Goal: Information Seeking & Learning: Compare options

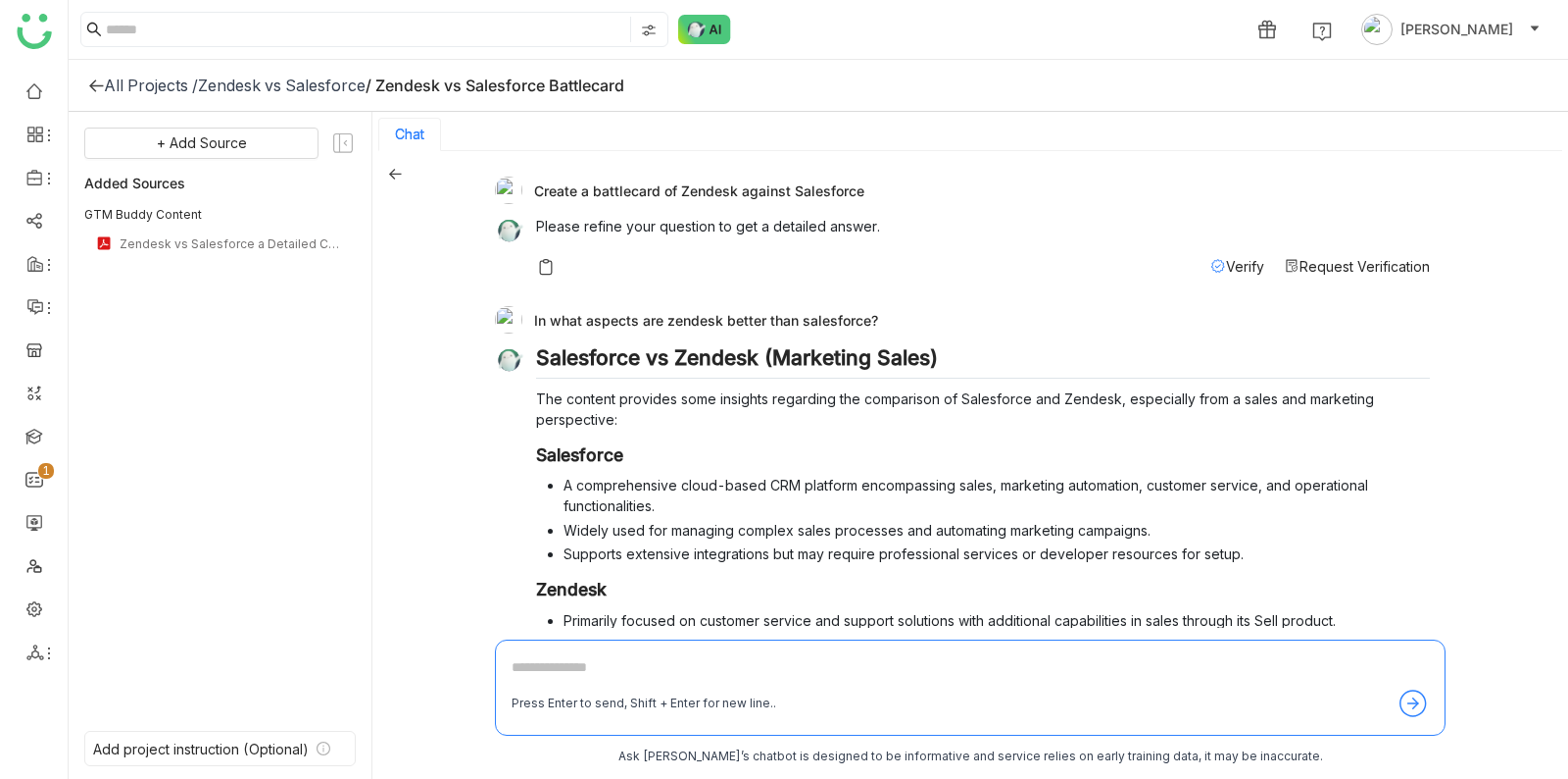
scroll to position [530, 0]
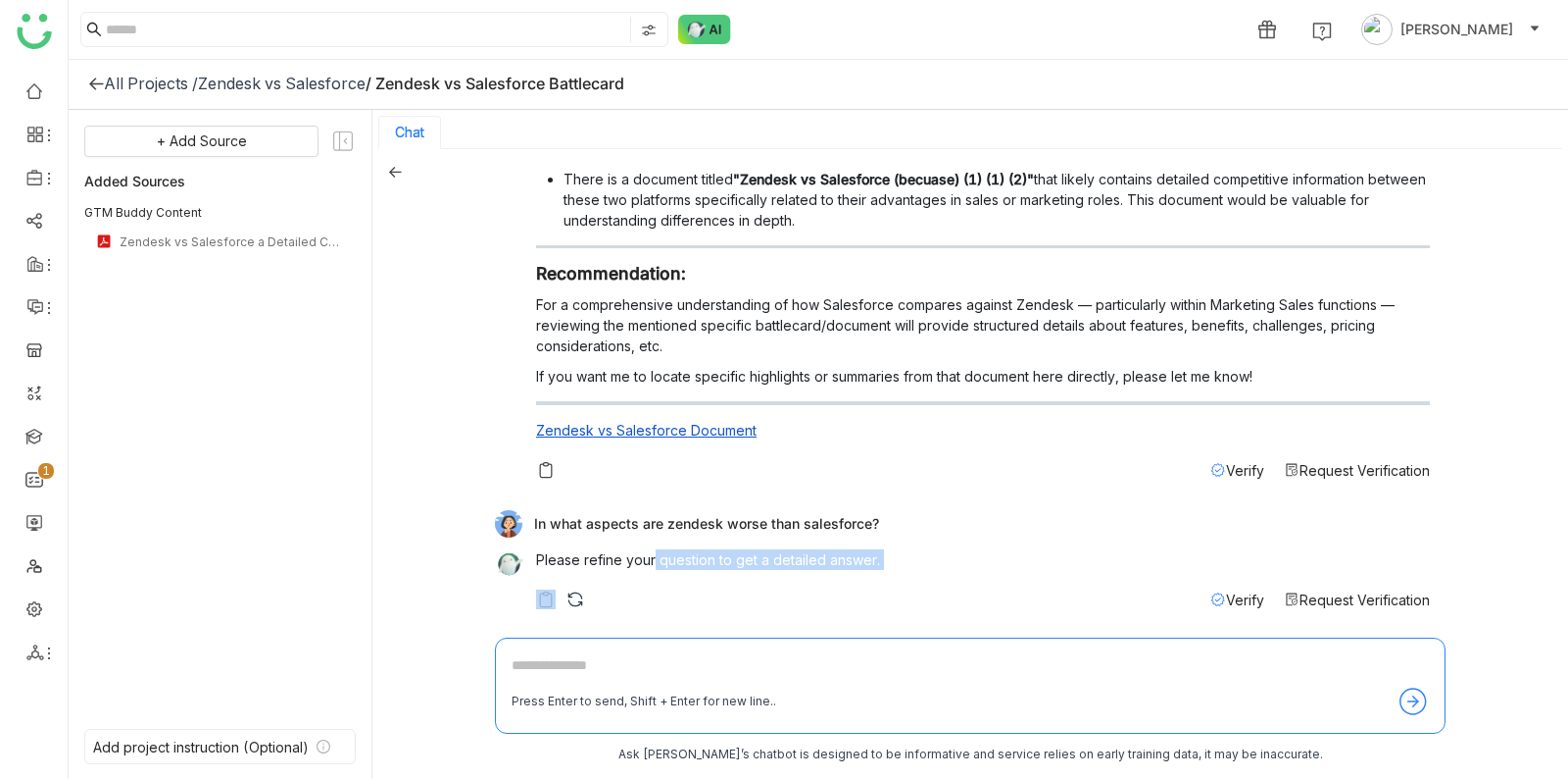
drag, startPoint x: 653, startPoint y: 558, endPoint x: 848, endPoint y: 581, distance: 196.4
click at [848, 582] on div "Please refine your question to get a detailed answer. Verify Request Verificati…" at bounding box center [982, 579] width 894 height 61
click at [848, 568] on div "Please refine your question to get a detailed answer." at bounding box center [982, 564] width 894 height 31
drag, startPoint x: 680, startPoint y: 511, endPoint x: 891, endPoint y: 513, distance: 211.0
click at [890, 516] on div "In what aspects are zendesk worse than salesforce?" at bounding box center [962, 524] width 936 height 28
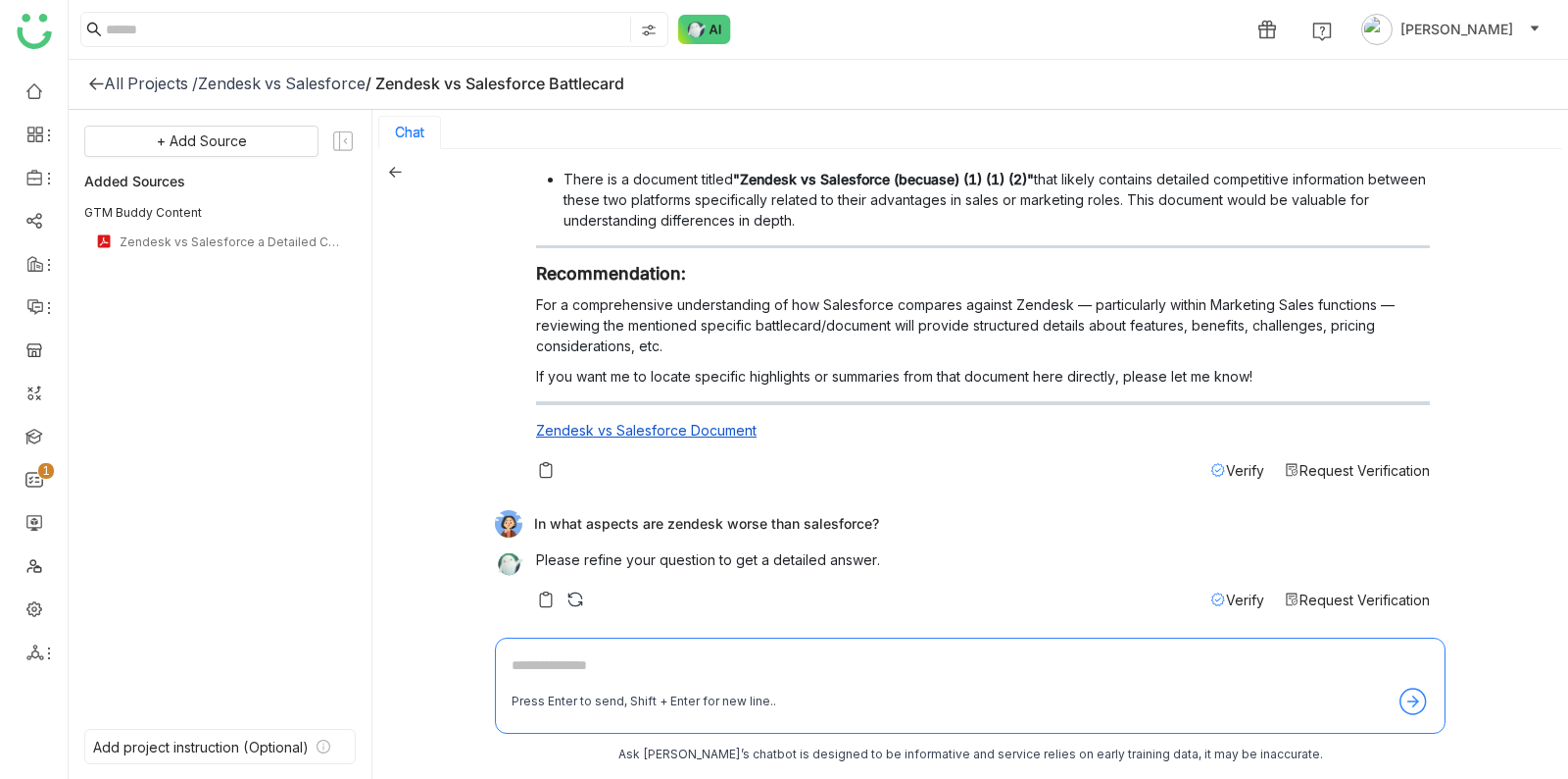
drag, startPoint x: 891, startPoint y: 514, endPoint x: 889, endPoint y: 500, distance: 14.1
click at [889, 512] on div "In what aspects are zendesk worse than salesforce?" at bounding box center [962, 524] width 936 height 28
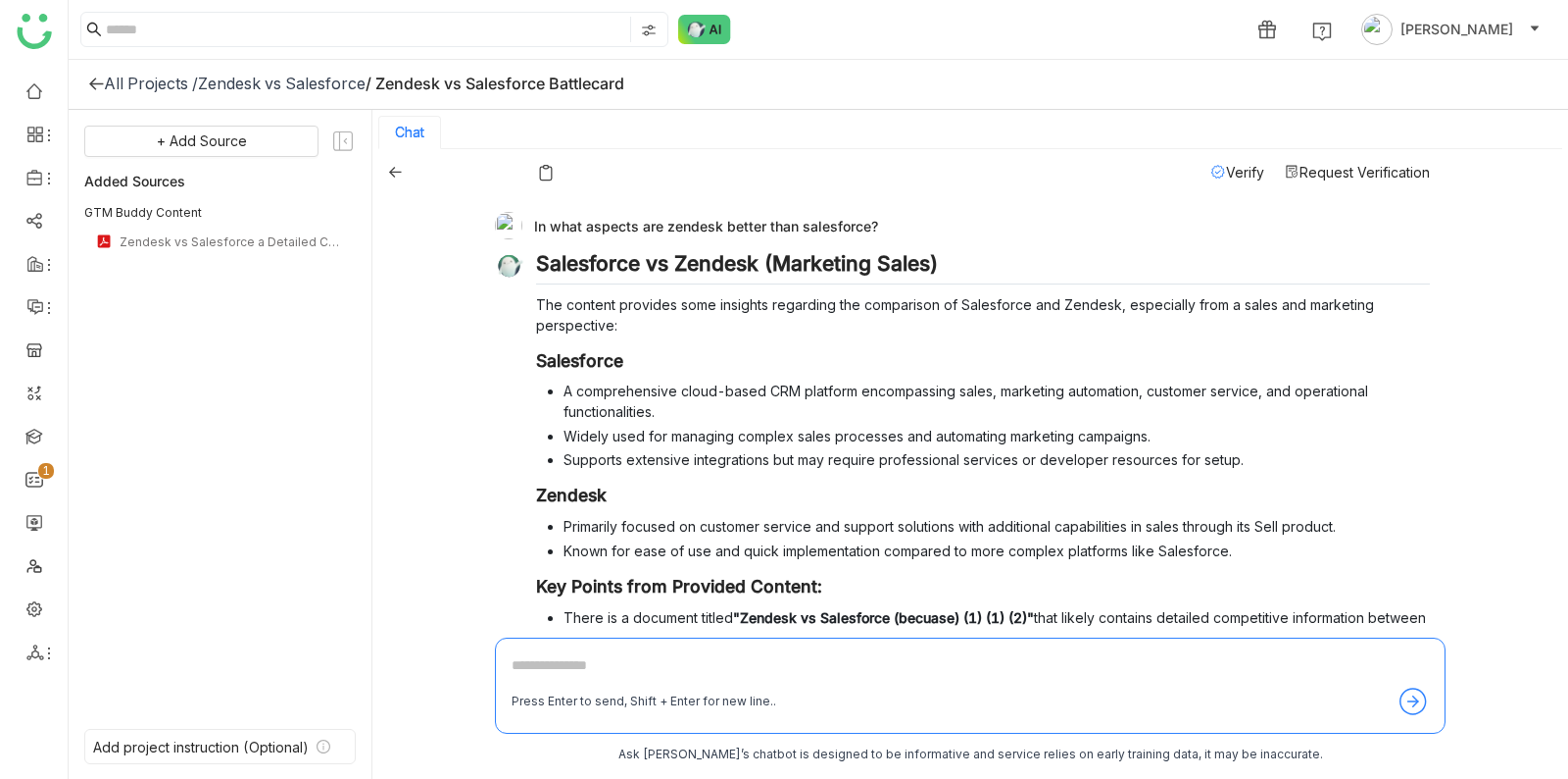
scroll to position [113, 0]
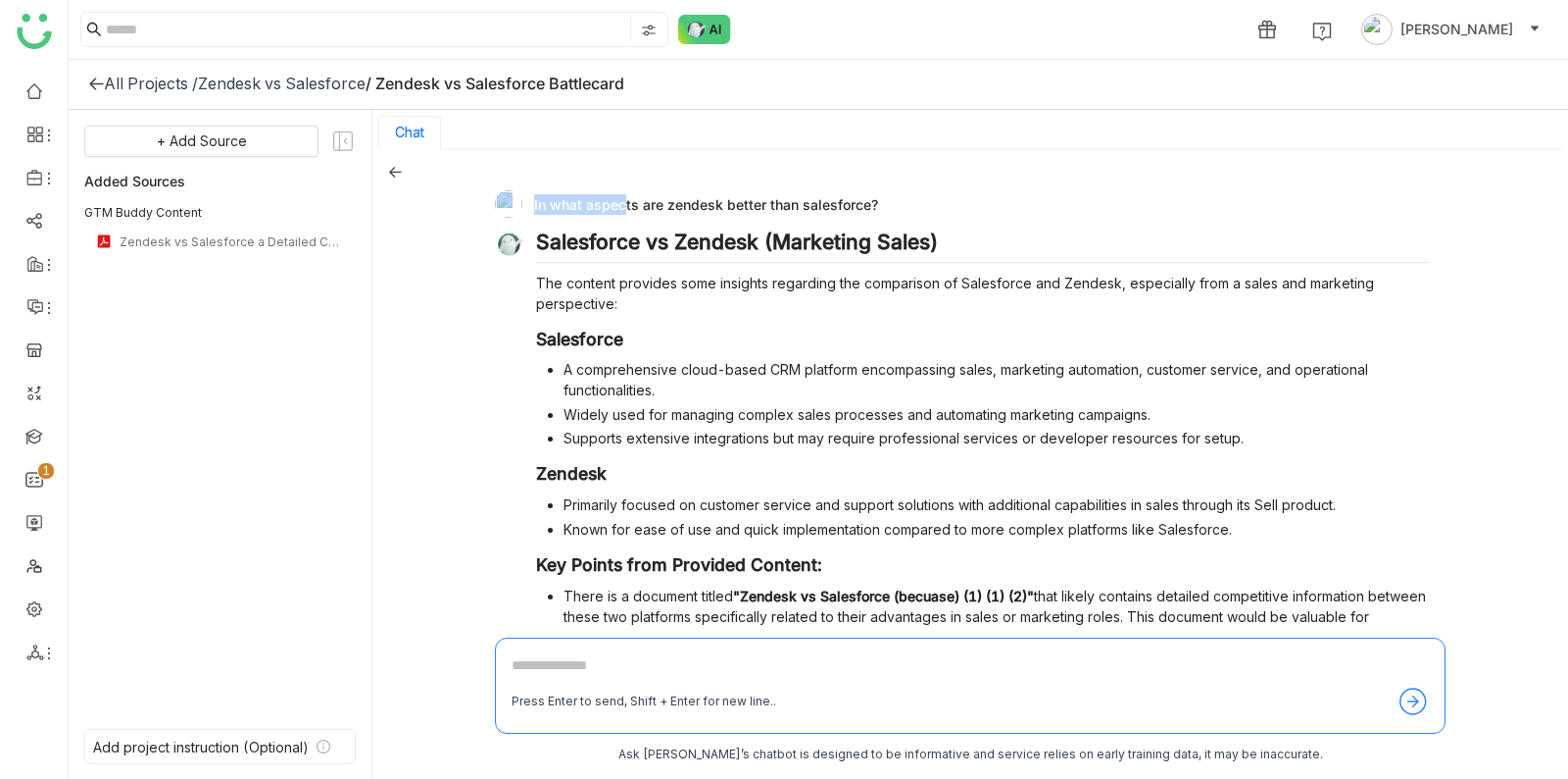
drag, startPoint x: 620, startPoint y: 196, endPoint x: 892, endPoint y: 209, distance: 272.3
click at [892, 211] on div "In what aspects are zendesk better than salesforce?" at bounding box center [962, 204] width 936 height 28
click at [892, 209] on div "In what aspects are zendesk better than salesforce?" at bounding box center [962, 204] width 936 height 28
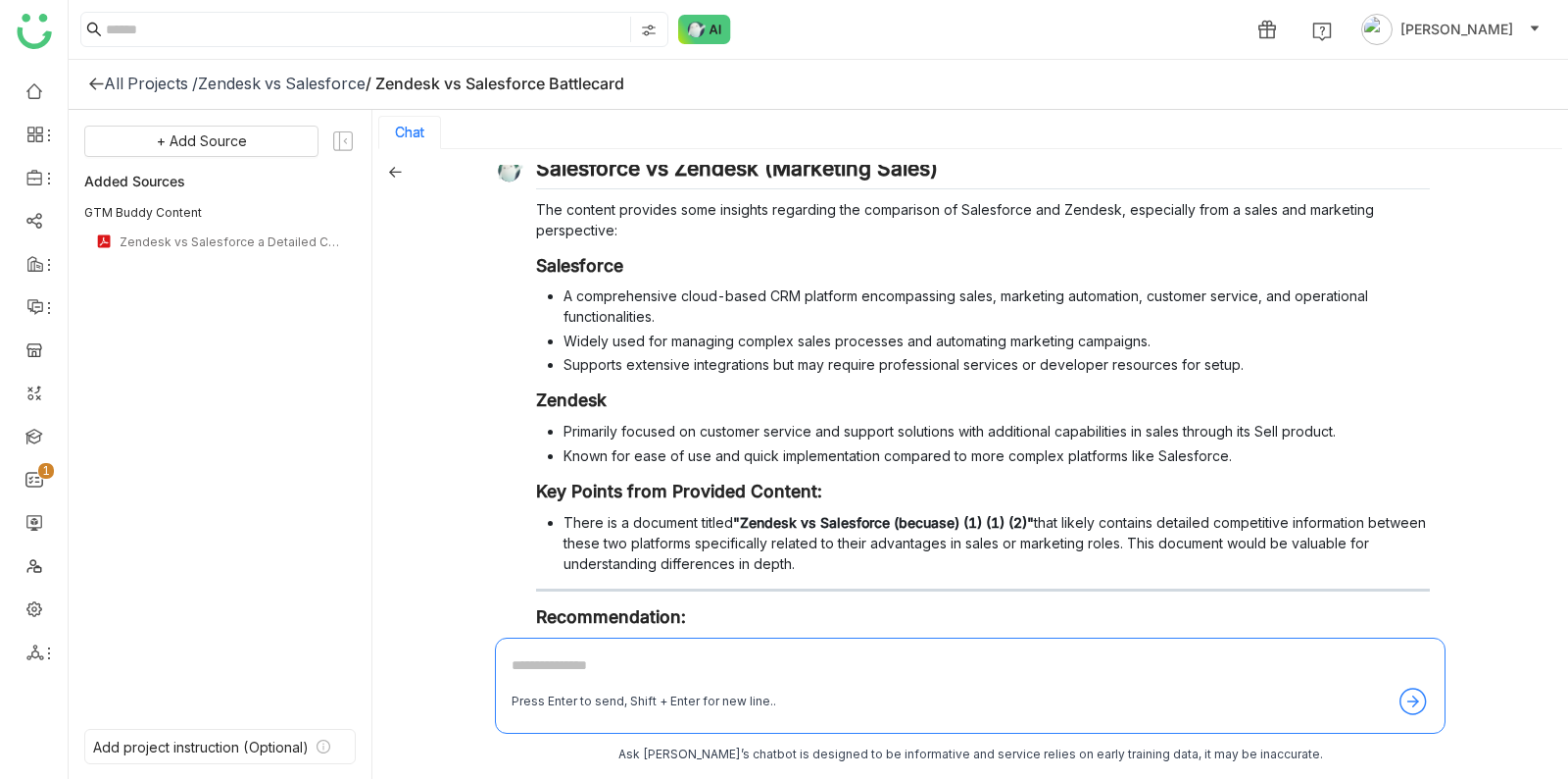
scroll to position [0, 0]
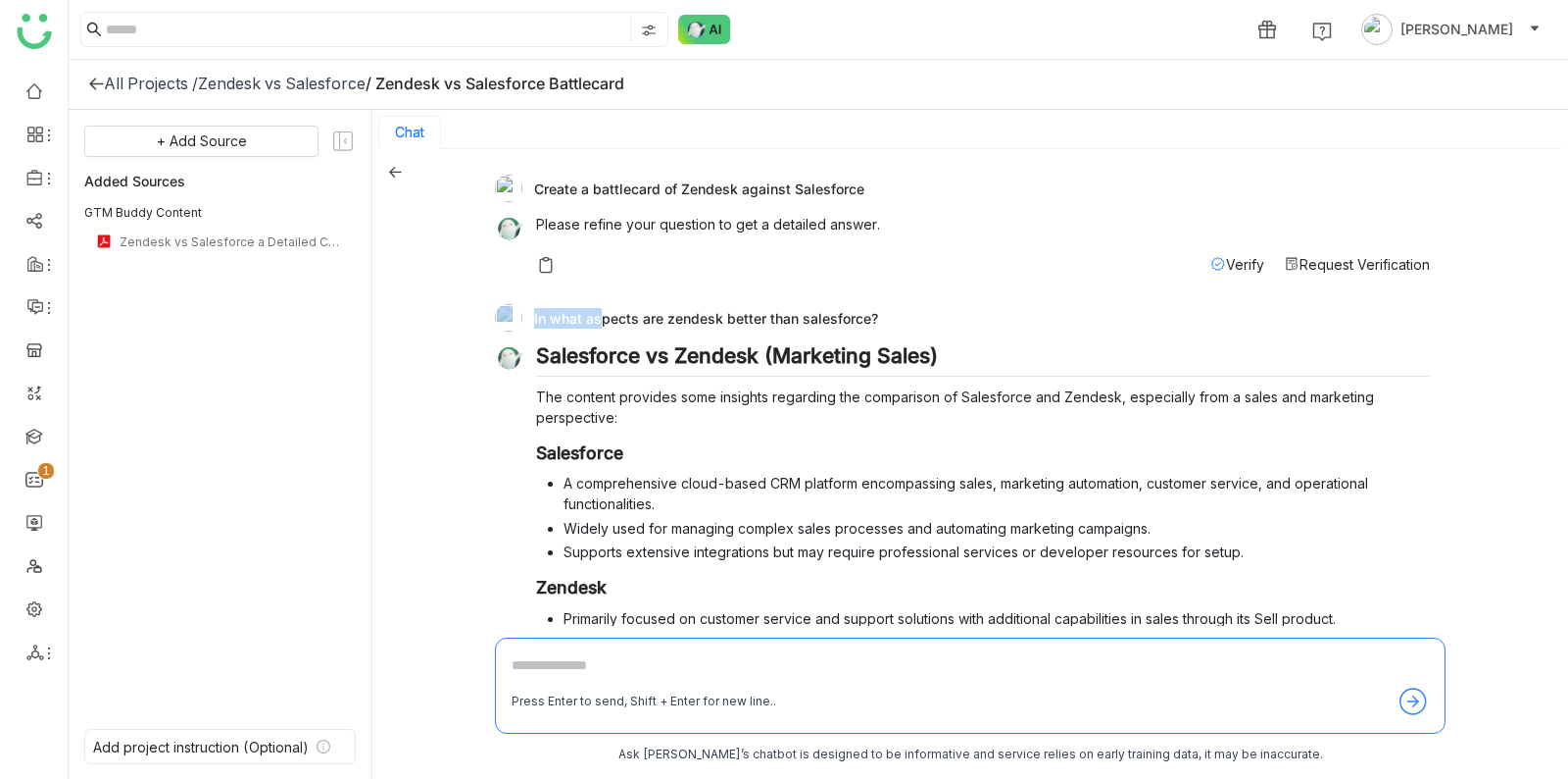
drag, startPoint x: 595, startPoint y: 314, endPoint x: 896, endPoint y: 306, distance: 301.1
click at [896, 307] on div "In what aspects are zendesk better than salesforce?" at bounding box center [962, 318] width 936 height 28
click at [896, 306] on div "In what aspects are zendesk better than salesforce?" at bounding box center [962, 318] width 936 height 28
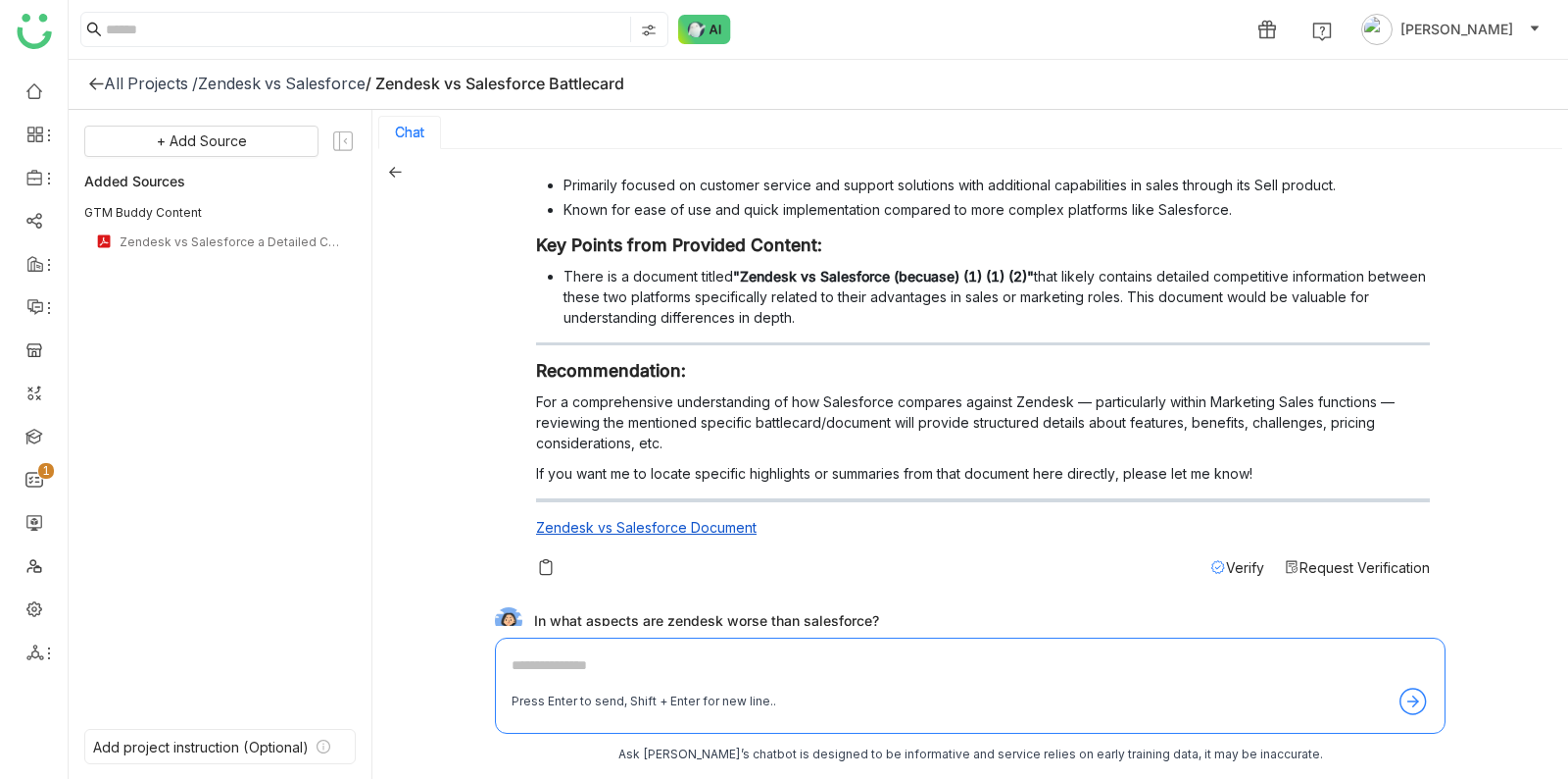
scroll to position [530, 0]
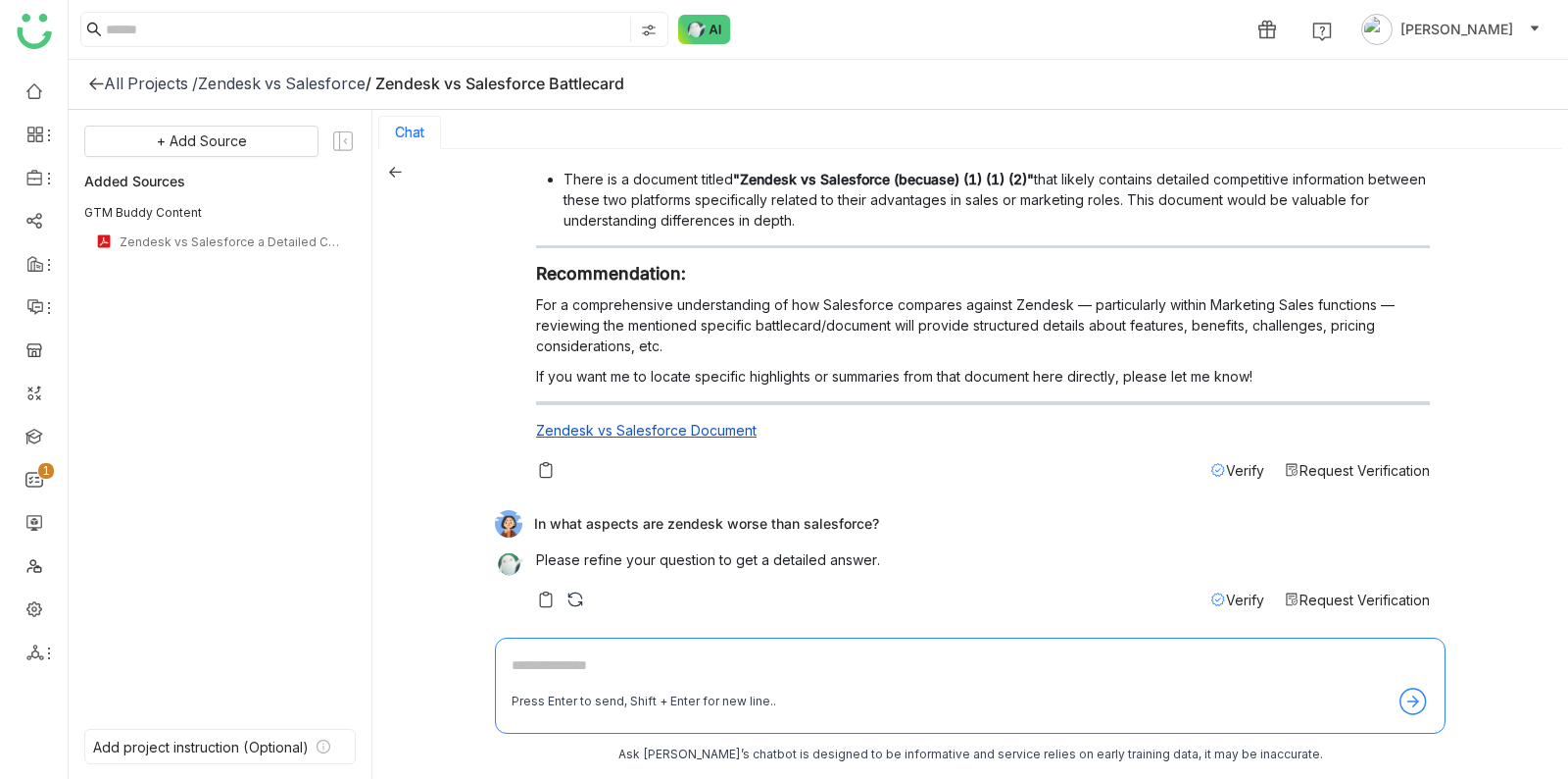
click at [680, 496] on div "Create a battlecard of Zendesk against Salesforce Please refine your question t…" at bounding box center [970, 395] width 951 height 461
drag, startPoint x: 690, startPoint y: 502, endPoint x: 889, endPoint y: 512, distance: 199.3
click at [898, 512] on div "Create a battlecard of Zendesk against Salesforce Please refine your question t…" at bounding box center [970, 395] width 951 height 461
click at [882, 512] on div "In what aspects are zendesk worse than salesforce?" at bounding box center [962, 524] width 936 height 28
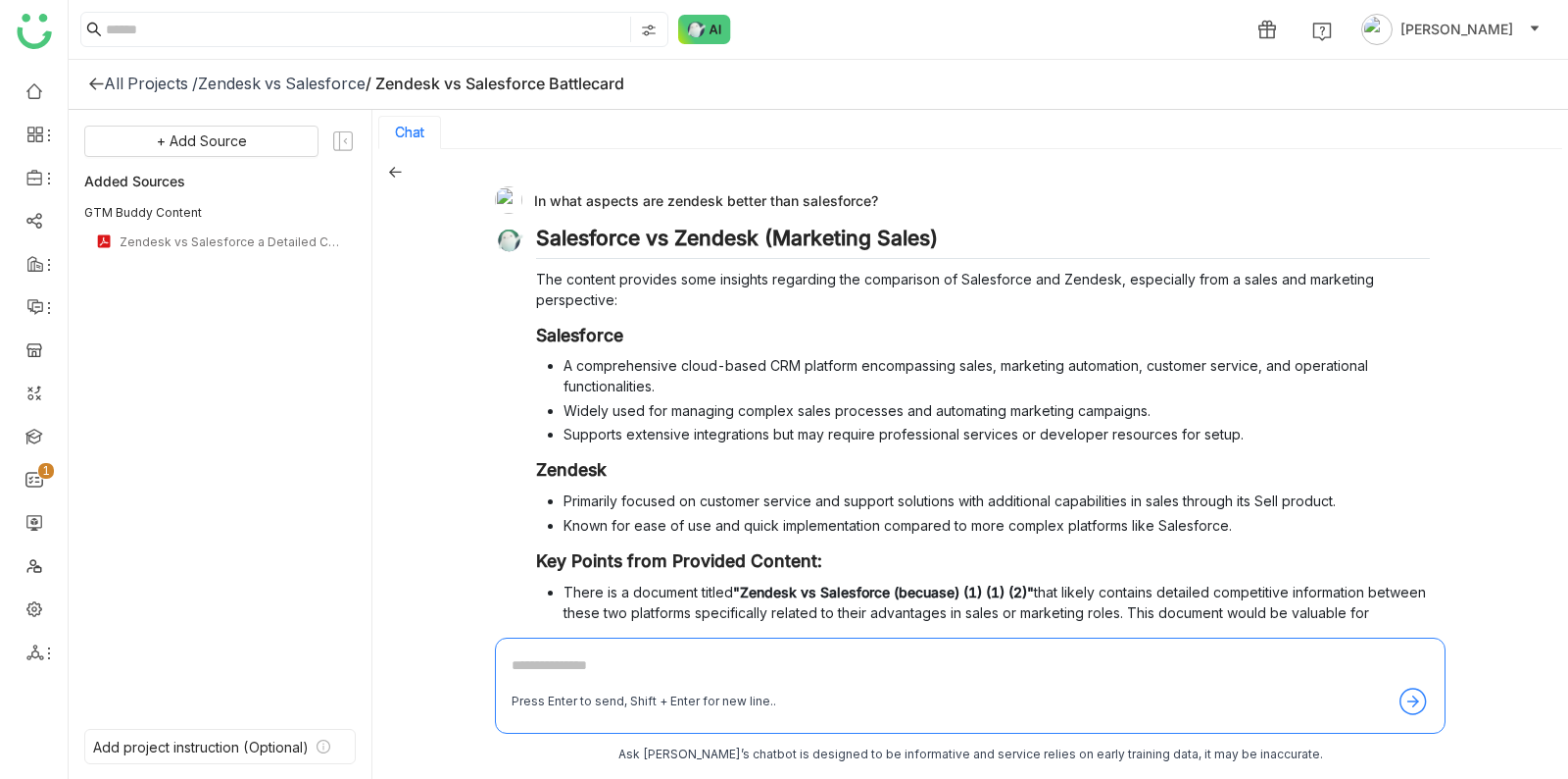
scroll to position [0, 0]
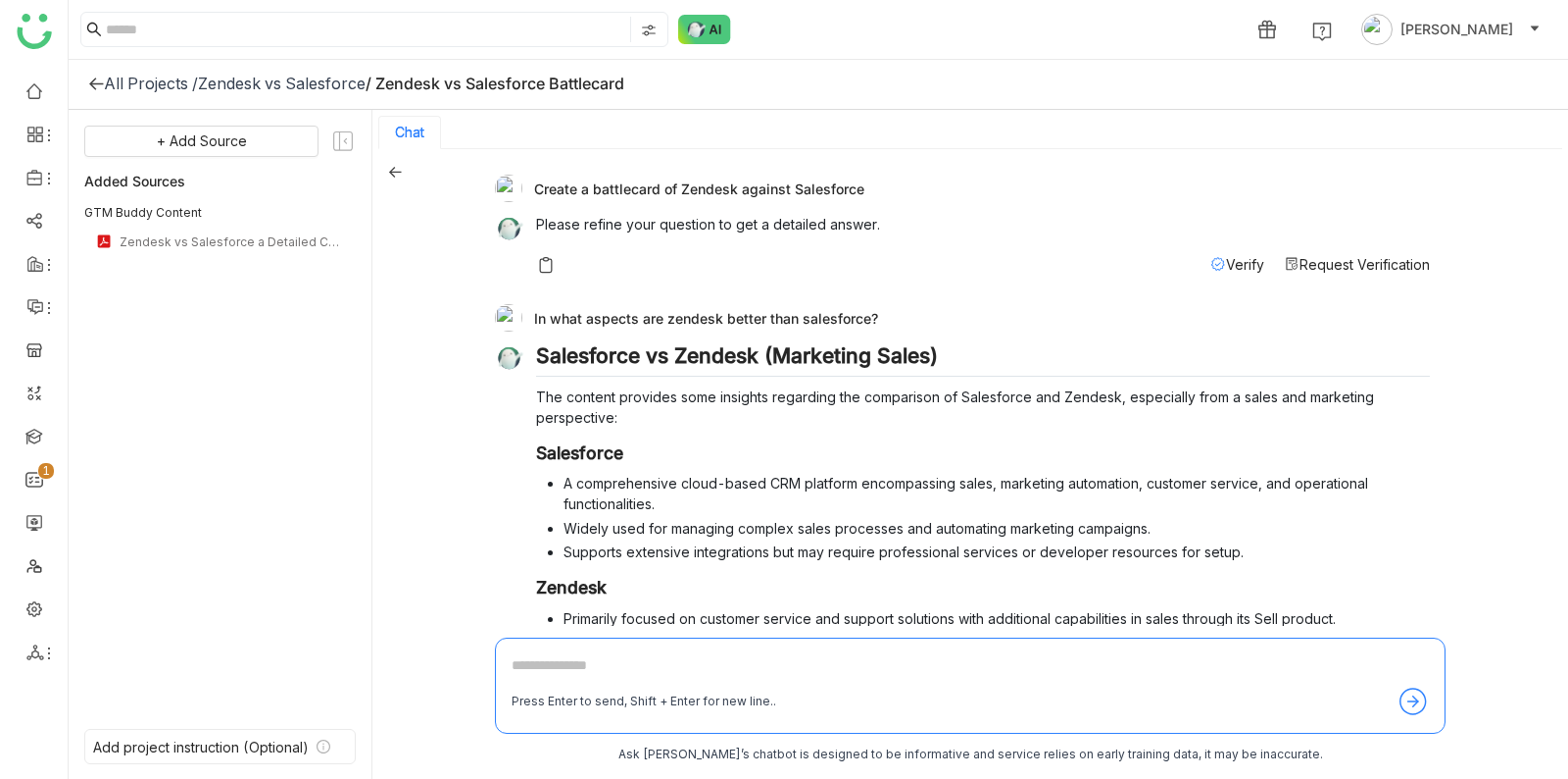
drag, startPoint x: 633, startPoint y: 302, endPoint x: 764, endPoint y: 315, distance: 131.6
click at [795, 311] on div "In what aspects are zendesk better than salesforce?" at bounding box center [962, 318] width 936 height 28
click at [760, 312] on div "In what aspects are zendesk better than salesforce?" at bounding box center [962, 318] width 936 height 28
click at [759, 315] on div "In what aspects are zendesk better than salesforce?" at bounding box center [962, 318] width 936 height 28
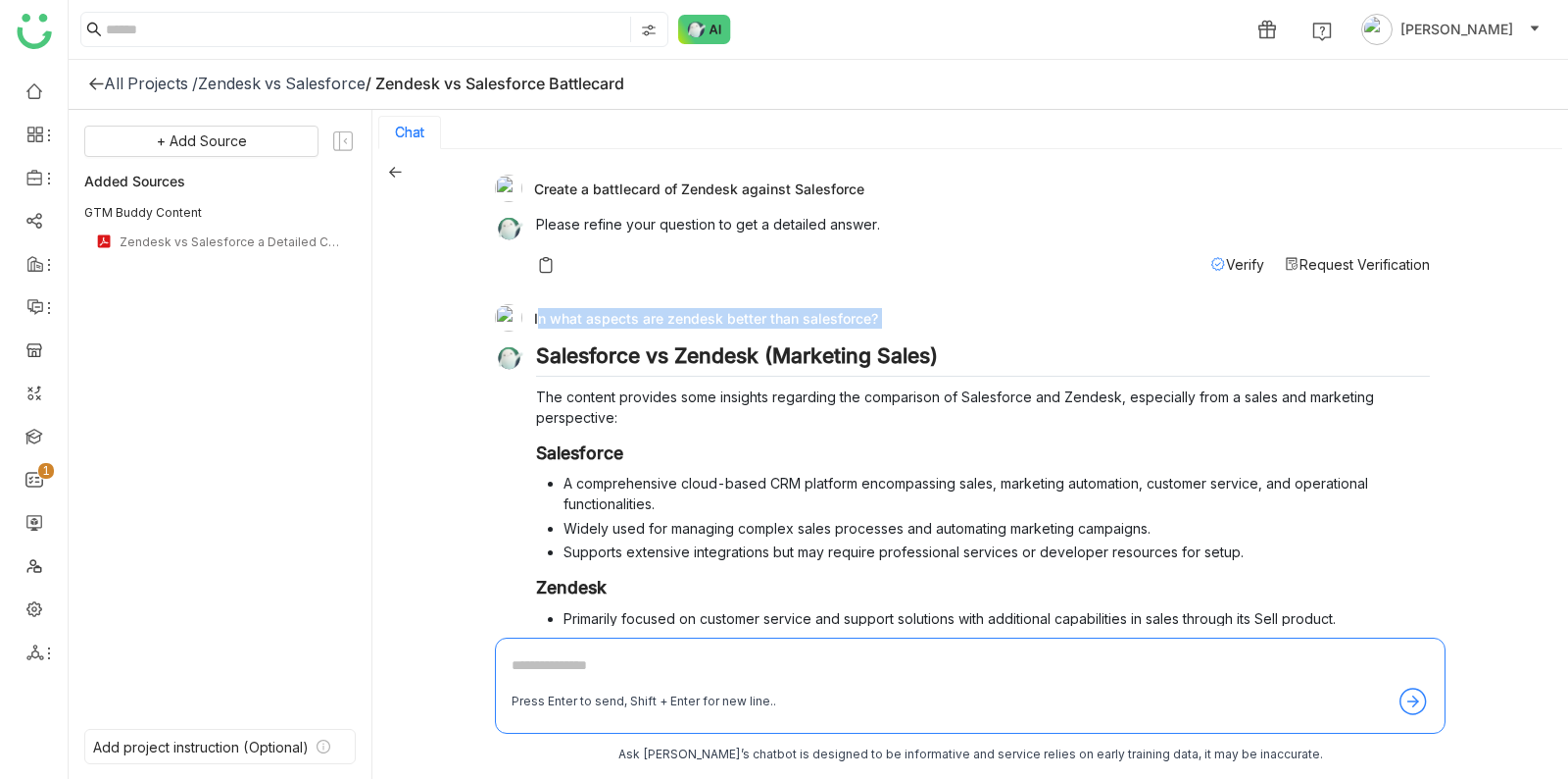
click at [759, 316] on div "In what aspects are zendesk better than salesforce?" at bounding box center [962, 318] width 936 height 28
click at [707, 457] on h3 "Salesforce" at bounding box center [982, 454] width 894 height 22
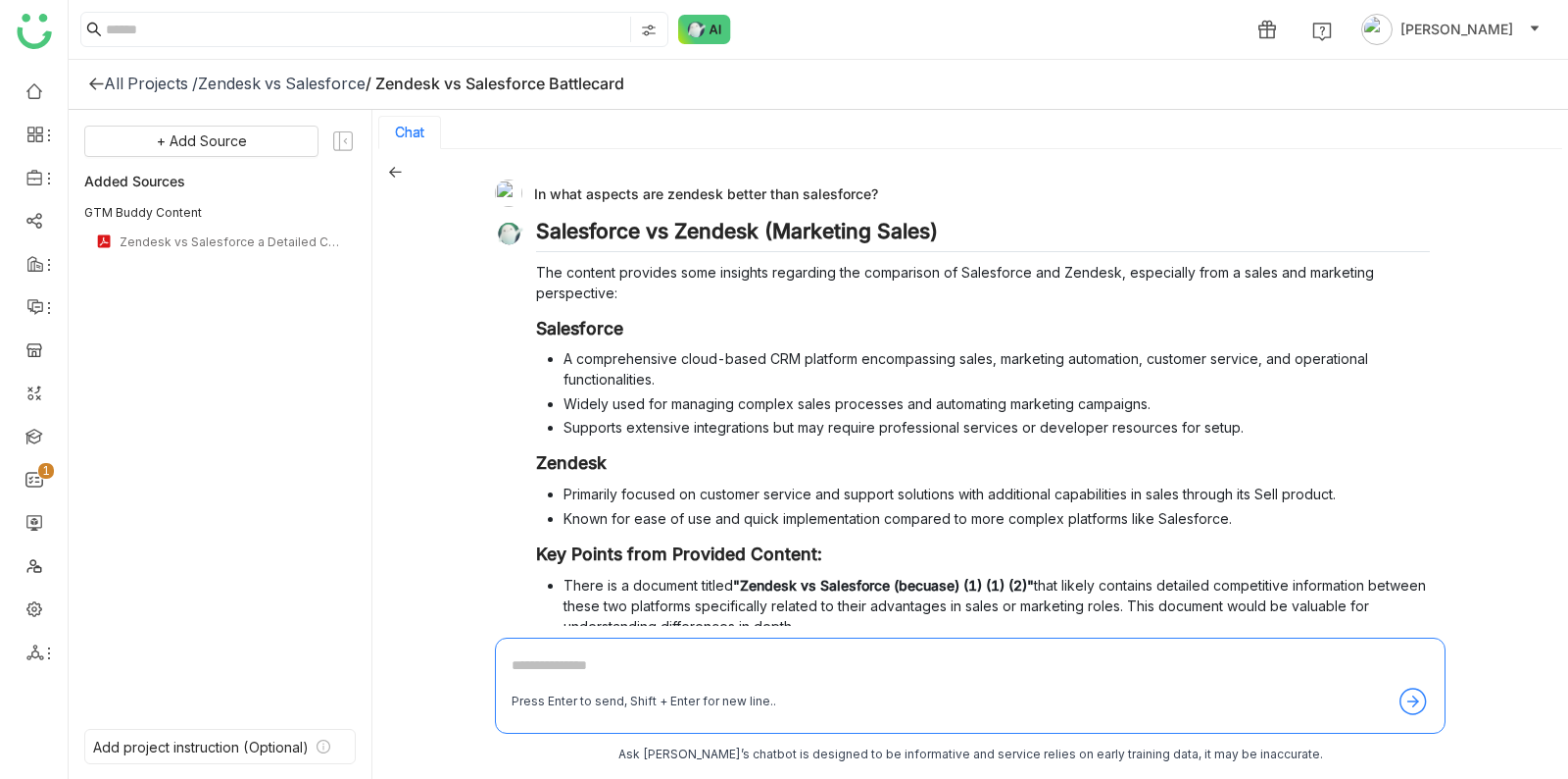
drag, startPoint x: 527, startPoint y: 371, endPoint x: 893, endPoint y: 616, distance: 440.4
click at [893, 616] on div "Salesforce vs Zendesk (Marketing Sales) The content provides some insights rega…" at bounding box center [962, 552] width 936 height 668
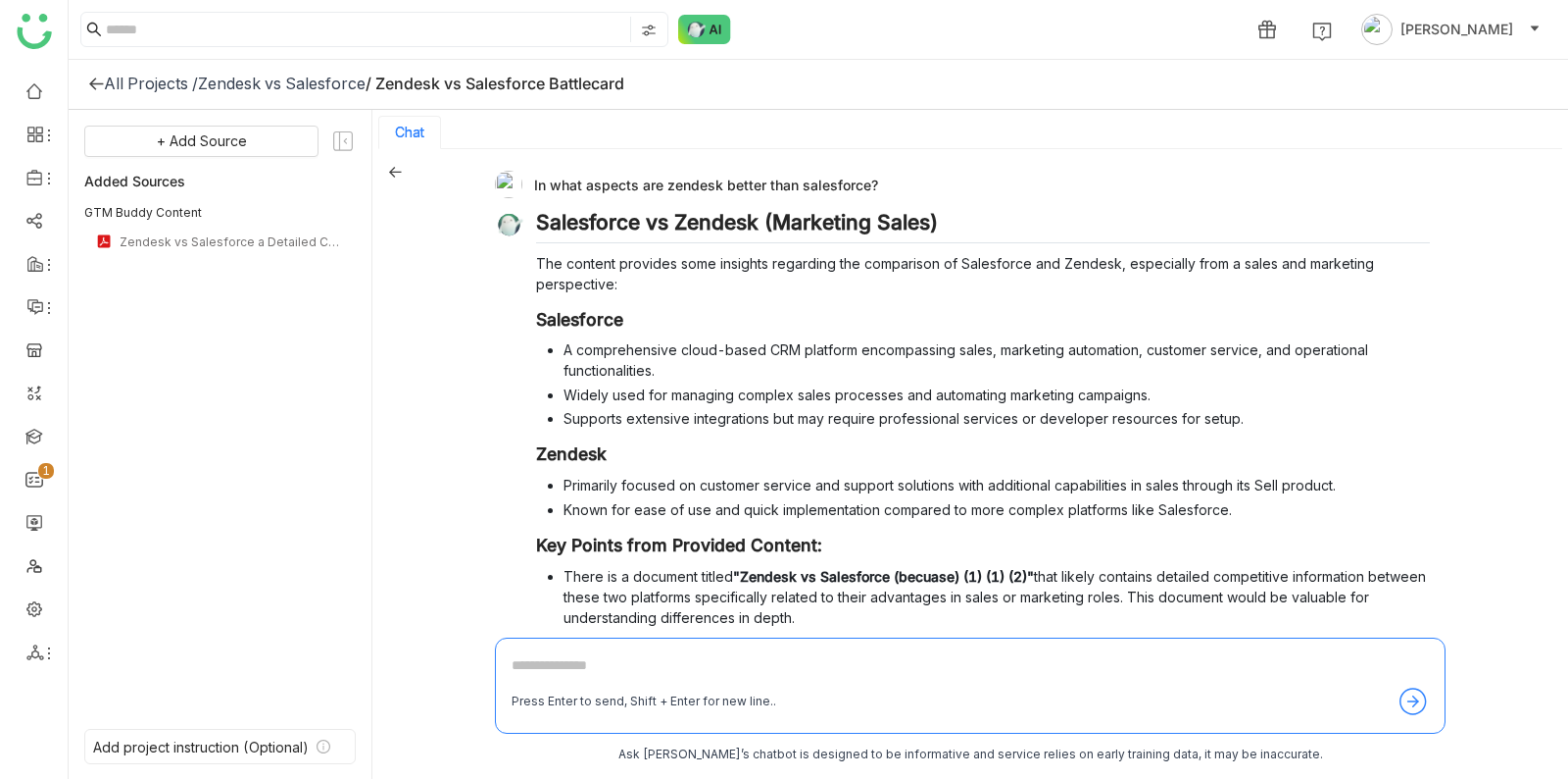
click at [893, 469] on div "Salesforce vs Zendesk (Marketing Sales) The content provides some insights rega…" at bounding box center [982, 528] width 894 height 638
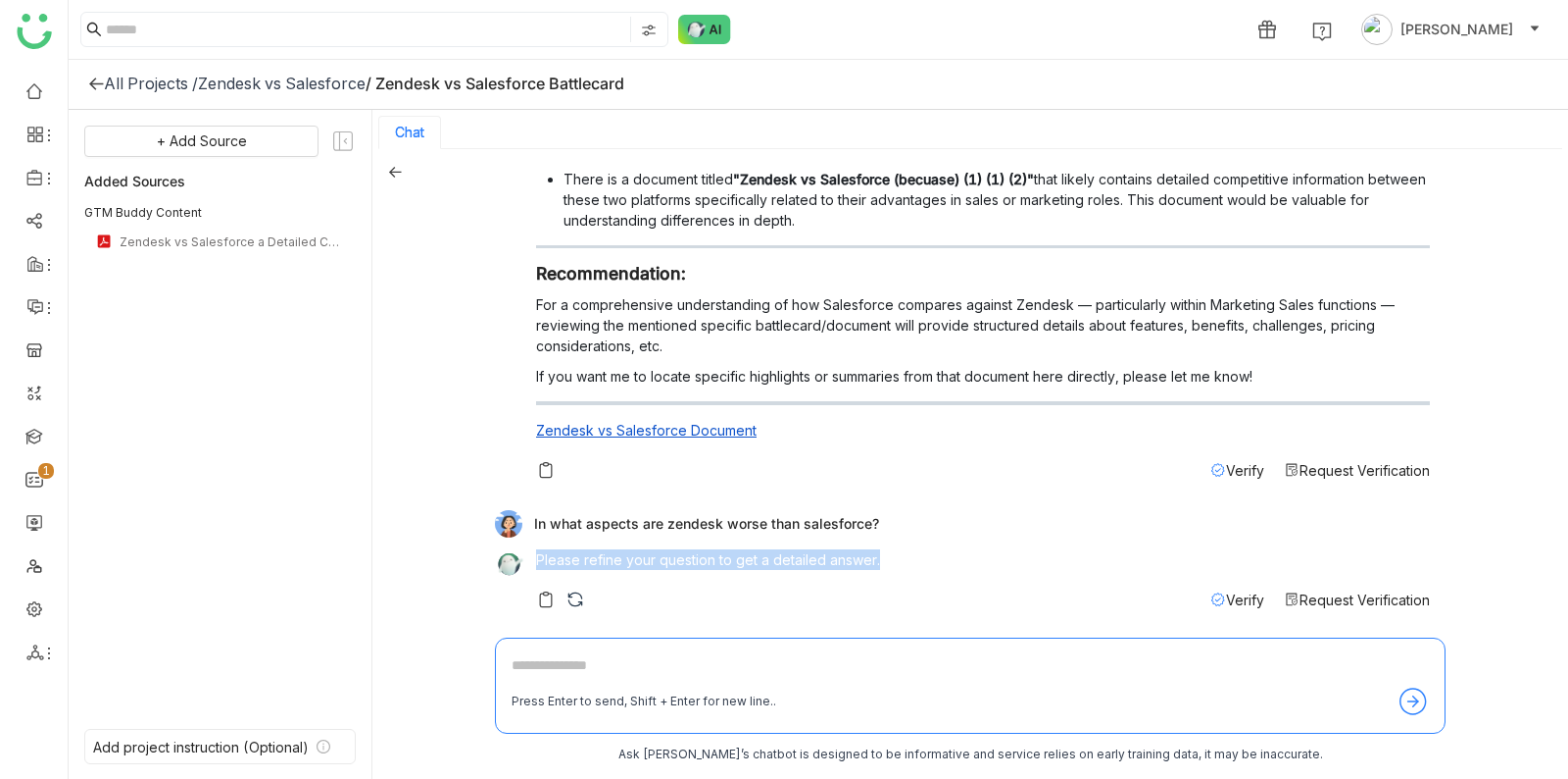
drag, startPoint x: 535, startPoint y: 559, endPoint x: 954, endPoint y: 564, distance: 419.0
click at [946, 568] on div "Please refine your question to get a detailed answer." at bounding box center [982, 564] width 894 height 31
click at [959, 566] on p "Please refine your question to get a detailed answer." at bounding box center [982, 559] width 894 height 21
click at [745, 584] on div "Please refine your question to get a detailed answer. Verify Request Verificati…" at bounding box center [982, 579] width 894 height 61
click at [751, 566] on p "Please refine your question to get a detailed answer." at bounding box center [982, 559] width 894 height 21
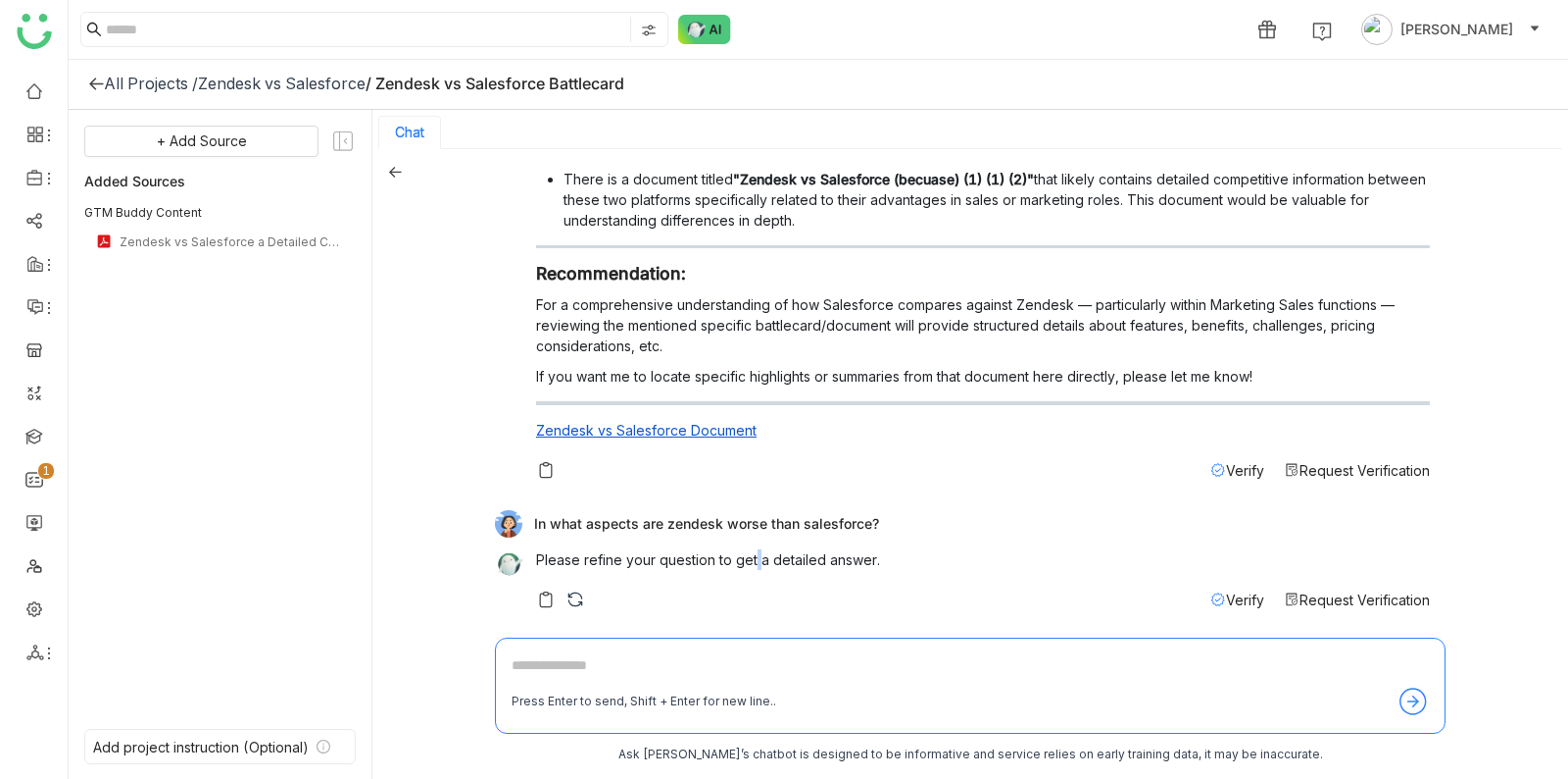
click at [751, 566] on p "Please refine your question to get a detailed answer." at bounding box center [982, 559] width 894 height 21
drag, startPoint x: 520, startPoint y: 537, endPoint x: 947, endPoint y: 495, distance: 429.1
click at [947, 495] on div "Create a battlecard of Zendesk against Salesforce Please refine your question t…" at bounding box center [970, 395] width 951 height 461
click at [940, 512] on div "In what aspects are zendesk worse than salesforce?" at bounding box center [962, 524] width 936 height 28
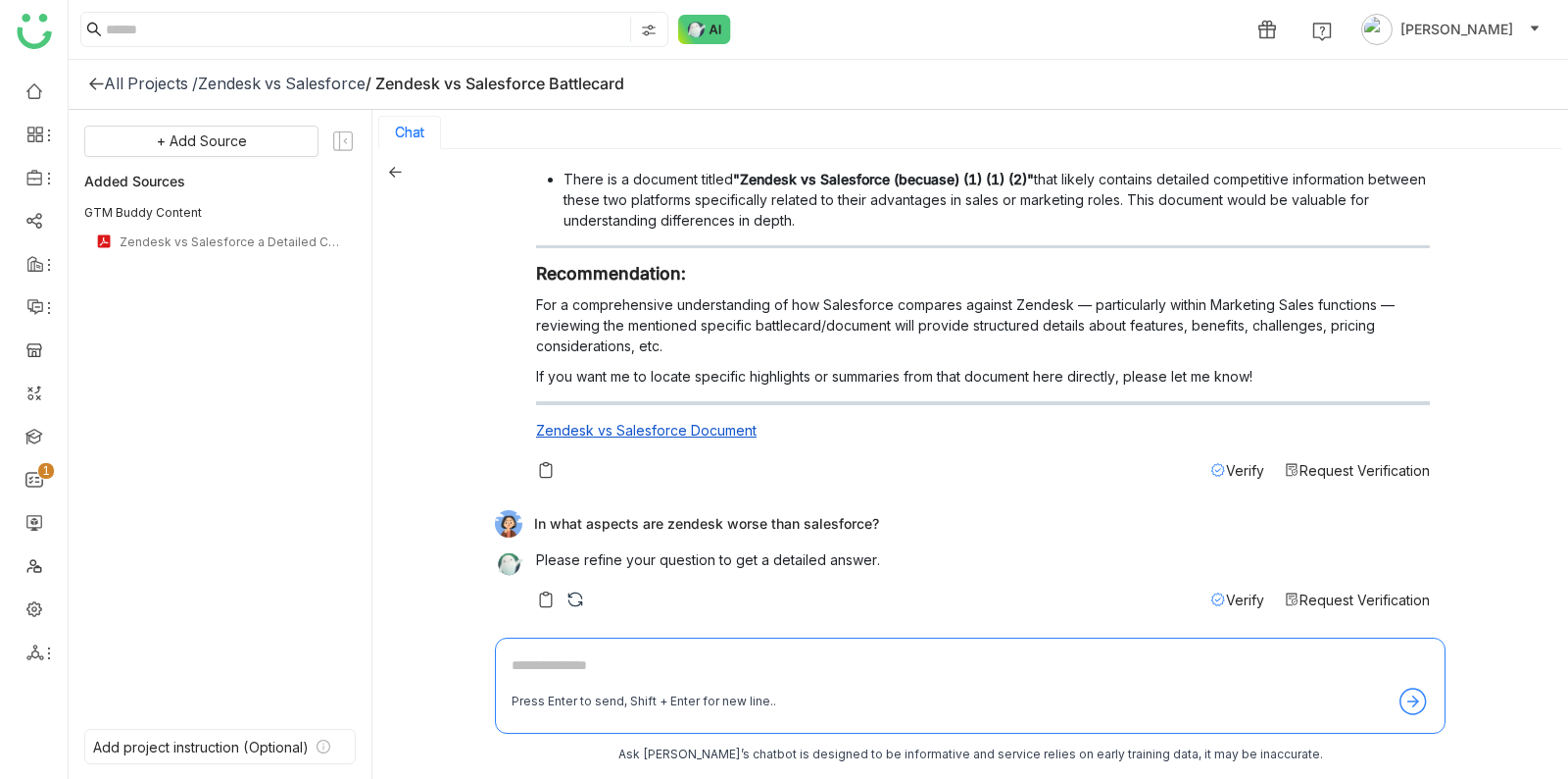
drag, startPoint x: 632, startPoint y: 507, endPoint x: 1018, endPoint y: 506, distance: 386.0
click at [1018, 510] on div "In what aspects are zendesk worse than salesforce?" at bounding box center [962, 524] width 936 height 28
click at [580, 619] on div "Create a battlecard of Zendesk against Salesforce Please refine your question t…" at bounding box center [970, 395] width 951 height 461
click at [581, 612] on div "In what aspects are zendesk worse than salesforce? Please refine your question …" at bounding box center [962, 565] width 936 height 109
click at [579, 590] on img at bounding box center [576, 600] width 20 height 20
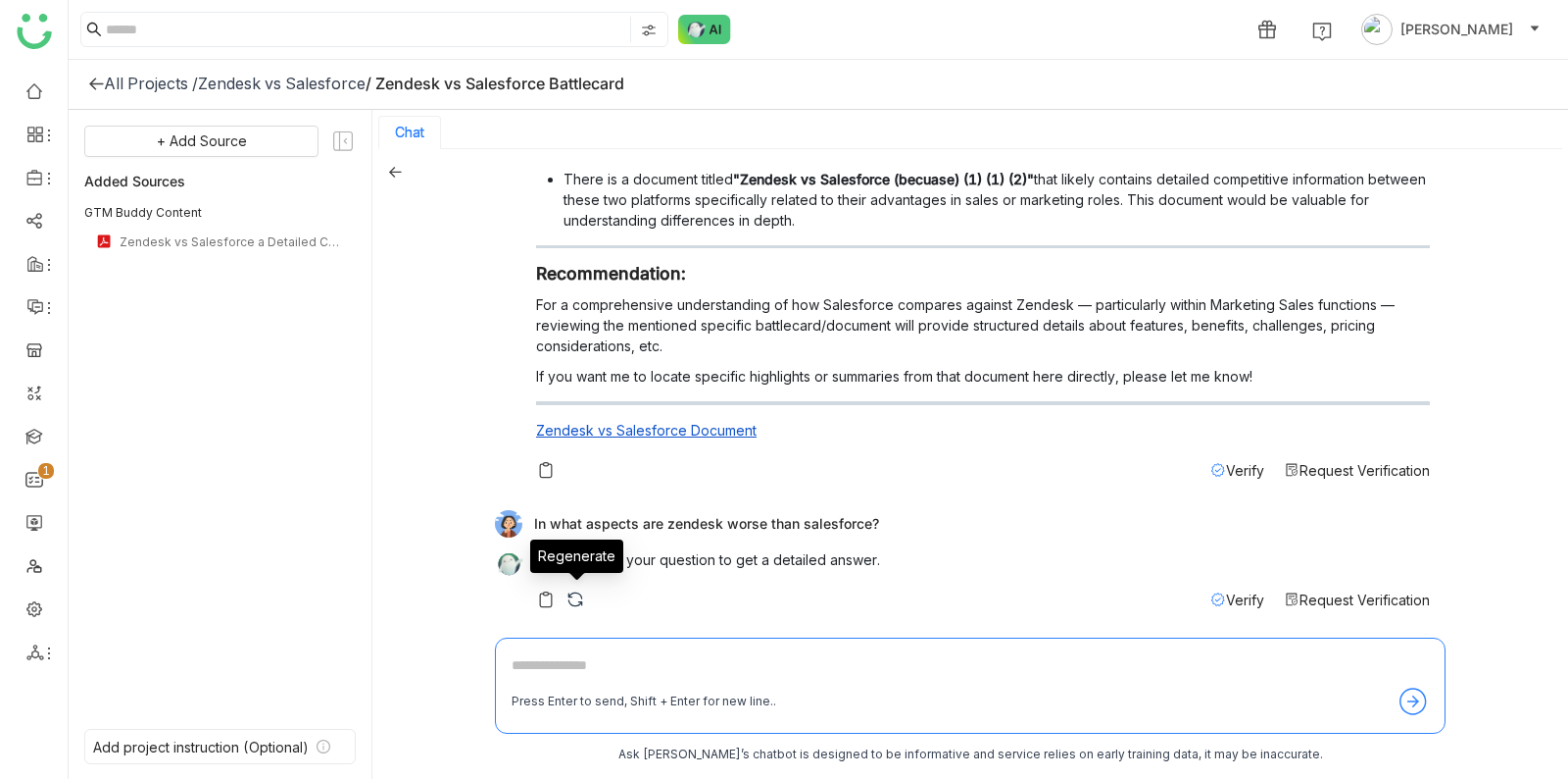
click at [571, 591] on img at bounding box center [576, 600] width 20 height 20
drag, startPoint x: 684, startPoint y: 560, endPoint x: 679, endPoint y: 518, distance: 42.3
click at [679, 518] on div "In what aspects are zendesk worse than salesforce? Please refine your question …" at bounding box center [962, 565] width 936 height 109
click at [683, 545] on div "In what aspects are zendesk worse than salesforce? Please refine your question …" at bounding box center [962, 565] width 936 height 109
click at [1260, 472] on span "Verify" at bounding box center [1245, 470] width 38 height 17
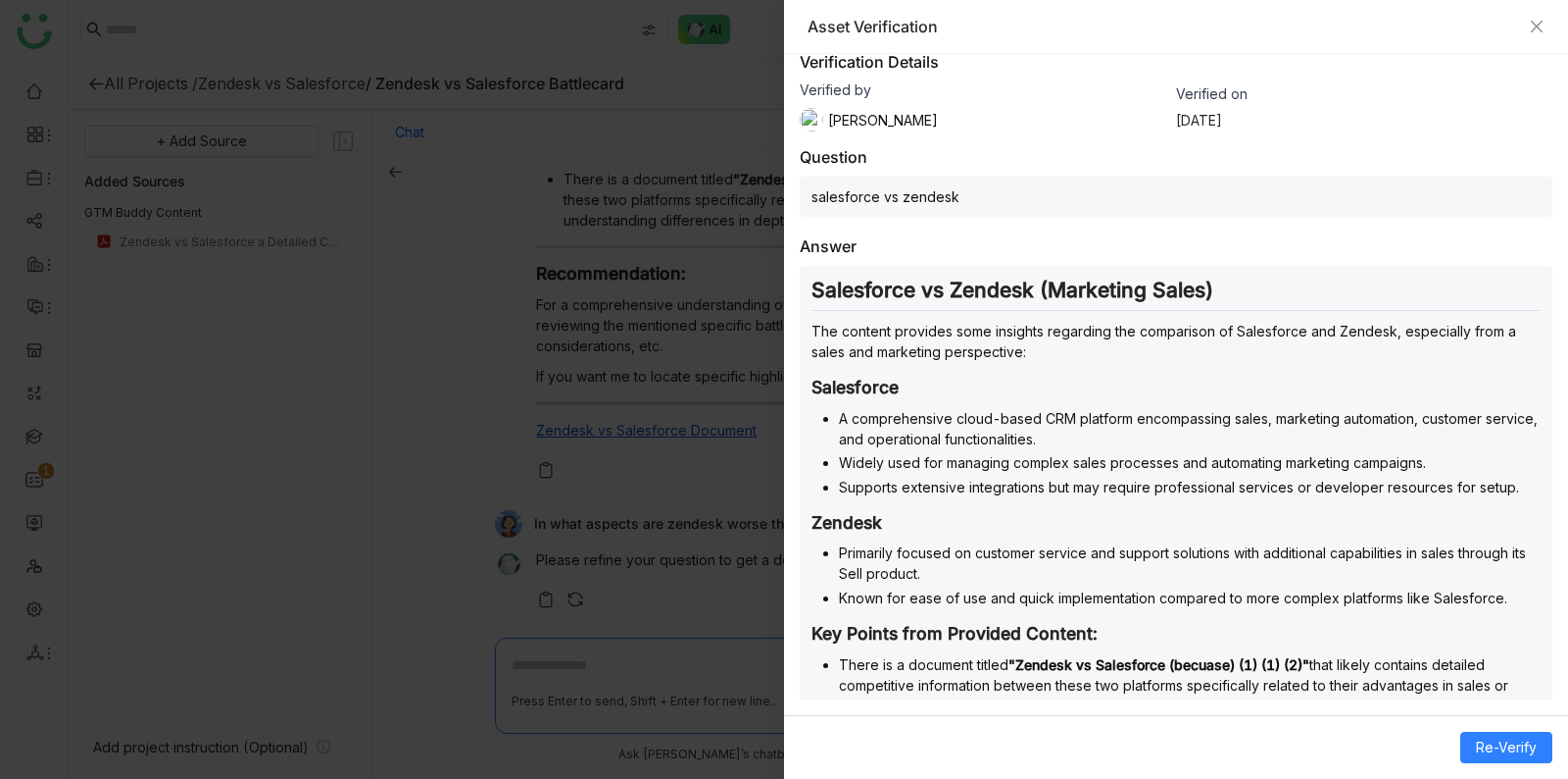
scroll to position [0, 0]
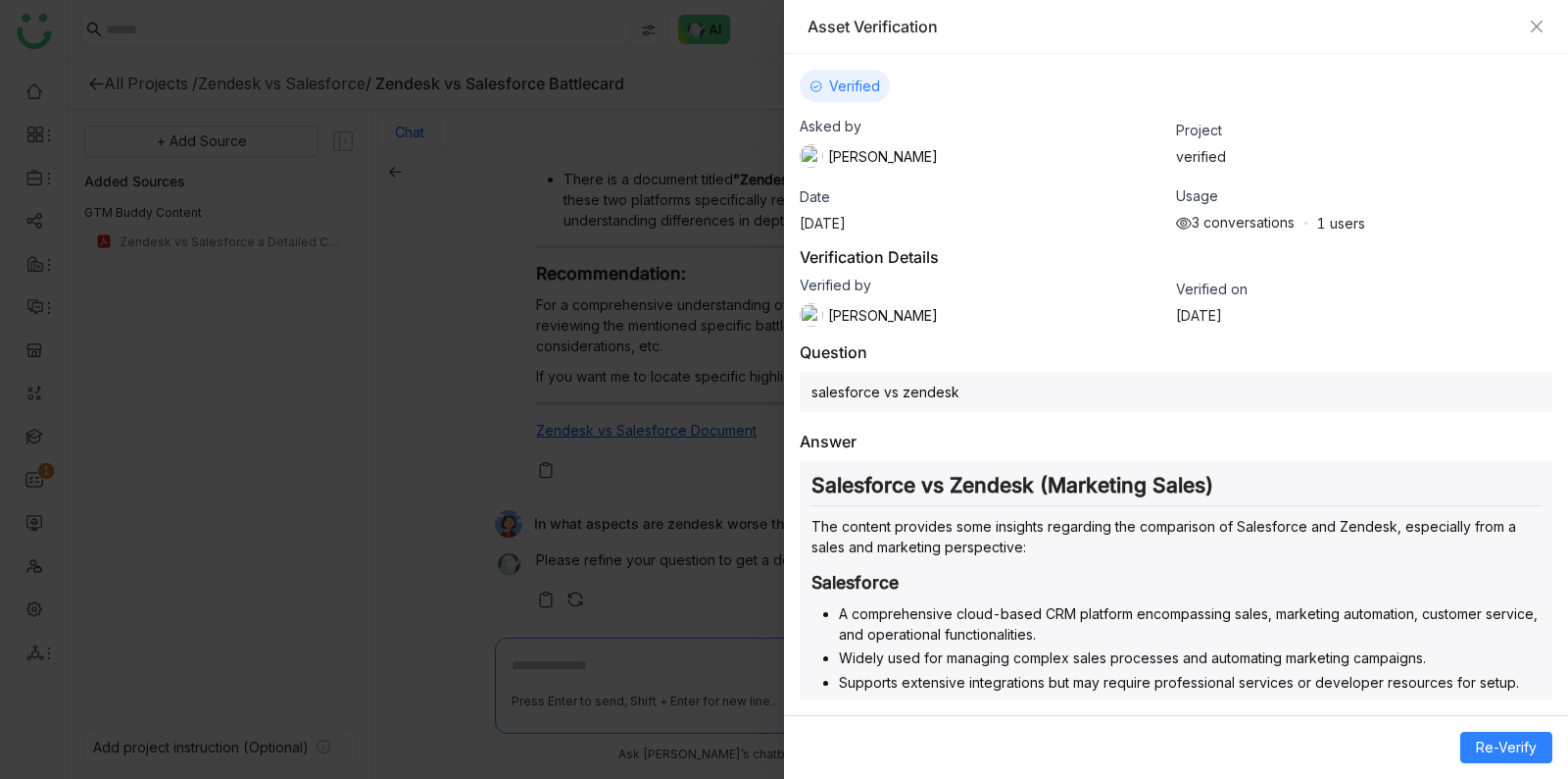
click at [1192, 216] on div "3 conversations" at bounding box center [1235, 223] width 118 height 18
click at [1191, 216] on div "3 conversations" at bounding box center [1235, 223] width 118 height 18
click at [1196, 225] on div "3 conversations" at bounding box center [1235, 223] width 118 height 18
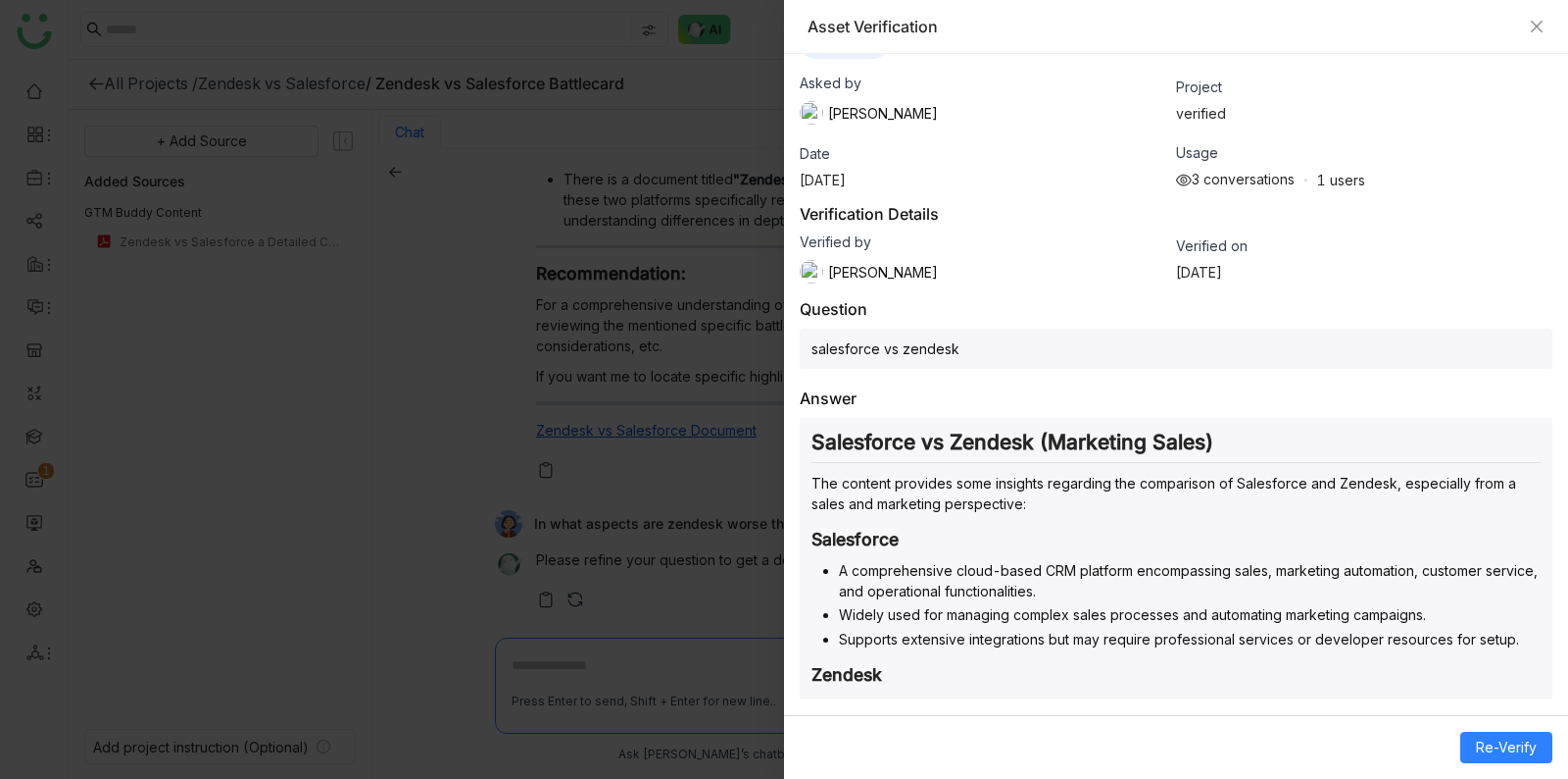
scroll to position [45, 0]
click at [956, 336] on div "salesforce vs zendesk" at bounding box center [1175, 346] width 753 height 40
click at [956, 342] on div "salesforce vs zendesk" at bounding box center [1175, 346] width 753 height 40
click at [957, 338] on div "salesforce vs zendesk" at bounding box center [1175, 346] width 753 height 40
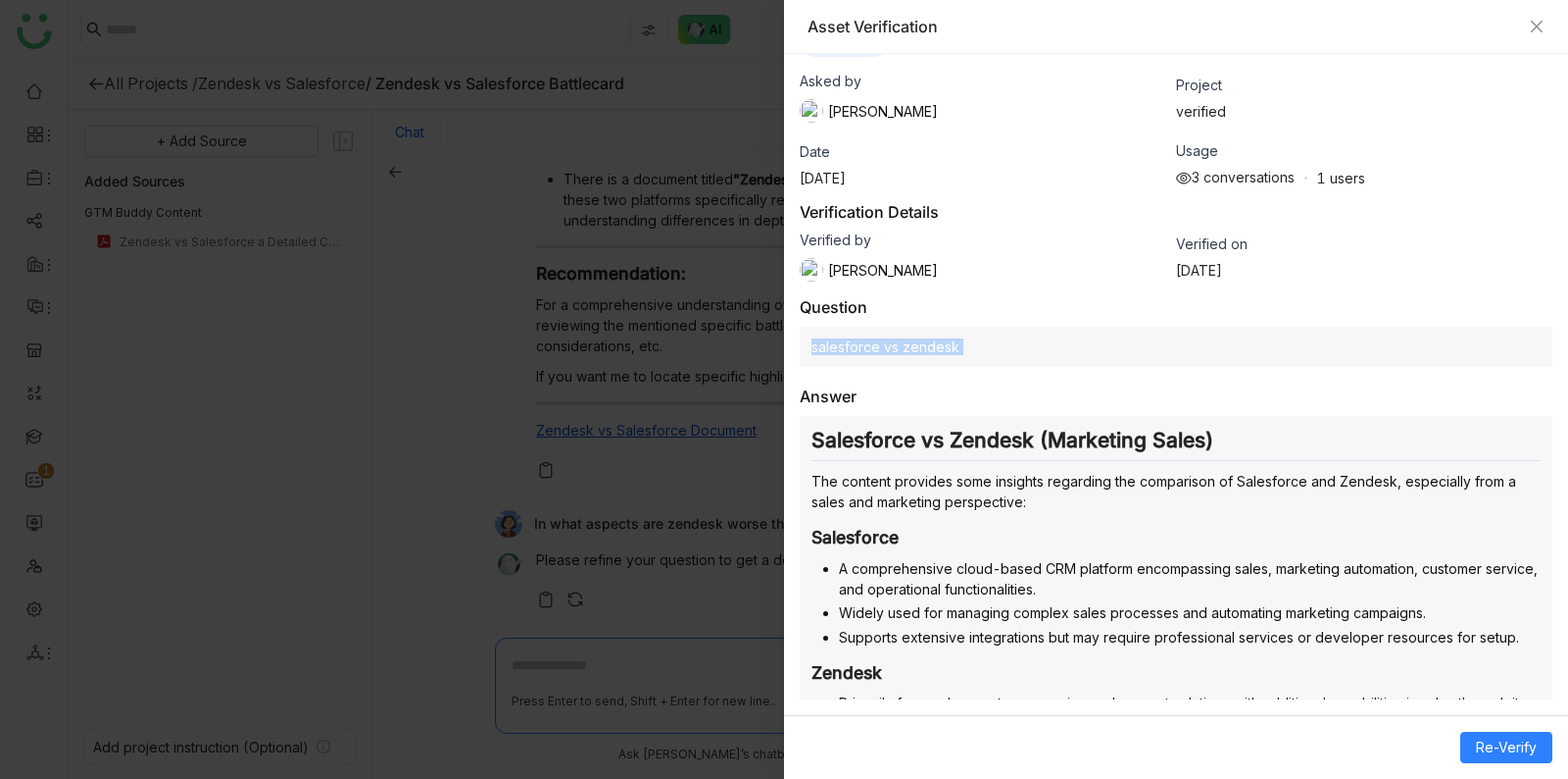
drag, startPoint x: 957, startPoint y: 338, endPoint x: 958, endPoint y: 289, distance: 49.0
click at [957, 289] on div "Verified Asked by Veena Pulicharla Project verified Date Aug 18, 2025 Usage 3 c…" at bounding box center [1176, 376] width 784 height 646
click at [958, 289] on div "Verified Asked by Veena Pulicharla Project verified Date Aug 18, 2025 Usage 3 c…" at bounding box center [1176, 376] width 784 height 646
drag, startPoint x: 958, startPoint y: 289, endPoint x: 963, endPoint y: 303, distance: 14.9
click at [962, 301] on div "Verified Asked by Veena Pulicharla Project verified Date Aug 18, 2025 Usage 3 c…" at bounding box center [1176, 376] width 784 height 646
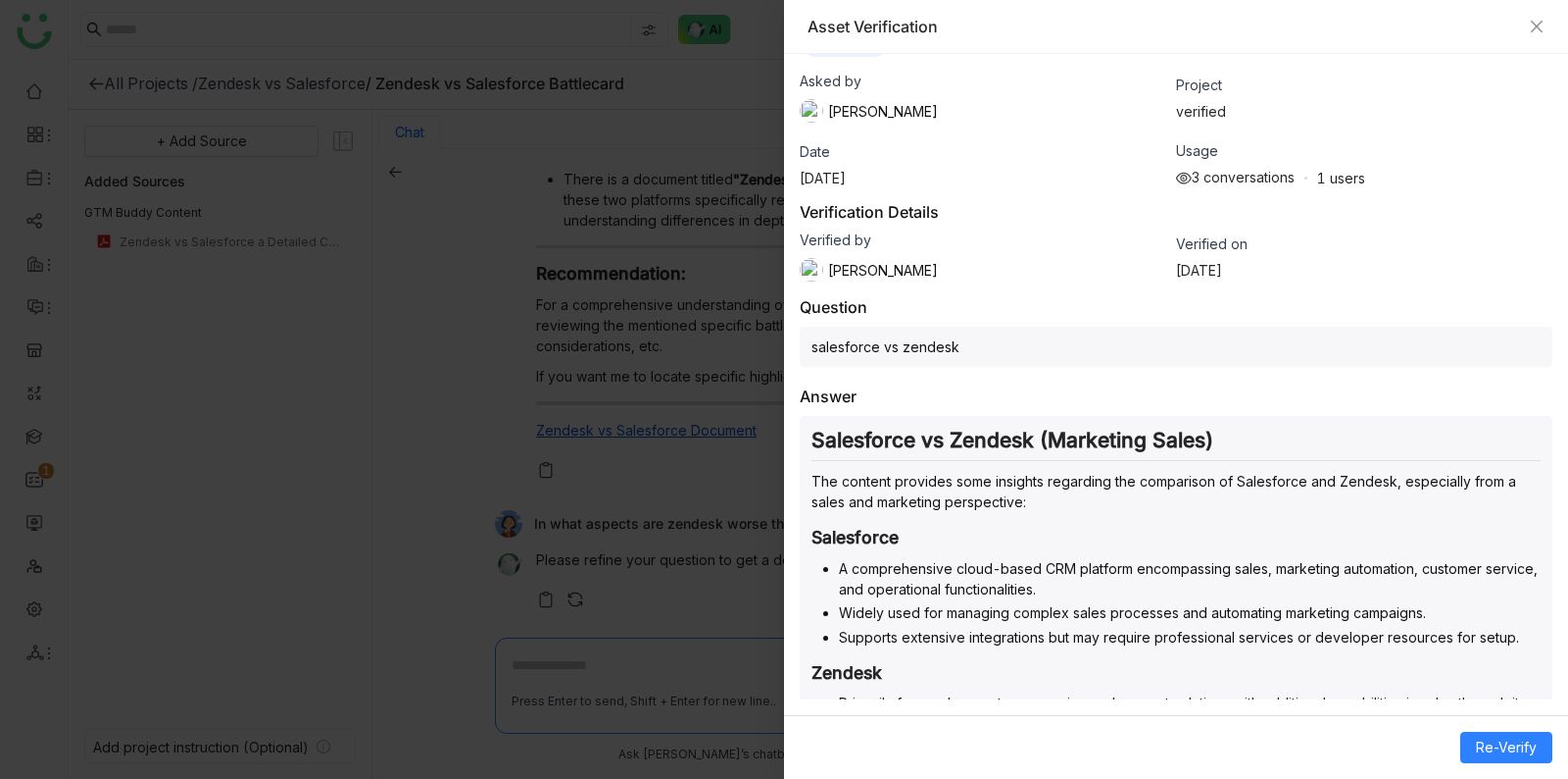
click at [962, 304] on div "Question salesforce vs zendesk" at bounding box center [1175, 332] width 753 height 70
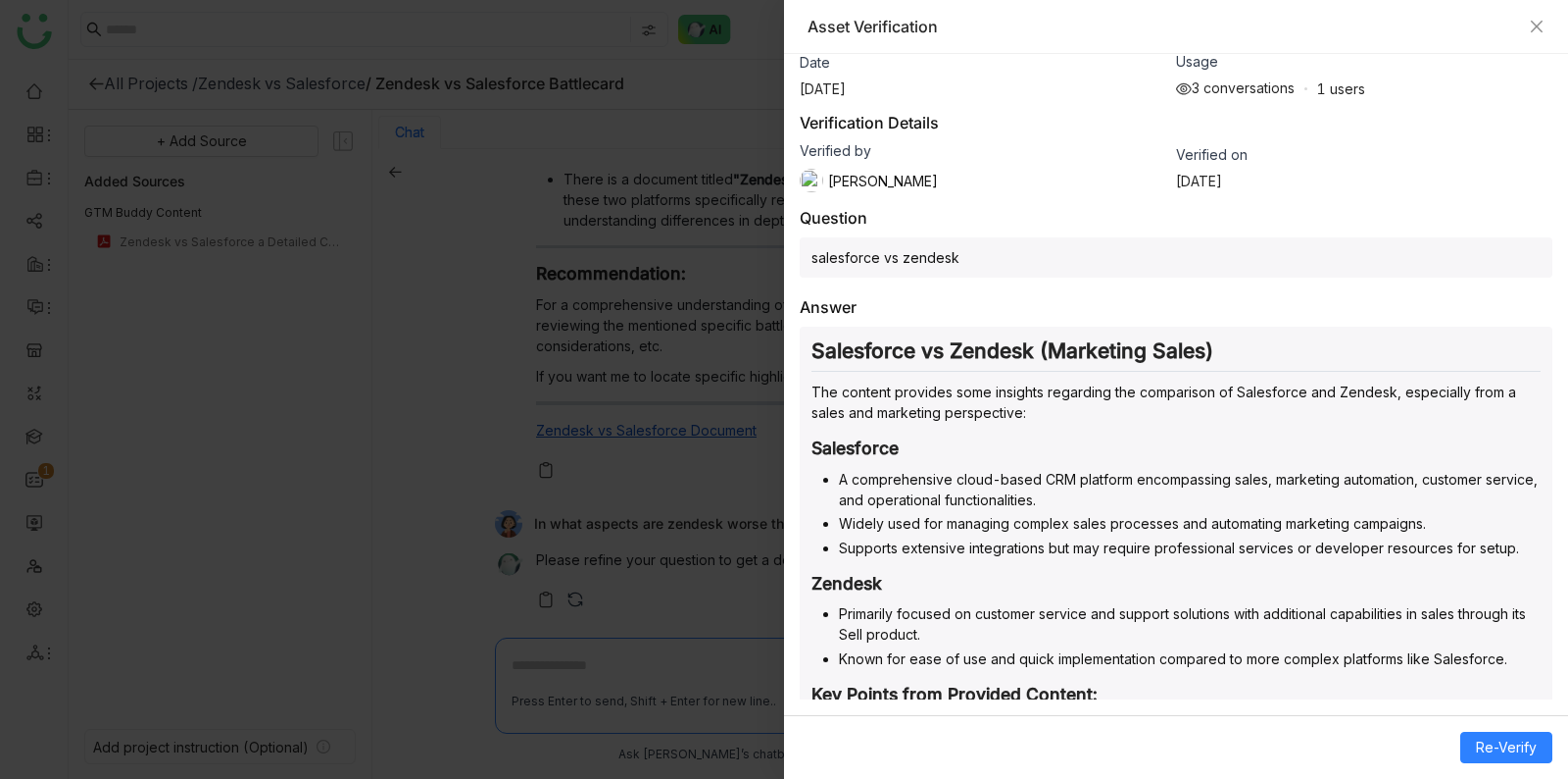
scroll to position [0, 0]
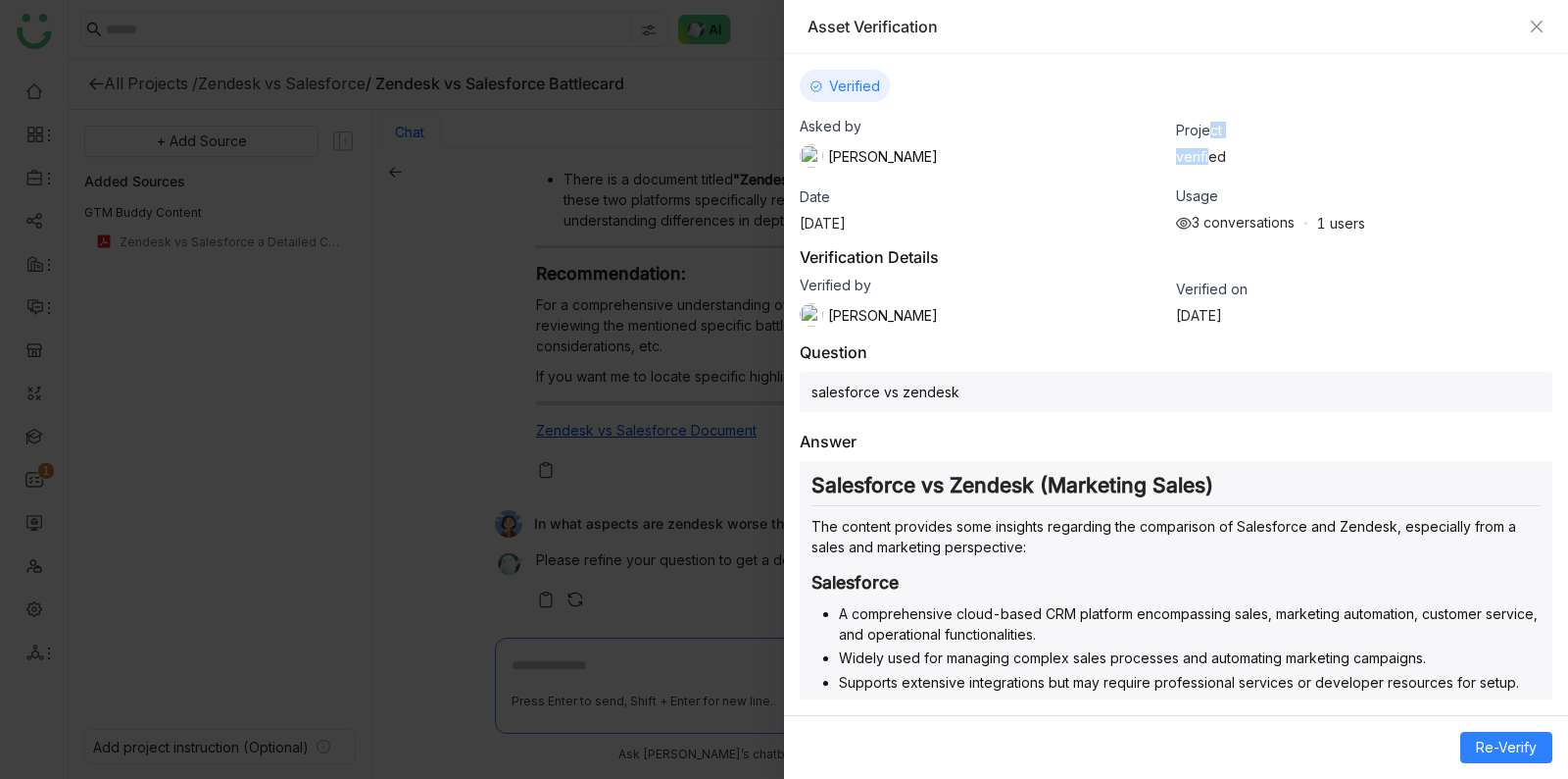
drag, startPoint x: 1209, startPoint y: 151, endPoint x: 1209, endPoint y: 126, distance: 25.0
click at [1209, 125] on div "Project verified" at bounding box center [1364, 142] width 377 height 43
click at [1209, 149] on span "verified" at bounding box center [1201, 156] width 50 height 17
click at [1529, 23] on icon "Close" at bounding box center [1537, 27] width 16 height 16
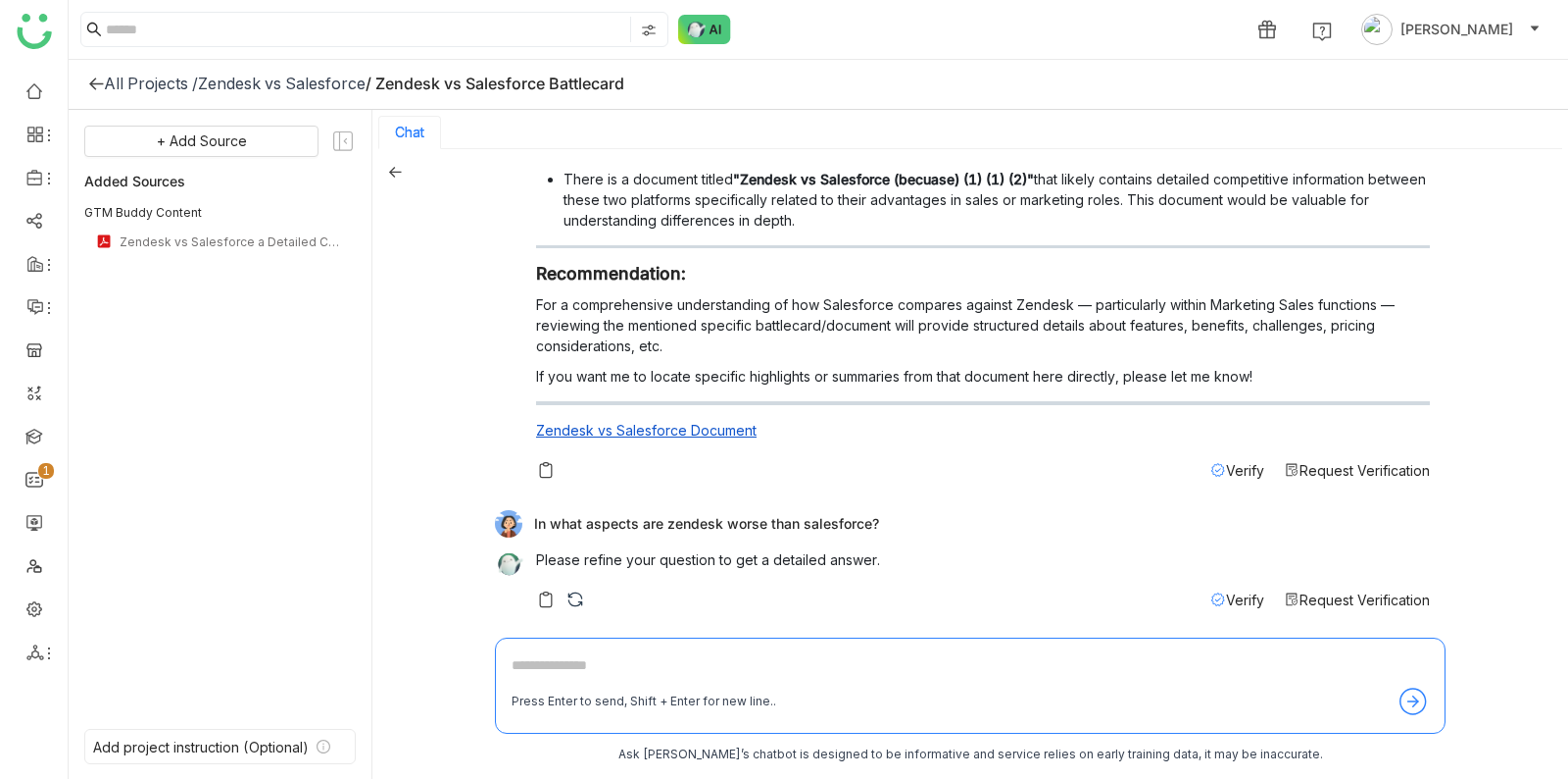
click at [1245, 593] on span "Verify" at bounding box center [1245, 599] width 38 height 17
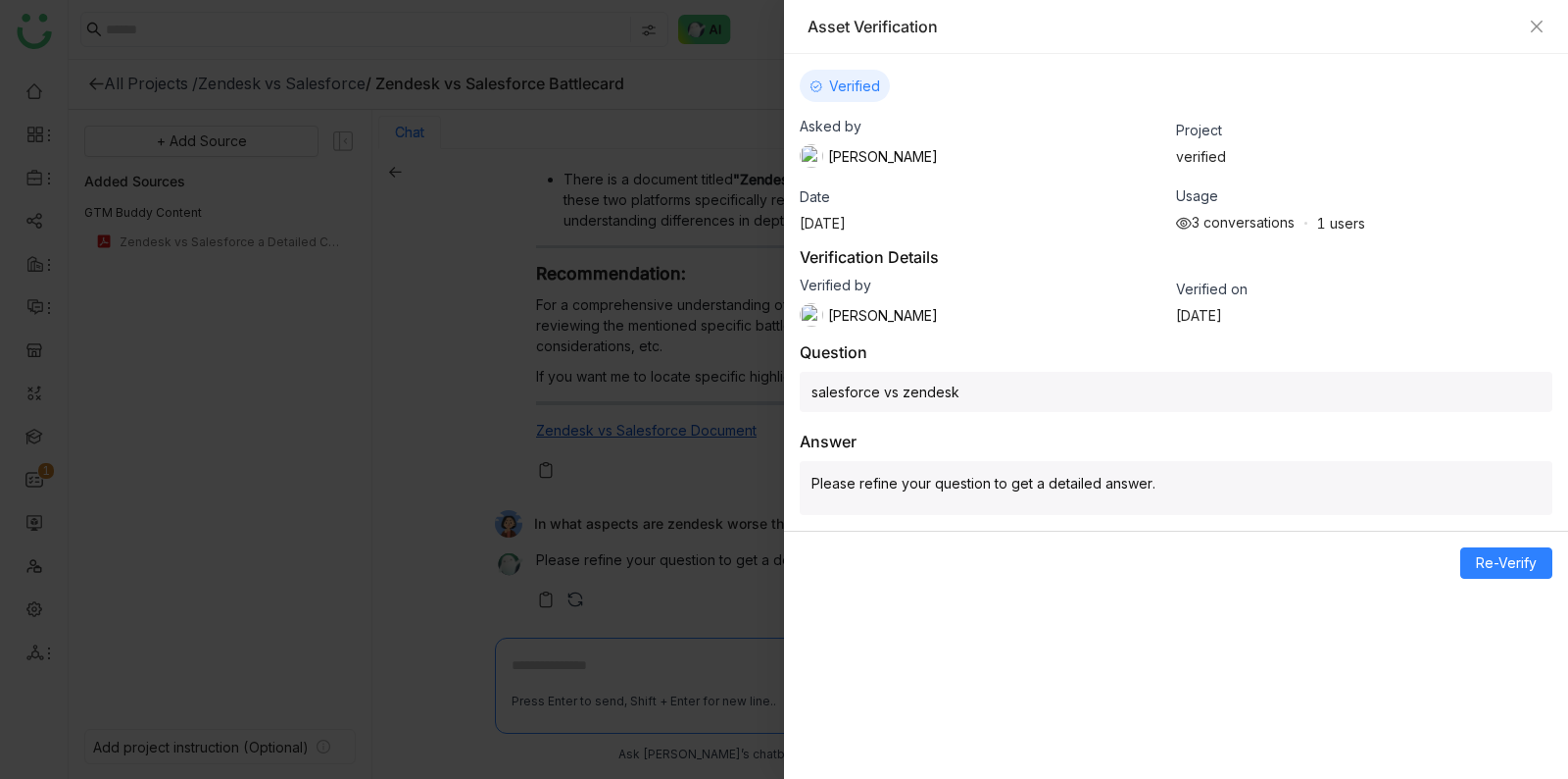
click at [1297, 383] on div "salesforce vs zendesk" at bounding box center [1175, 392] width 753 height 40
click at [1299, 383] on div "salesforce vs zendesk" at bounding box center [1175, 392] width 753 height 40
click at [658, 385] on div at bounding box center [784, 389] width 1568 height 779
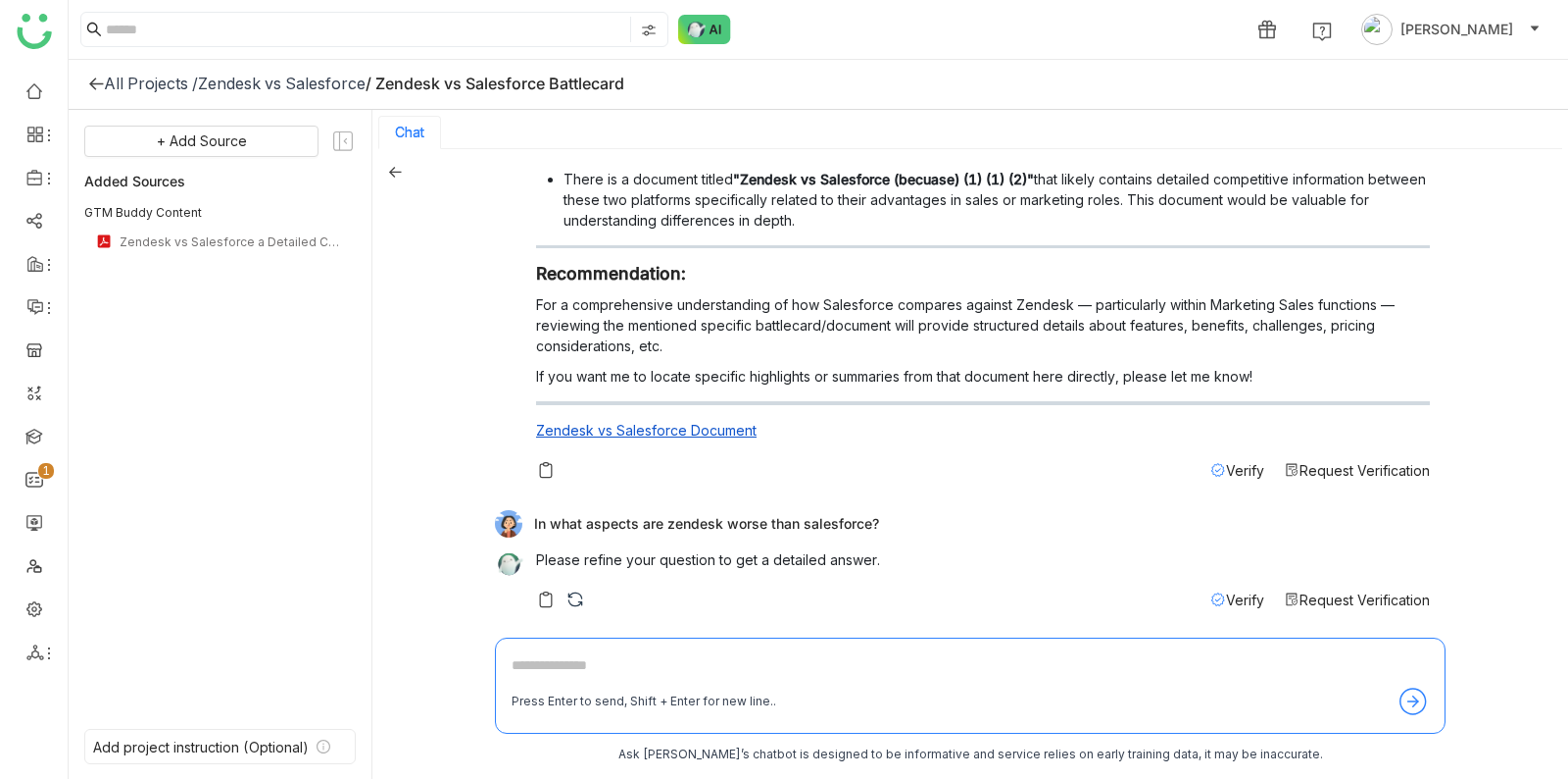
click at [861, 647] on div "Press Enter to send, Shift + Enter for new line.." at bounding box center [970, 685] width 951 height 97
click at [842, 657] on textarea at bounding box center [970, 671] width 918 height 32
type textarea "**********"
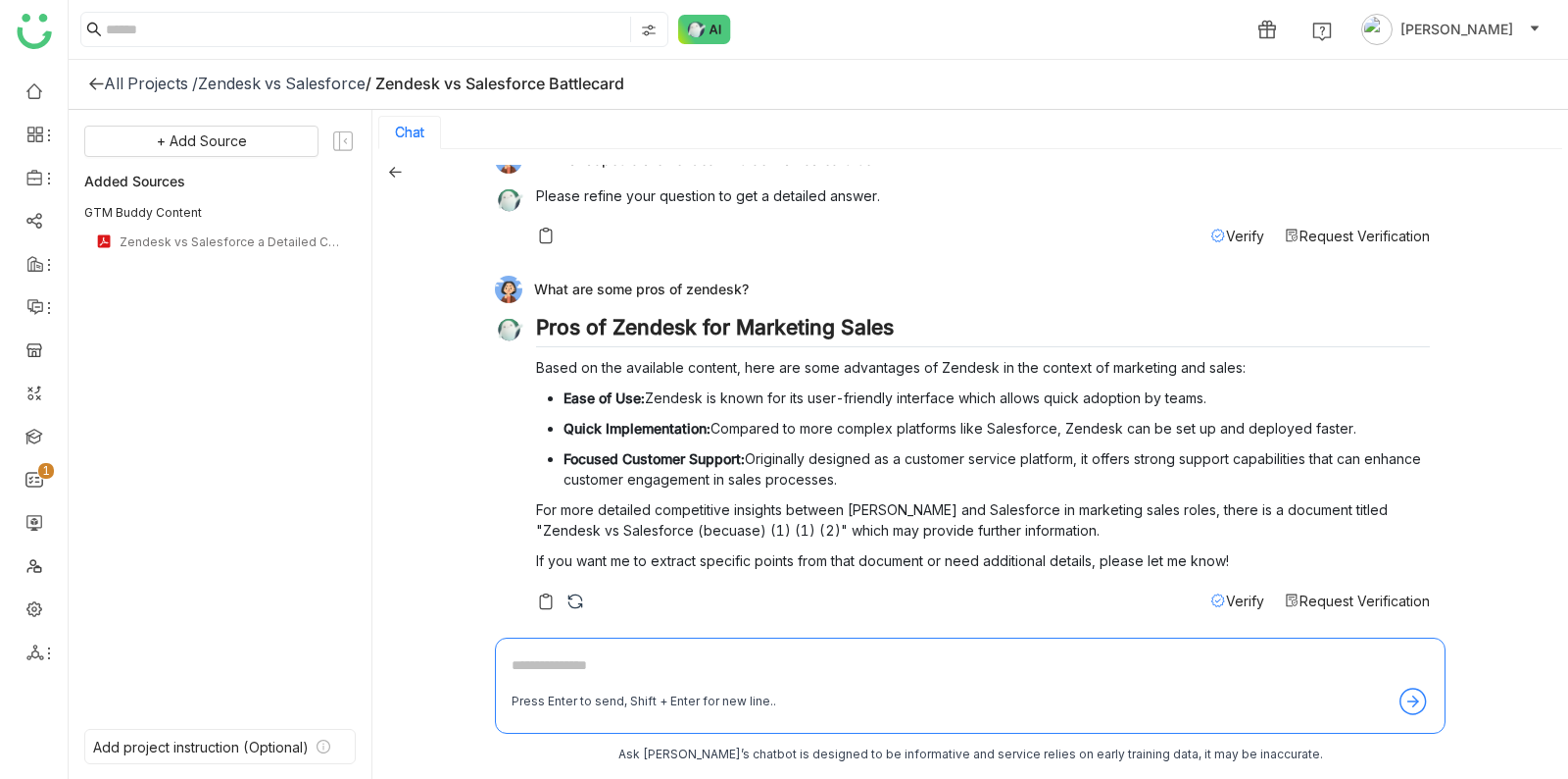
scroll to position [895, 0]
click at [1310, 591] on span "Request Verification" at bounding box center [1364, 599] width 130 height 17
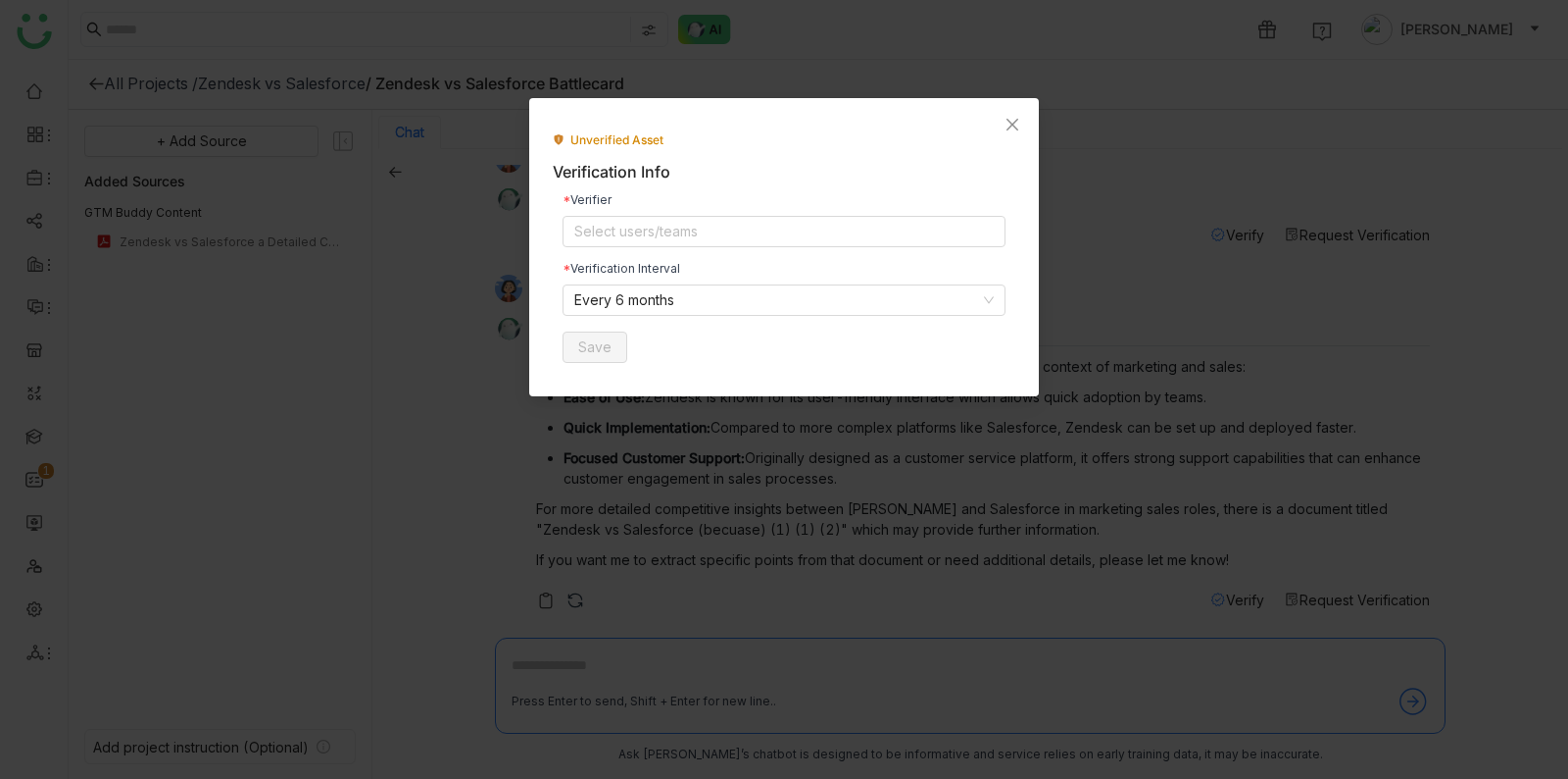
click at [1213, 527] on nz-modal-container "Unverified Asset Verification Info Verifier Select users/teams Verification Int…" at bounding box center [784, 389] width 1568 height 779
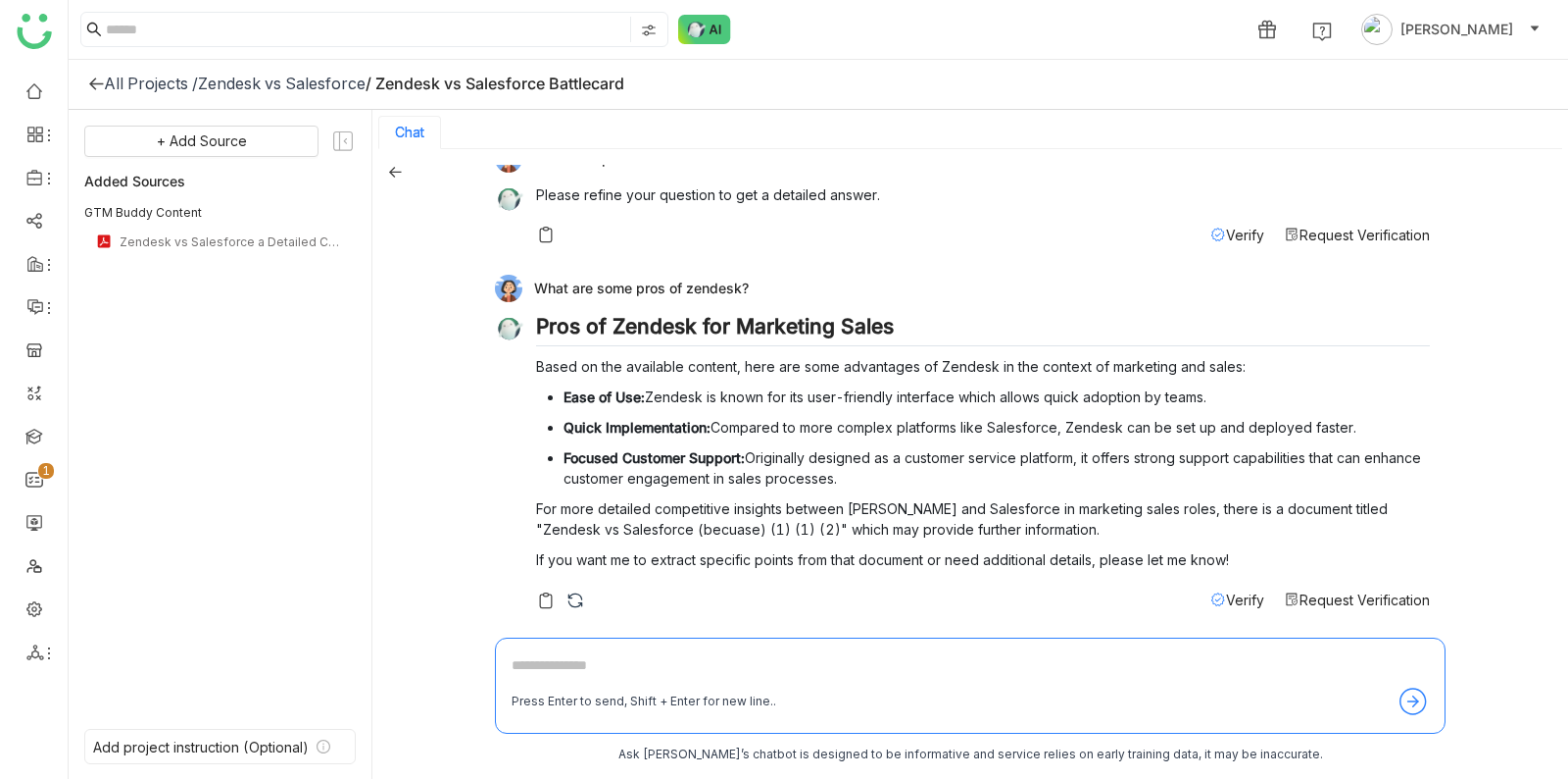
click at [1229, 597] on span "Verify" at bounding box center [1245, 599] width 38 height 17
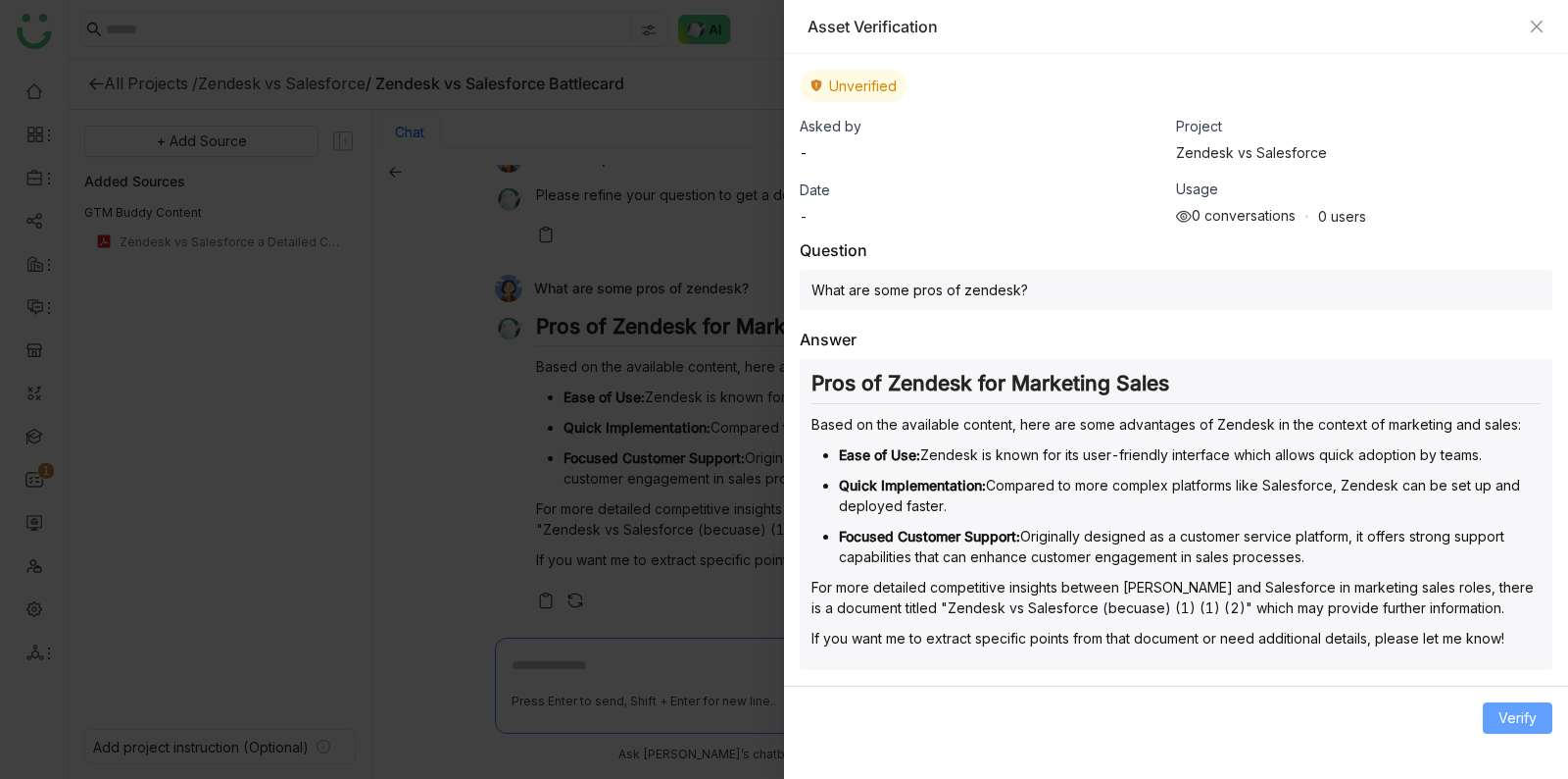
click at [1500, 708] on span "Verify" at bounding box center [1517, 718] width 38 height 22
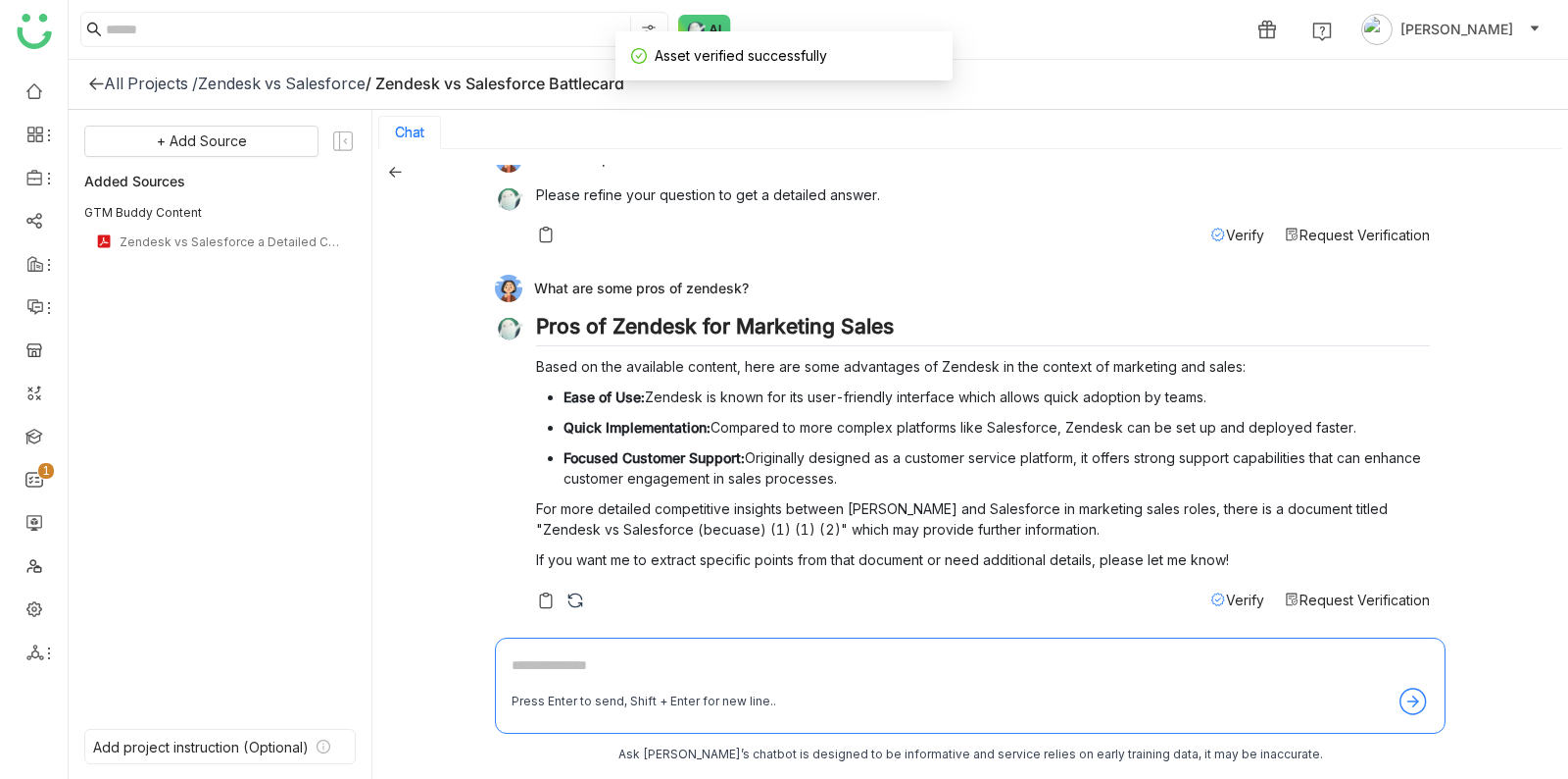
click at [1073, 663] on textarea at bounding box center [970, 671] width 918 height 32
type textarea "**********"
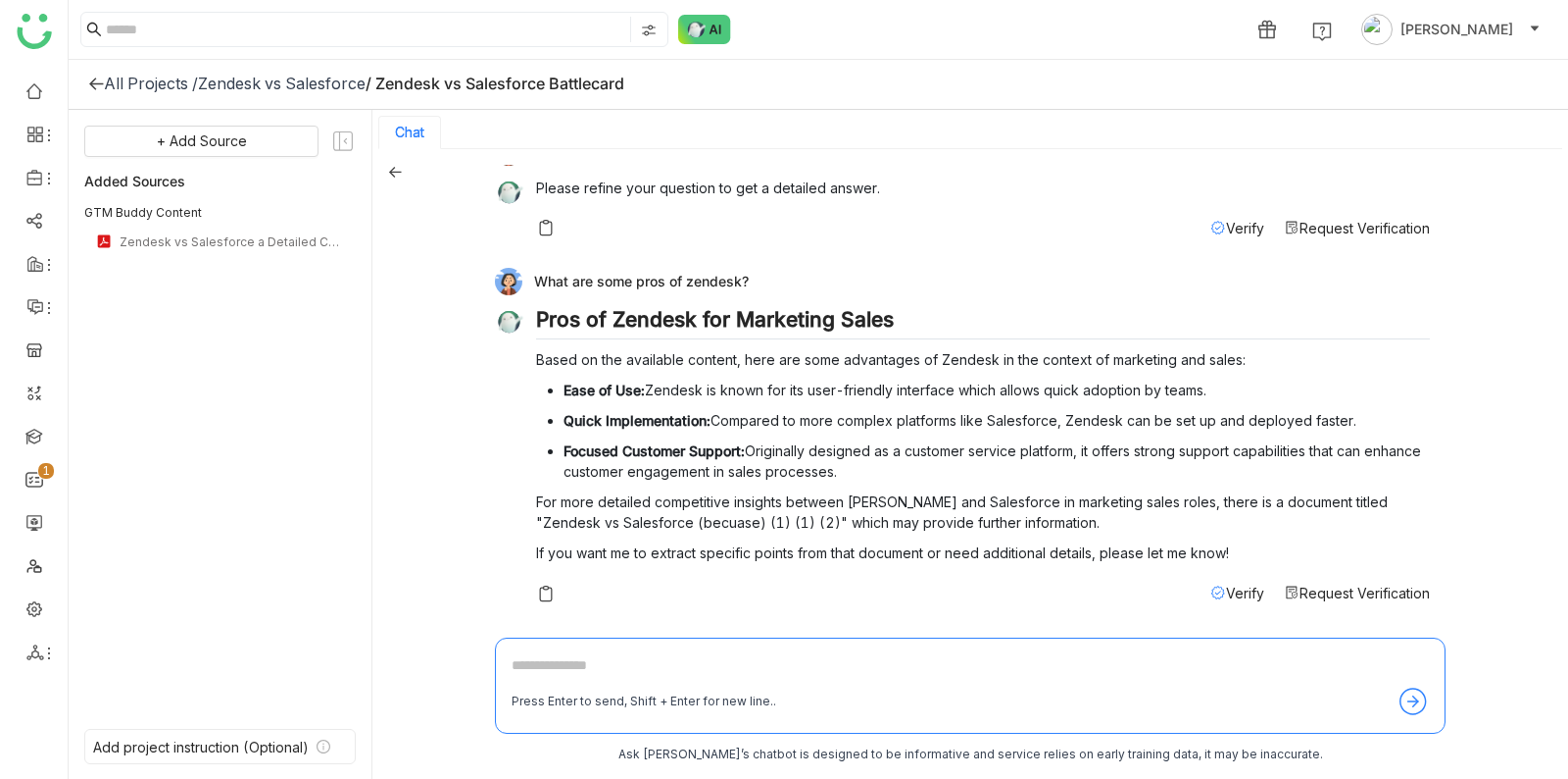
scroll to position [840, 0]
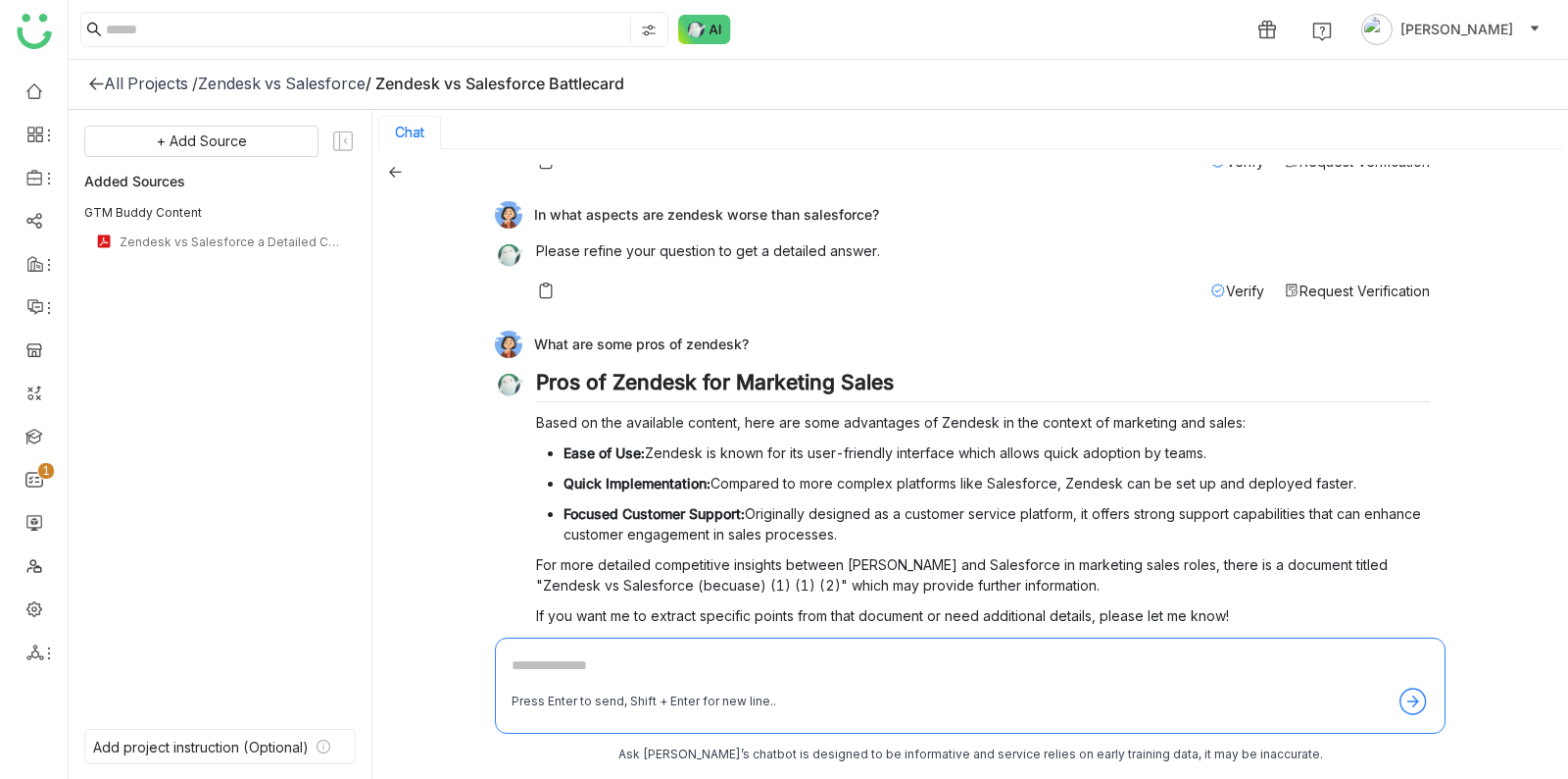
drag, startPoint x: 538, startPoint y: 335, endPoint x: 759, endPoint y: 347, distance: 221.3
click at [759, 347] on div "What are some pros of zendesk?" at bounding box center [962, 344] width 936 height 28
click at [759, 348] on div "What are some pros of zendesk?" at bounding box center [962, 344] width 936 height 28
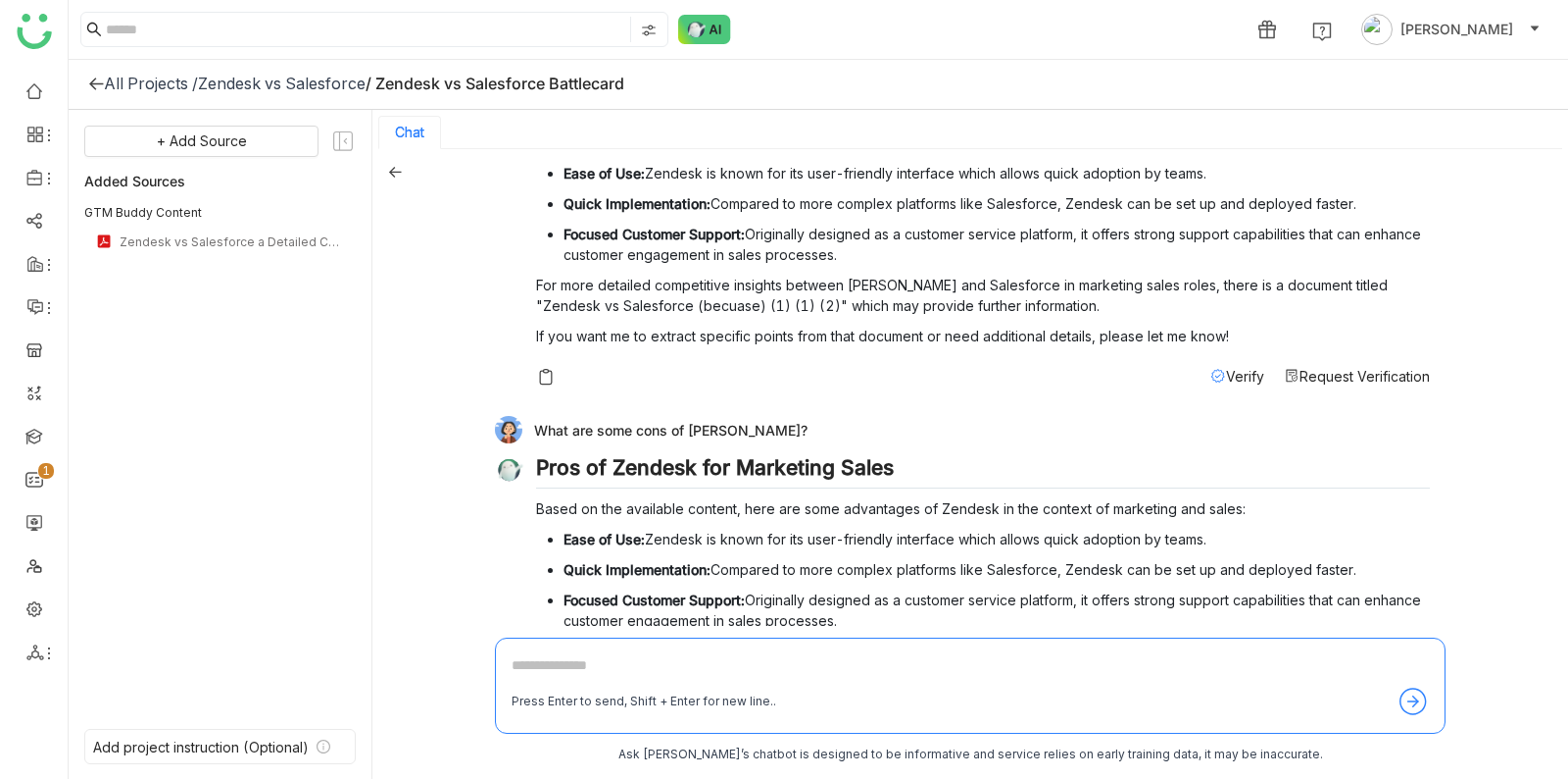
scroll to position [1168, 0]
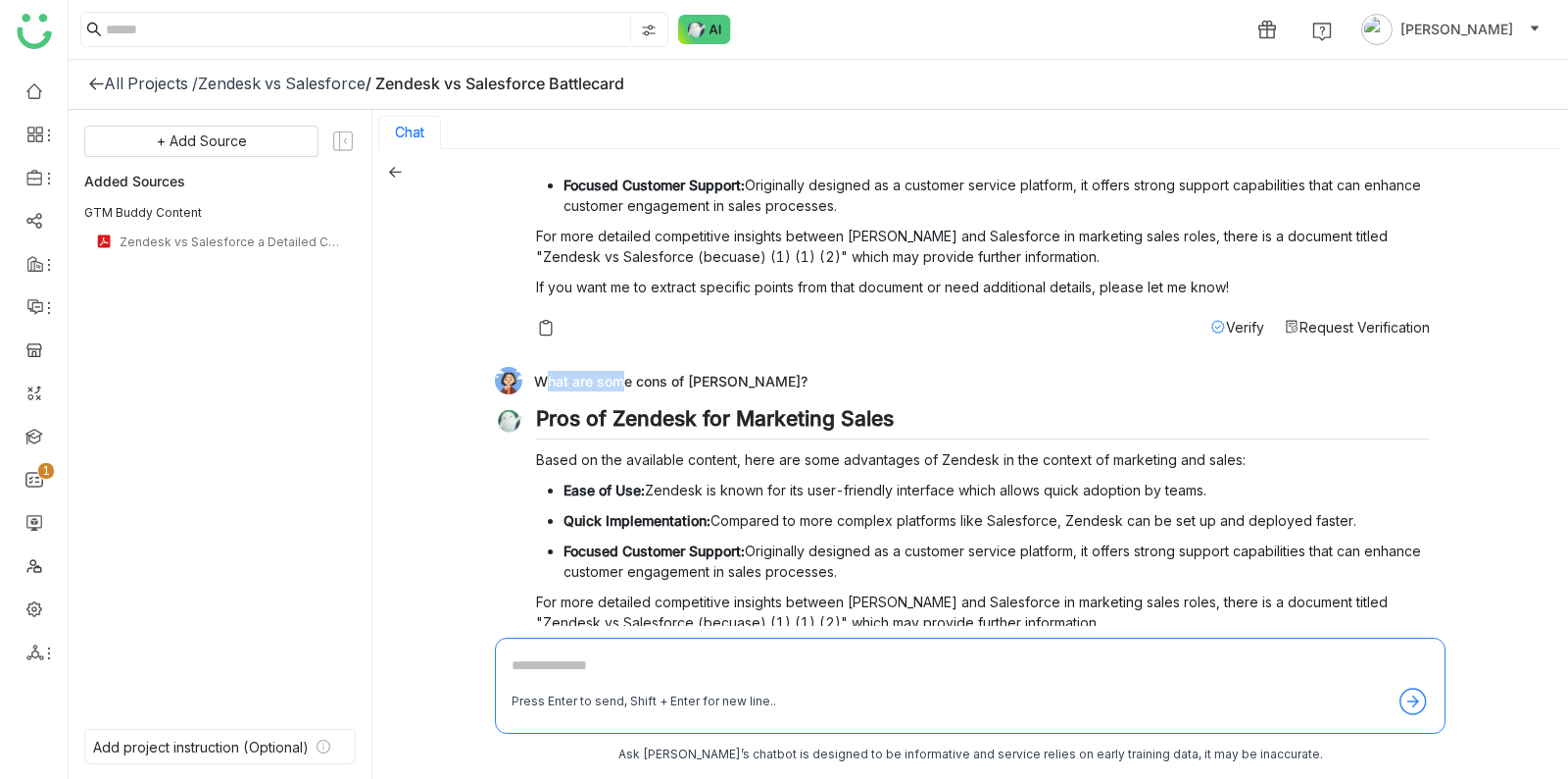
drag, startPoint x: 614, startPoint y: 370, endPoint x: 757, endPoint y: 372, distance: 143.0
click at [757, 372] on div "What are some cons of [PERSON_NAME]?" at bounding box center [962, 381] width 936 height 28
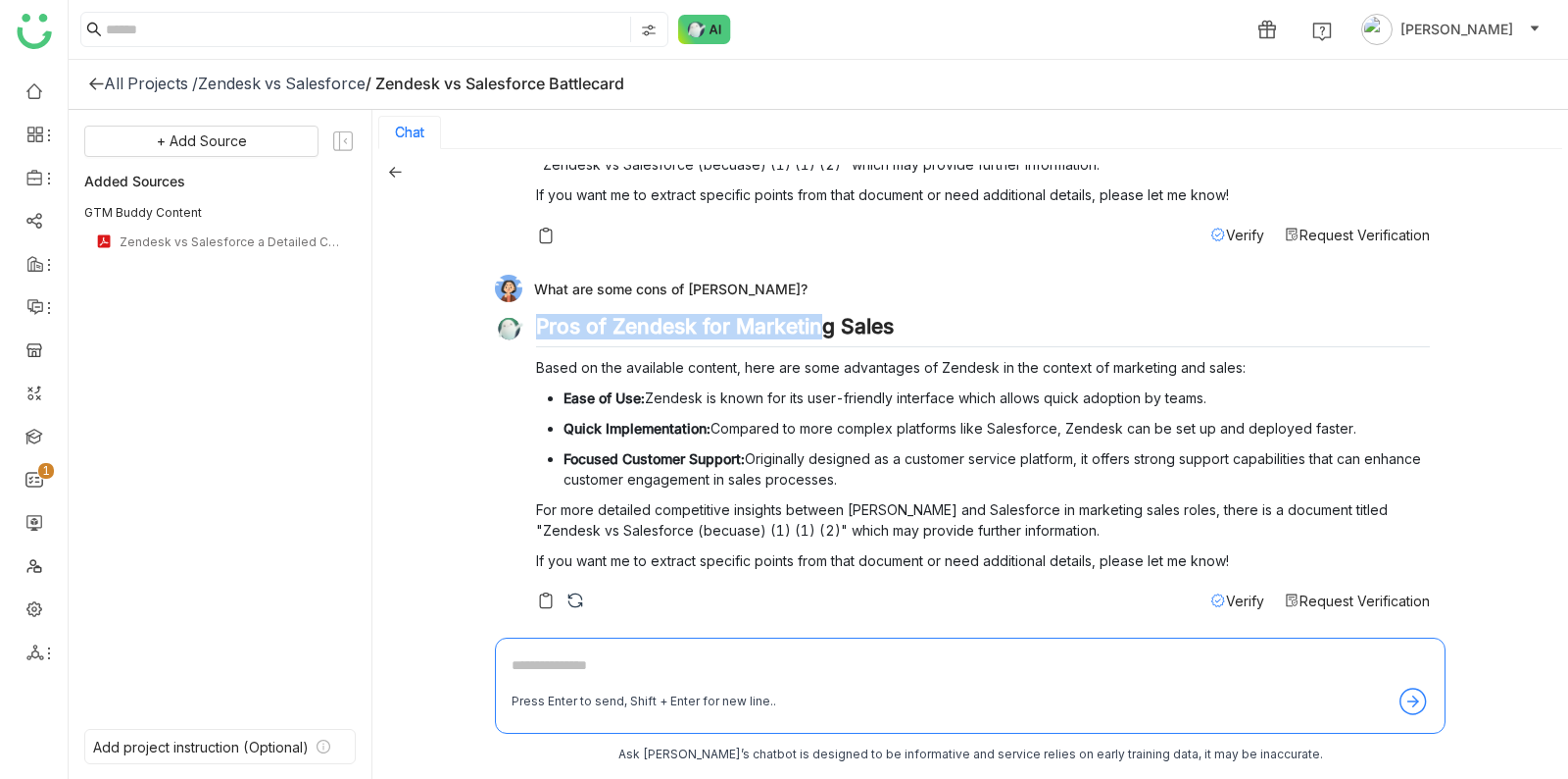
drag, startPoint x: 536, startPoint y: 324, endPoint x: 819, endPoint y: 326, distance: 283.0
click at [819, 326] on h2 "Pros of Zendesk for Marketing Sales" at bounding box center [982, 330] width 894 height 34
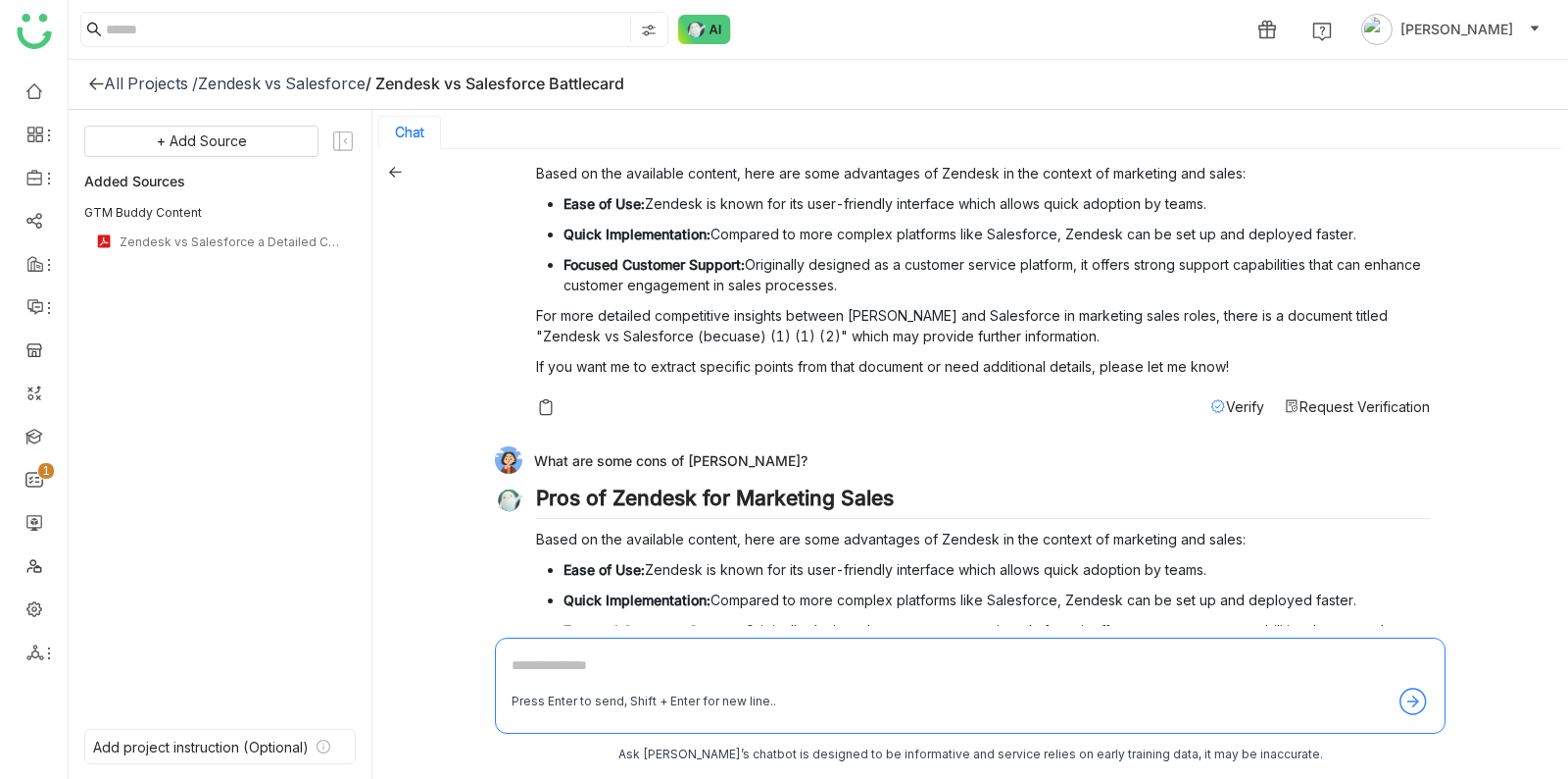
scroll to position [796, 0]
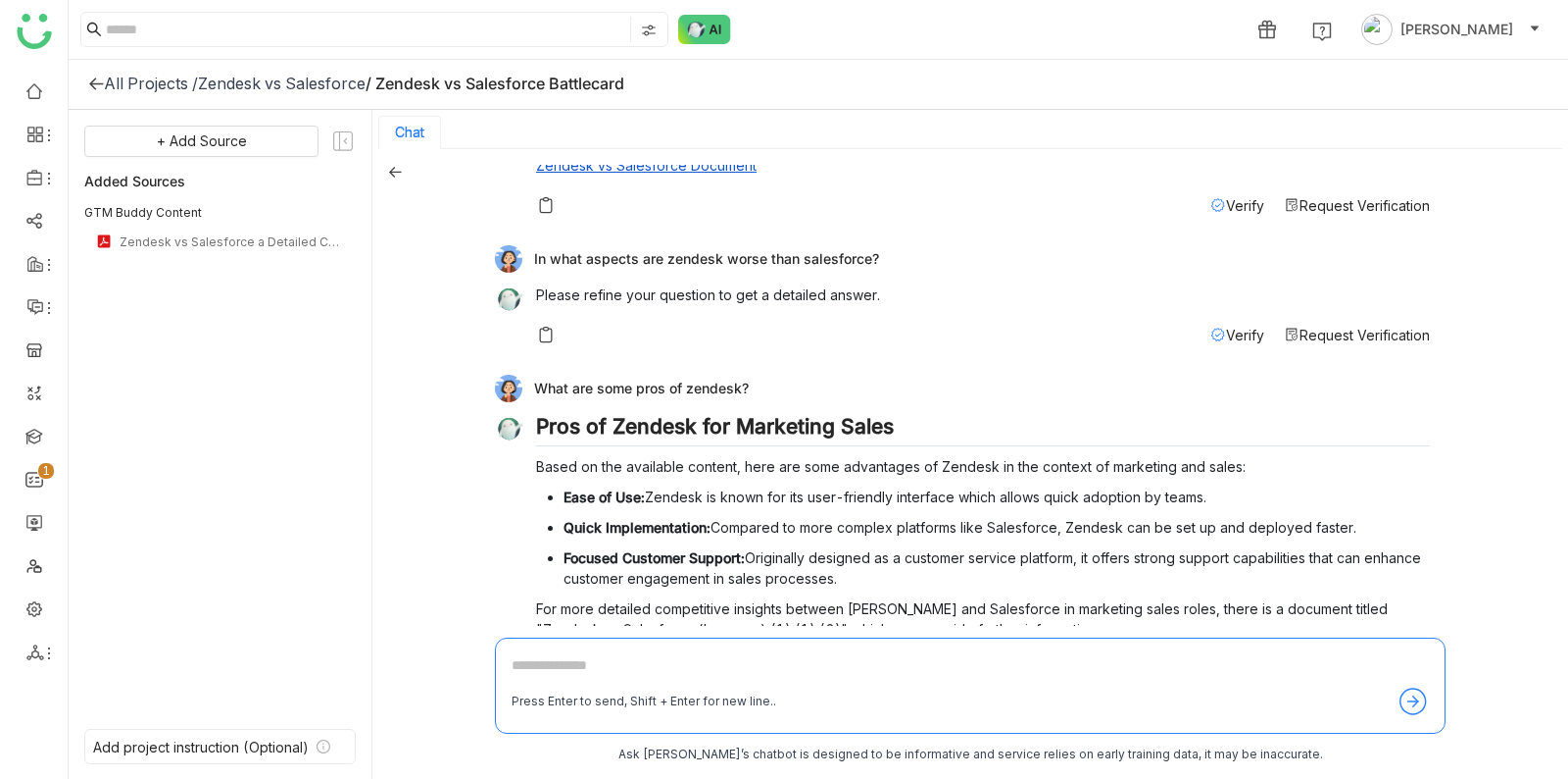
drag, startPoint x: 547, startPoint y: 374, endPoint x: 767, endPoint y: 371, distance: 220.0
click at [768, 375] on div "What are some pros of zendesk?" at bounding box center [962, 389] width 936 height 28
click at [767, 375] on div "What are some pros of zendesk?" at bounding box center [962, 389] width 936 height 28
drag, startPoint x: 626, startPoint y: 425, endPoint x: 856, endPoint y: 425, distance: 230.0
click at [859, 426] on h2 "Pros of Zendesk for Marketing Sales" at bounding box center [982, 431] width 894 height 34
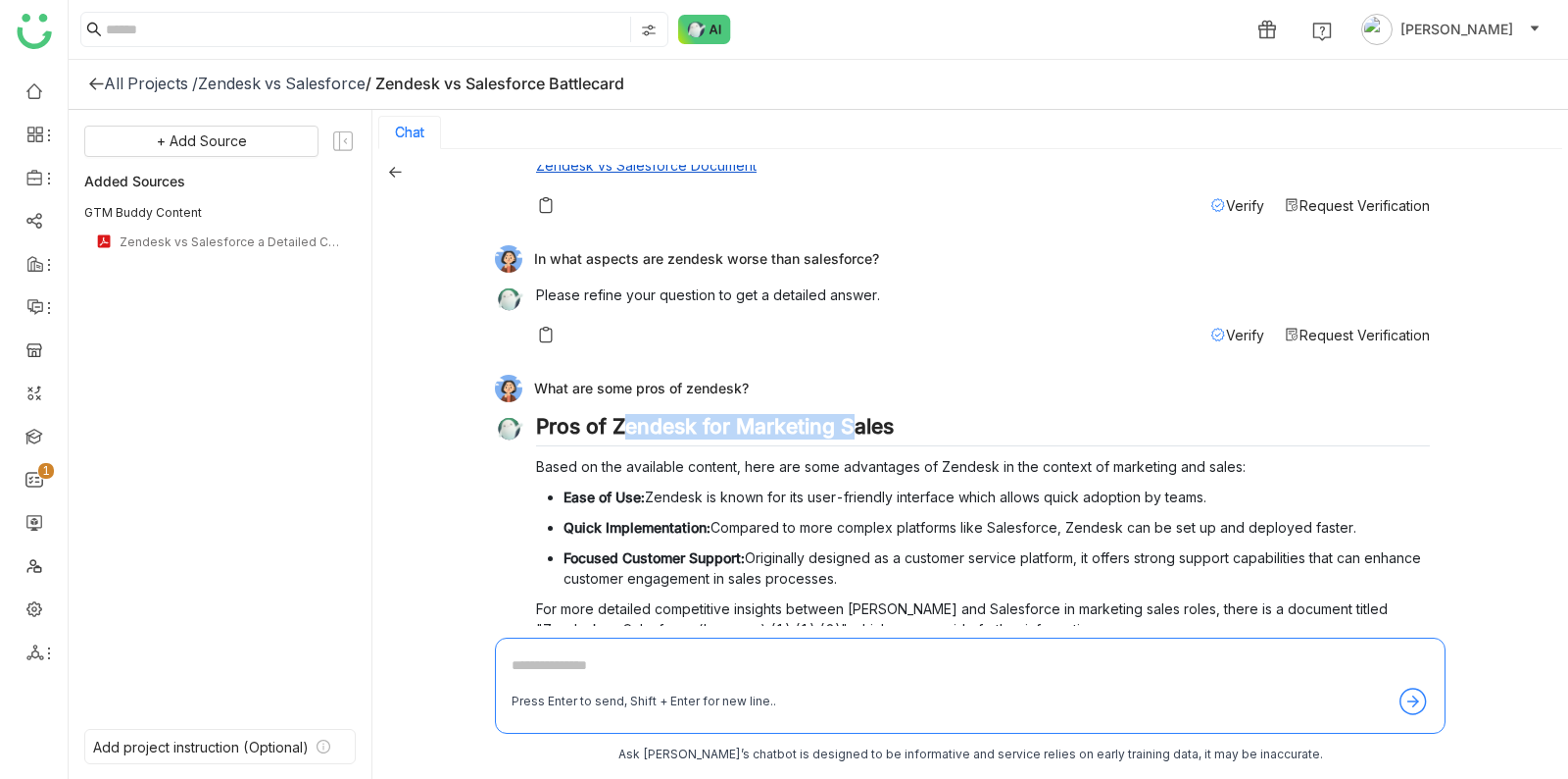
click at [856, 425] on h2 "Pros of Zendesk for Marketing Sales" at bounding box center [982, 431] width 894 height 34
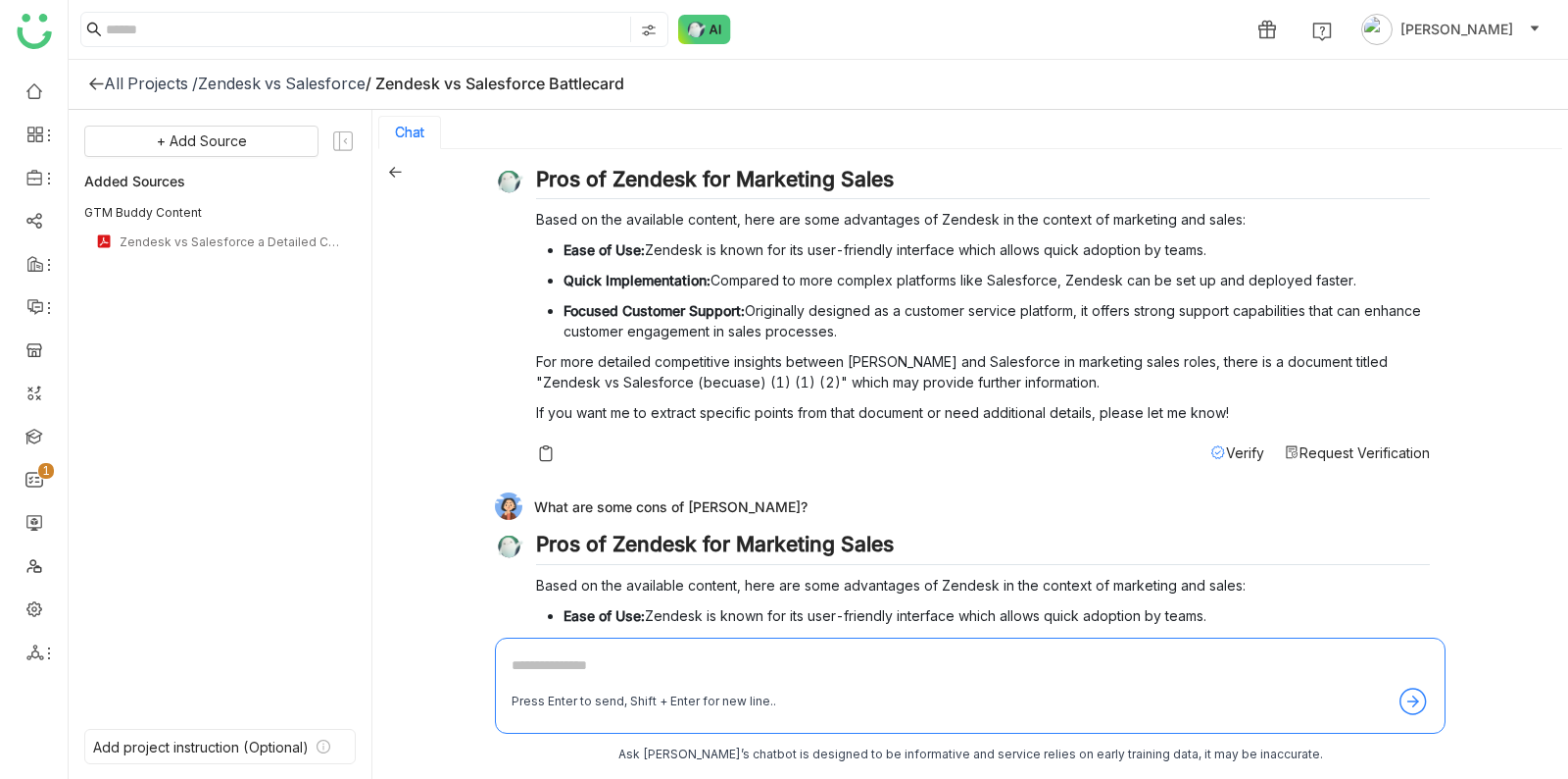
scroll to position [1153, 0]
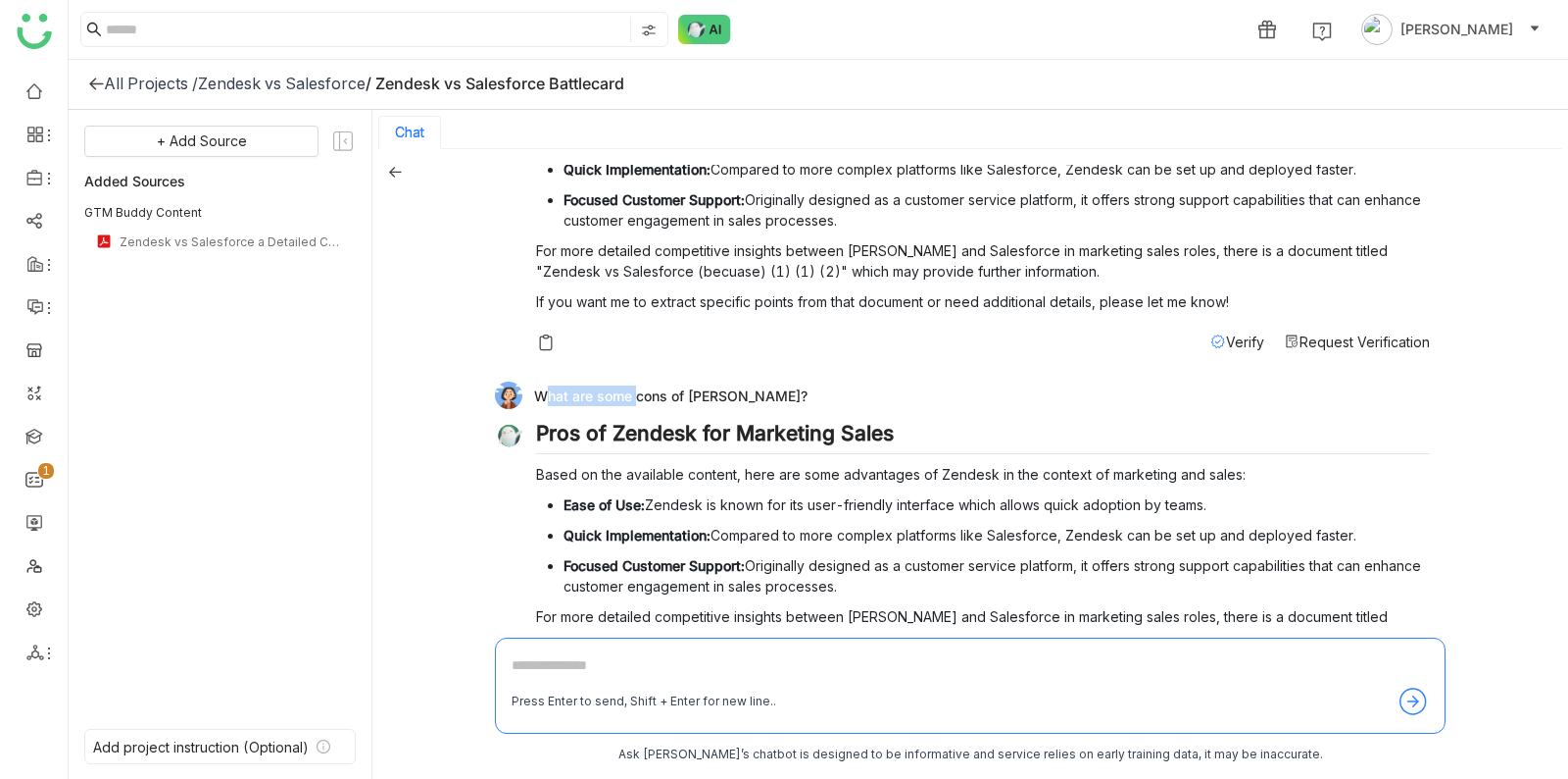
drag, startPoint x: 634, startPoint y: 389, endPoint x: 776, endPoint y: 389, distance: 142.0
click at [777, 389] on div "What are some cons of [PERSON_NAME]?" at bounding box center [962, 395] width 936 height 28
click at [776, 389] on div "What are some cons of [PERSON_NAME]?" at bounding box center [962, 395] width 936 height 28
click at [619, 430] on h2 "Pros of Zendesk for Marketing Sales" at bounding box center [982, 438] width 894 height 34
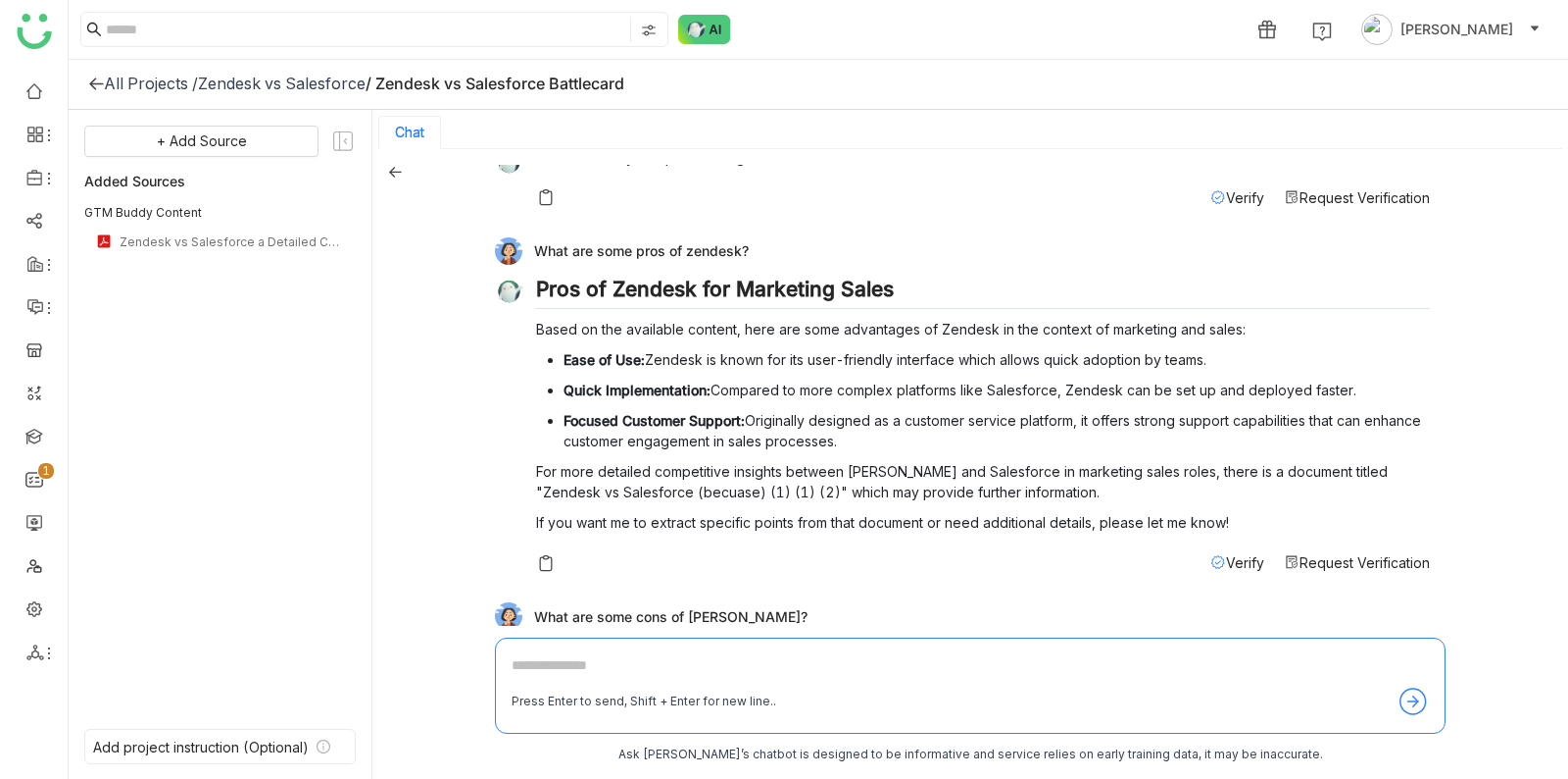
drag, startPoint x: 536, startPoint y: 264, endPoint x: 763, endPoint y: 290, distance: 228.5
click at [763, 291] on div "What are some pros of zendesk? Pros of Zendesk for Marketing Sales Based on the…" at bounding box center [962, 411] width 936 height 346
click at [763, 290] on h2 "Pros of Zendesk for Marketing Sales" at bounding box center [982, 293] width 894 height 34
click at [842, 373] on ul "Ease of Use: Zendesk is known for its user-friendly interface which allows quic…" at bounding box center [982, 400] width 894 height 102
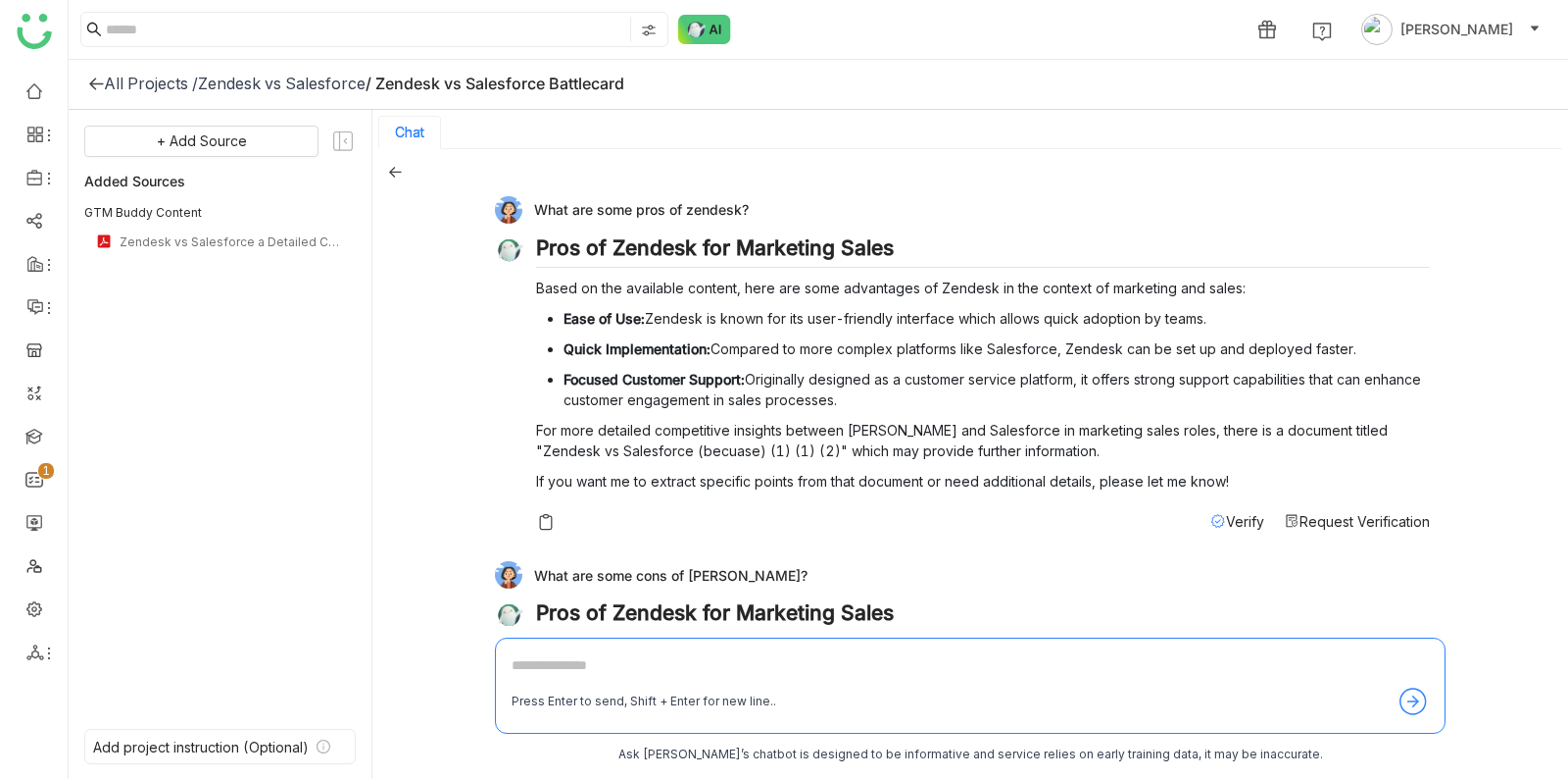
scroll to position [957, 0]
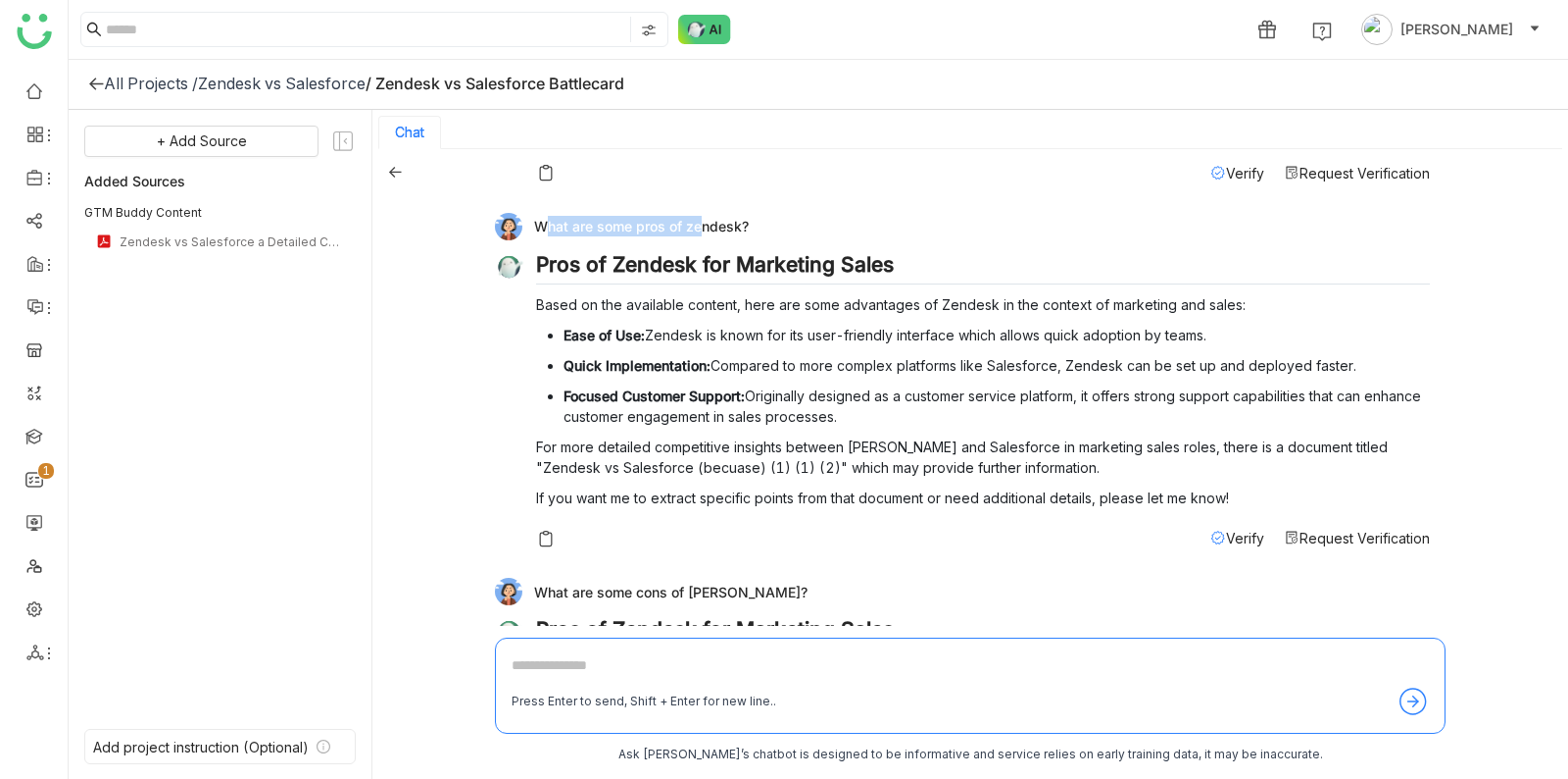
drag, startPoint x: 691, startPoint y: 221, endPoint x: 783, endPoint y: 220, distance: 92.0
click at [784, 220] on div "What are some pros of zendesk?" at bounding box center [962, 227] width 936 height 28
click at [783, 220] on div "What are some pros of zendesk?" at bounding box center [962, 227] width 936 height 28
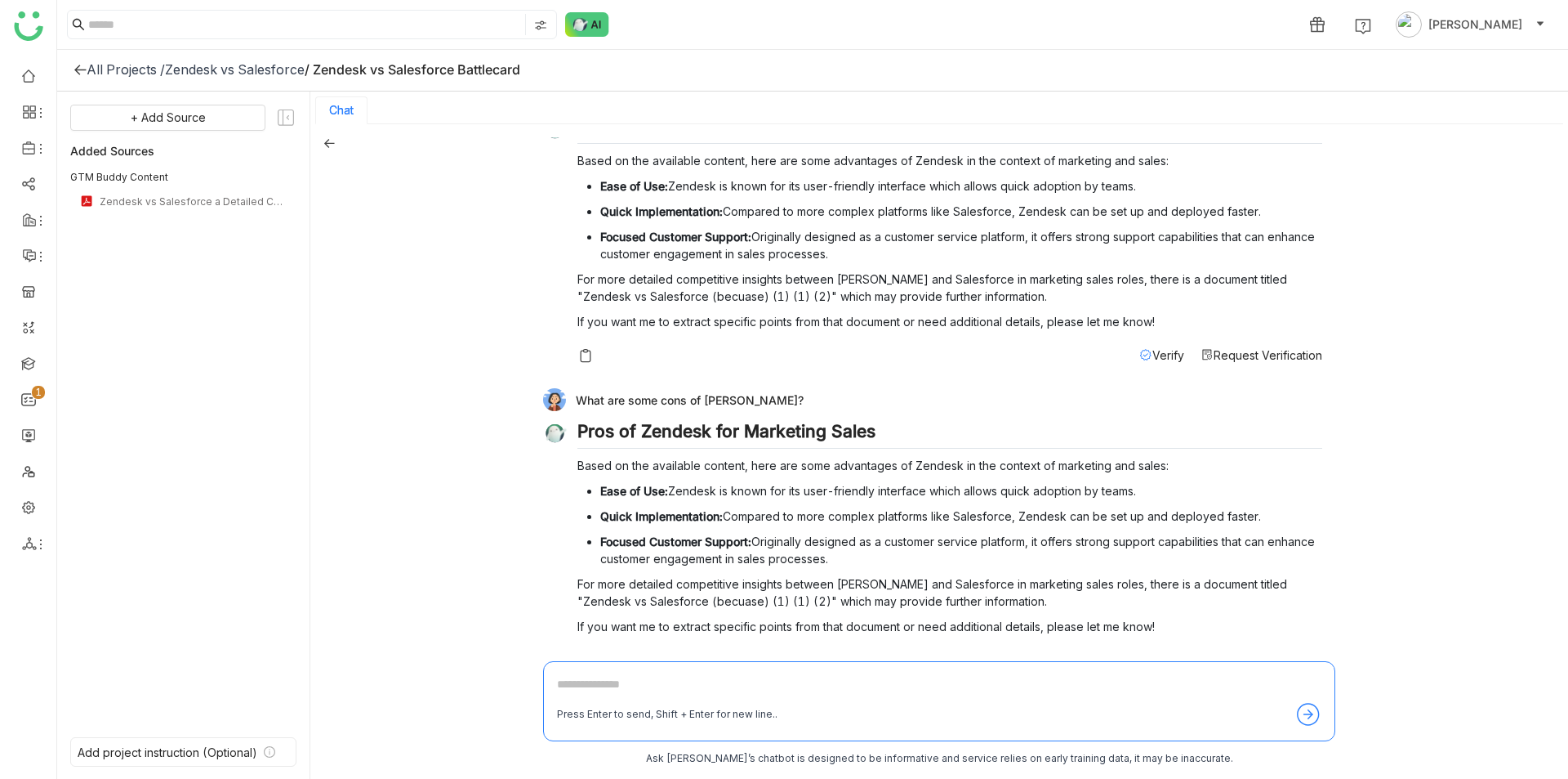
scroll to position [921, 0]
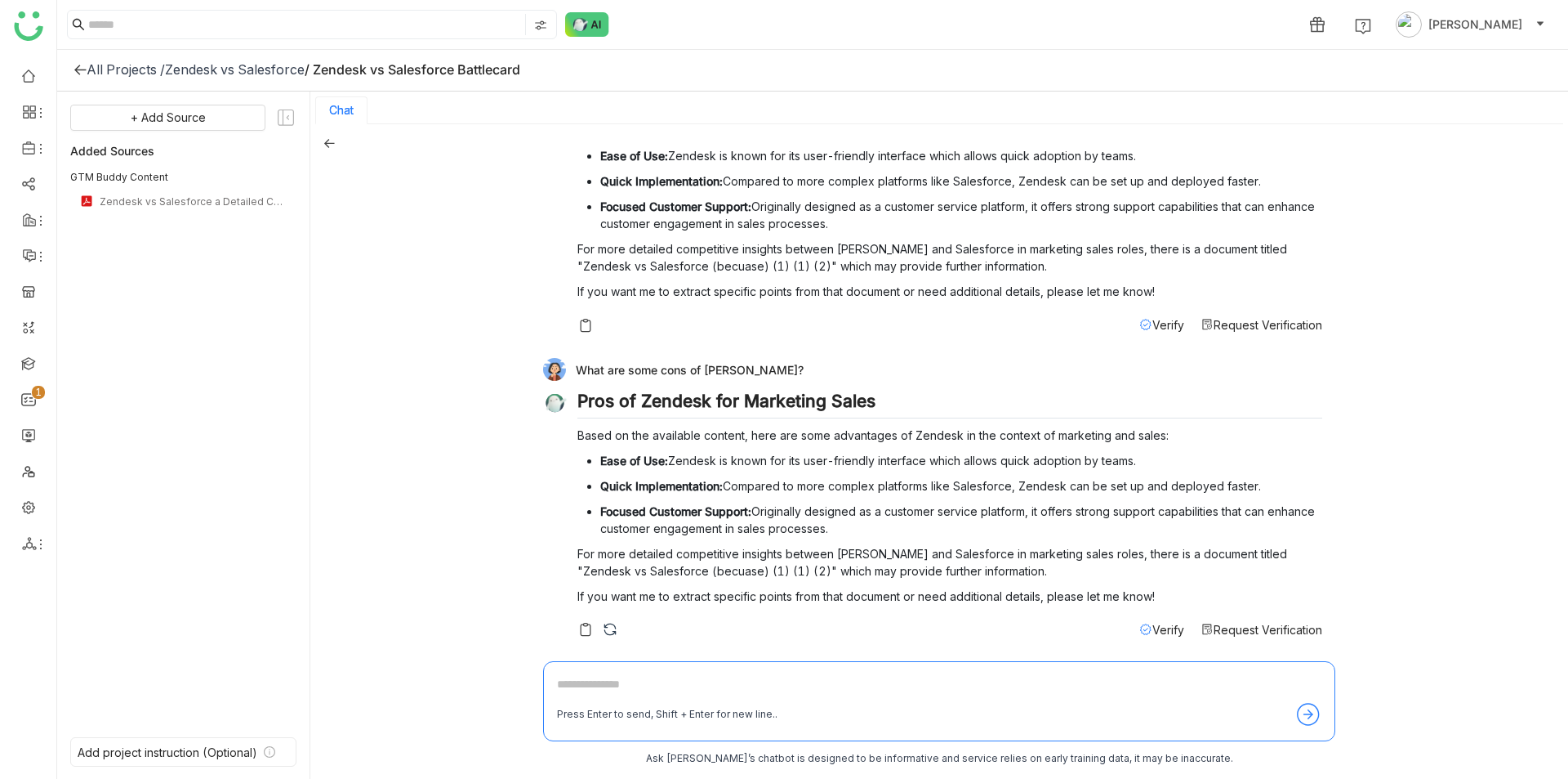
drag, startPoint x: 1088, startPoint y: 535, endPoint x: 963, endPoint y: 339, distance: 232.5
click at [963, 339] on div "Create a battlecard of Zendesk against Salesforce Please refine your question t…" at bounding box center [939, 394] width 792 height 514
click at [963, 338] on div "What are some pros of zendesk? Pros of Zendesk for Marketing Sales Based on the…" at bounding box center [933, 198] width 779 height 288
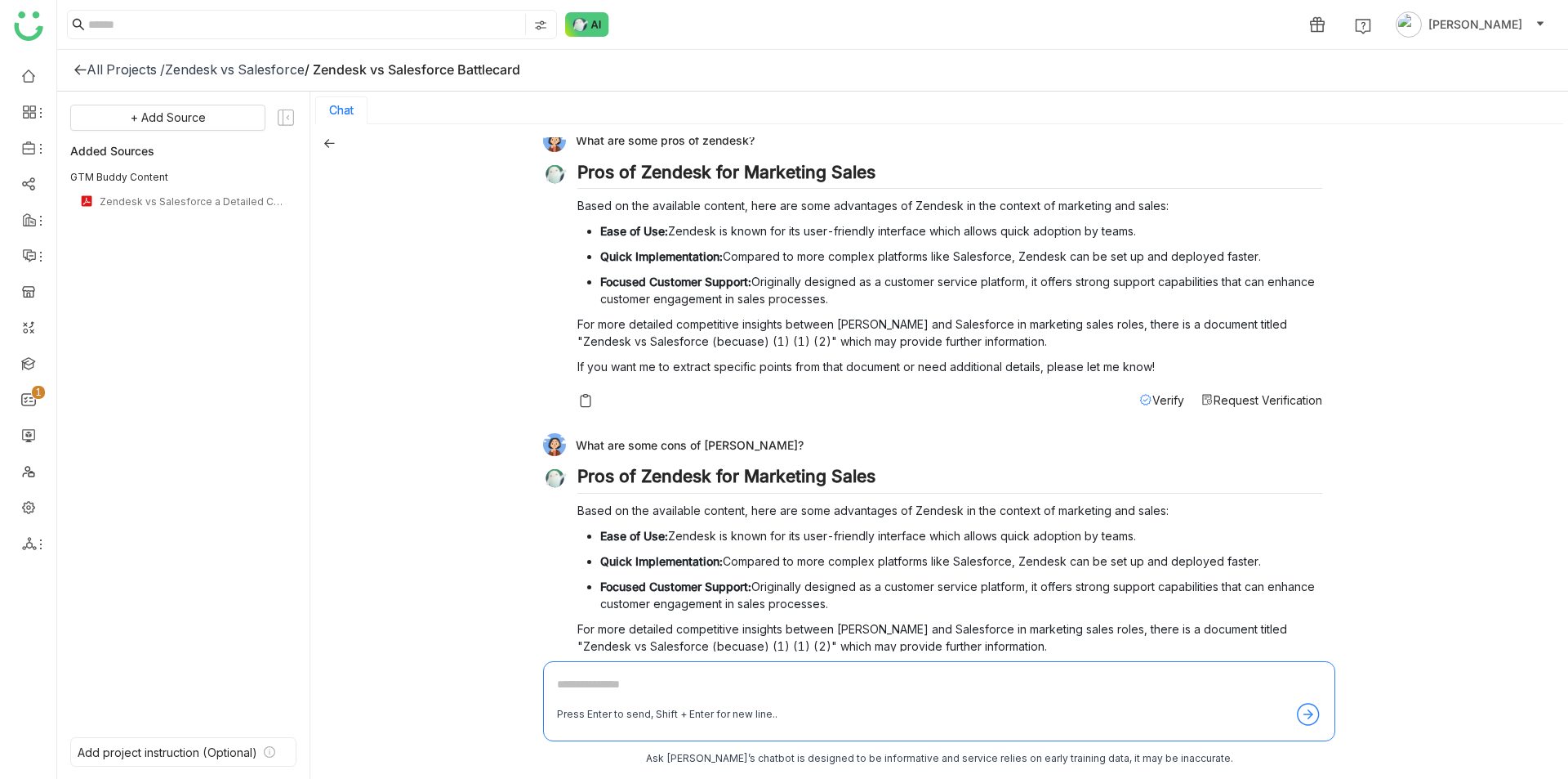
scroll to position [835, 0]
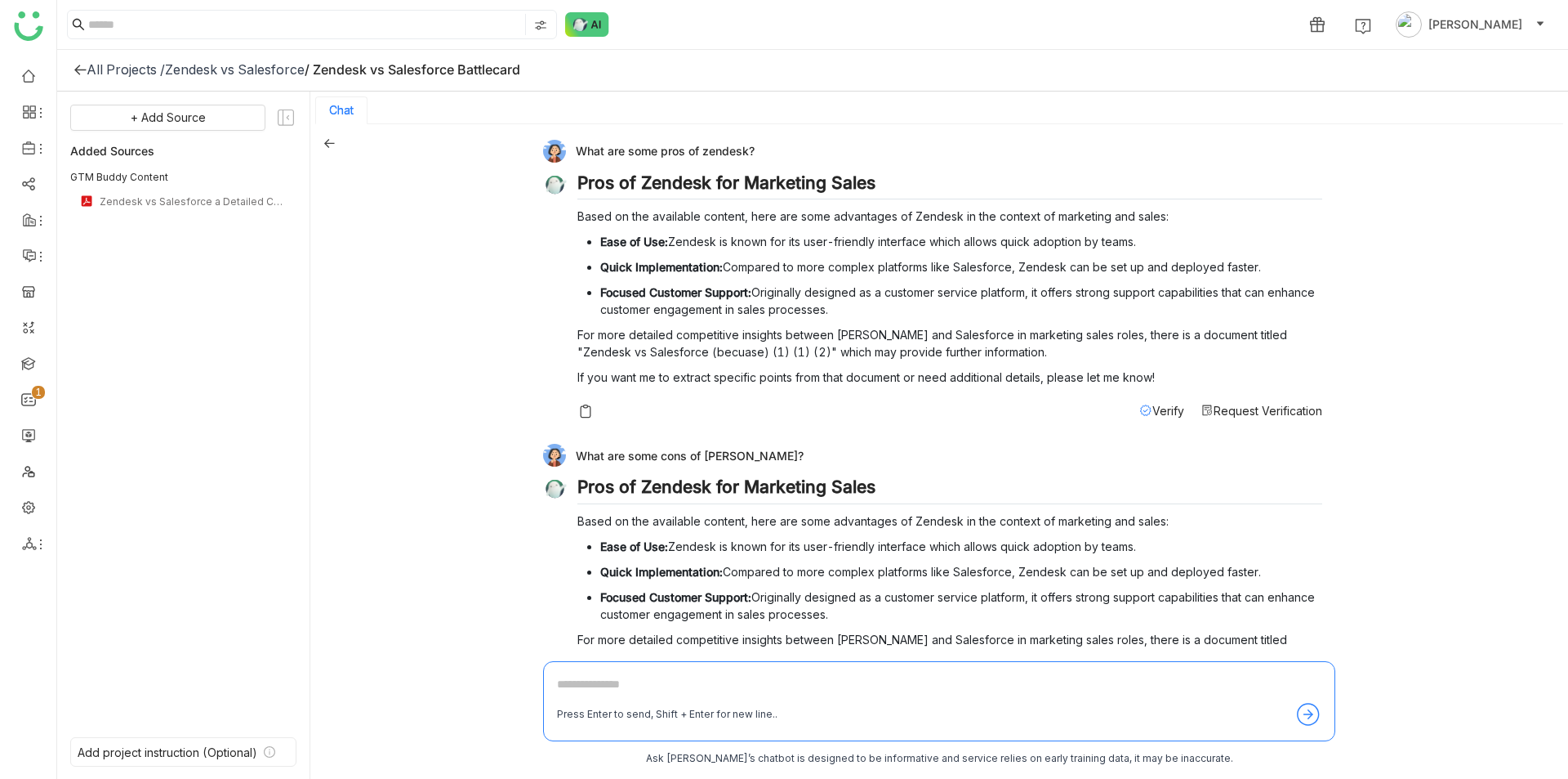
drag, startPoint x: 657, startPoint y: 152, endPoint x: 749, endPoint y: 160, distance: 92.3
click at [749, 160] on div "What are some pros of zendesk?" at bounding box center [933, 152] width 779 height 23
click at [748, 159] on div "What are some pros of zendesk?" at bounding box center [933, 152] width 779 height 23
drag, startPoint x: 607, startPoint y: 461, endPoint x: 772, endPoint y: 446, distance: 165.7
click at [772, 448] on div "What are some cons of [PERSON_NAME]?" at bounding box center [933, 455] width 779 height 23
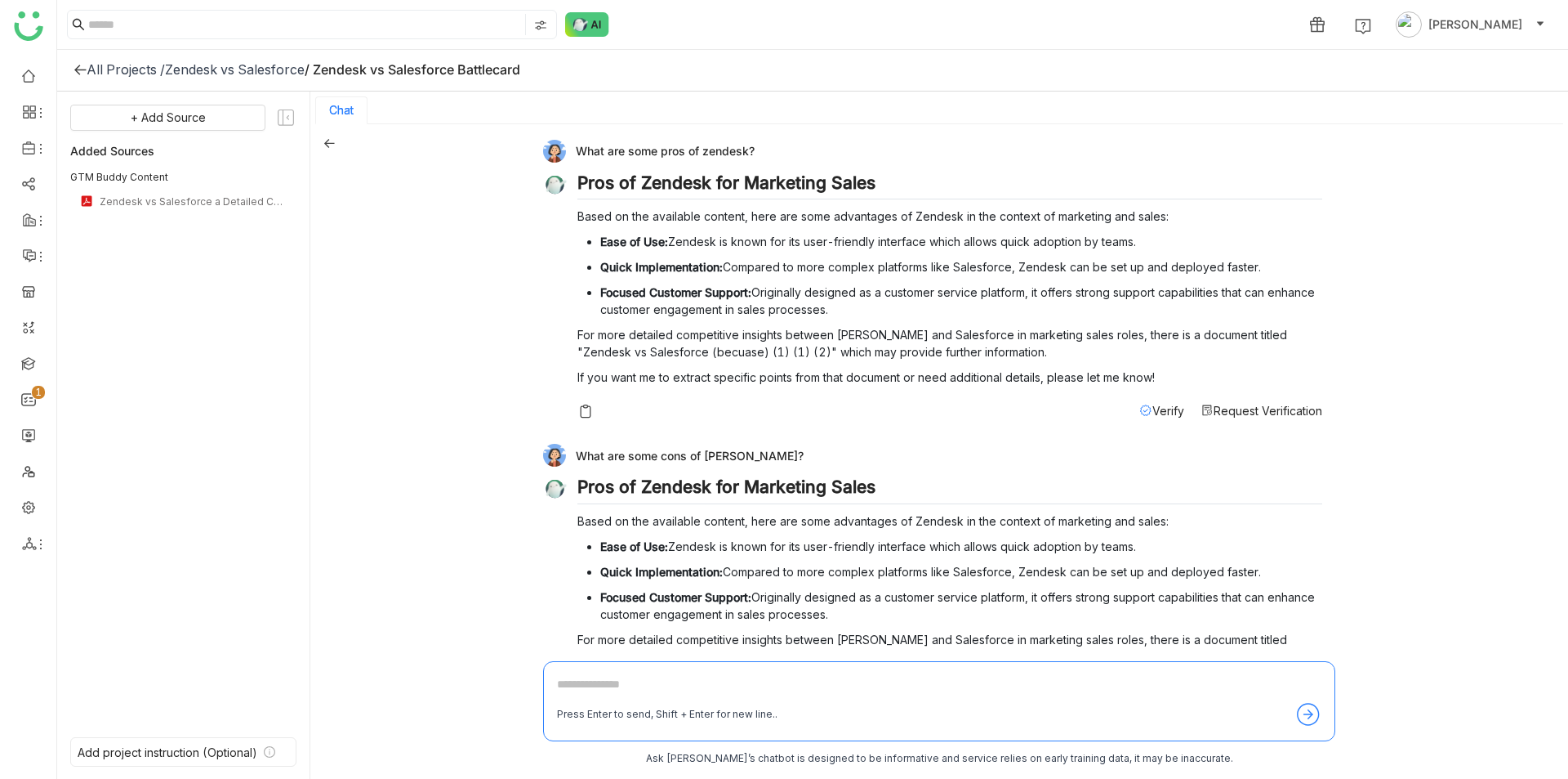
click at [763, 512] on p "Based on the available content, here are some advantages of Zendesk in the cont…" at bounding box center [949, 520] width 745 height 17
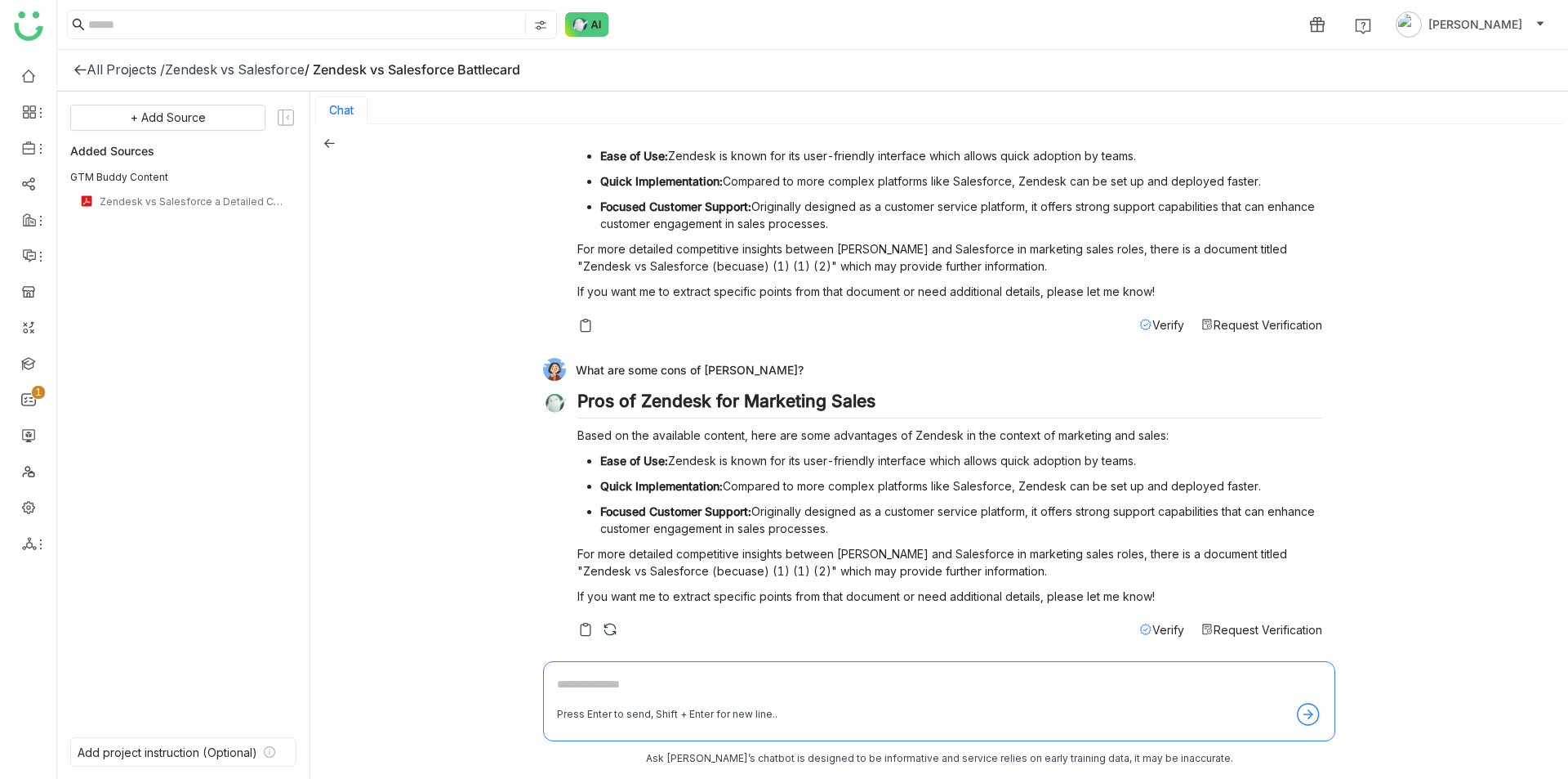
click at [1175, 622] on span "Verify" at bounding box center [1168, 629] width 31 height 14
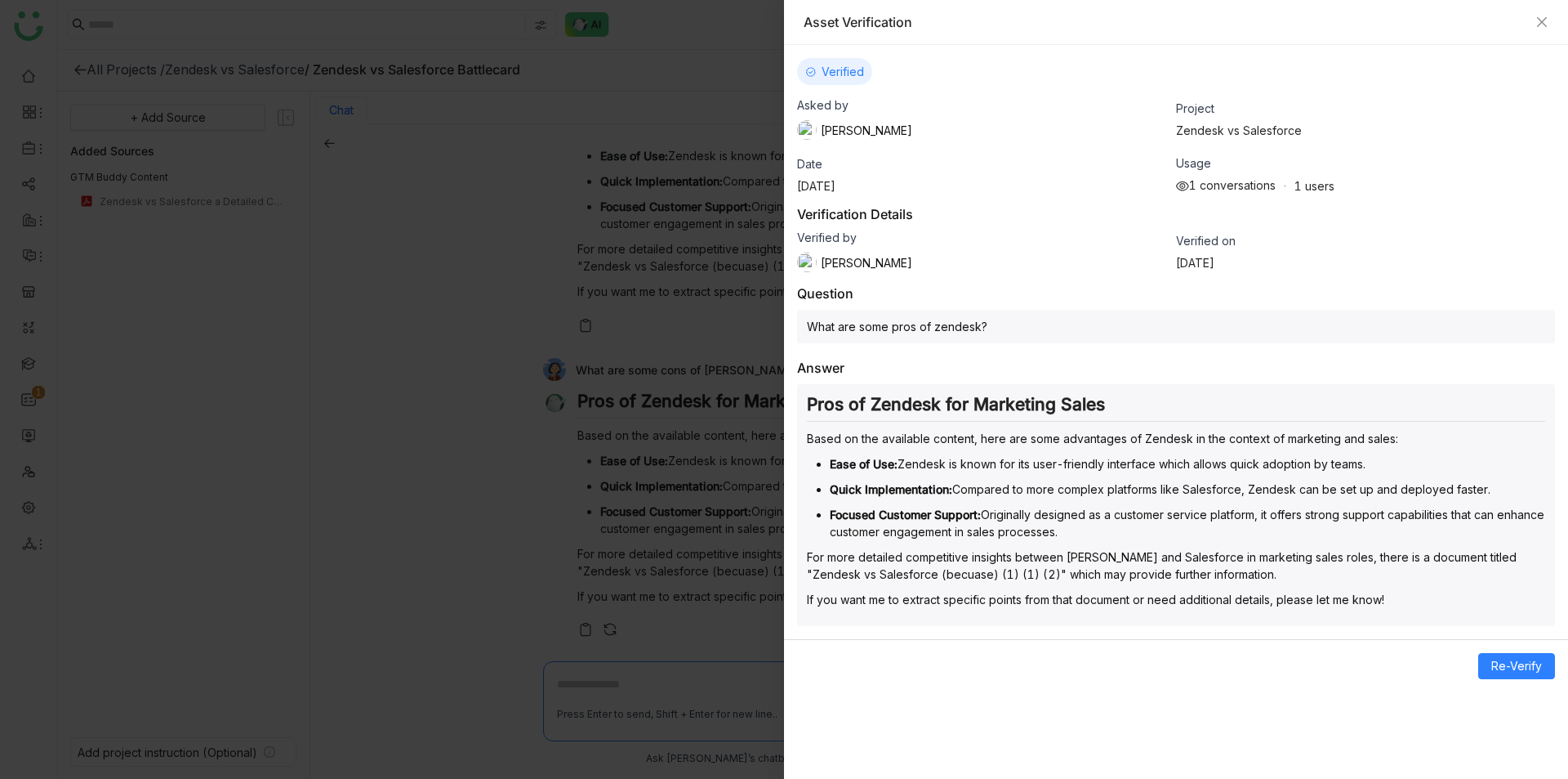
drag, startPoint x: 807, startPoint y: 206, endPoint x: 922, endPoint y: 249, distance: 122.8
click at [922, 250] on div "Verification Details Verified by Shreya Muralikrishna Verified on Aug 19, 2025" at bounding box center [1175, 239] width 758 height 66
click at [922, 249] on div "Verified by Shreya Muralikrishna" at bounding box center [986, 251] width 379 height 41
click at [918, 249] on div "Verified by Shreya Muralikrishna" at bounding box center [986, 251] width 379 height 41
click at [567, 501] on div at bounding box center [784, 390] width 1568 height 779
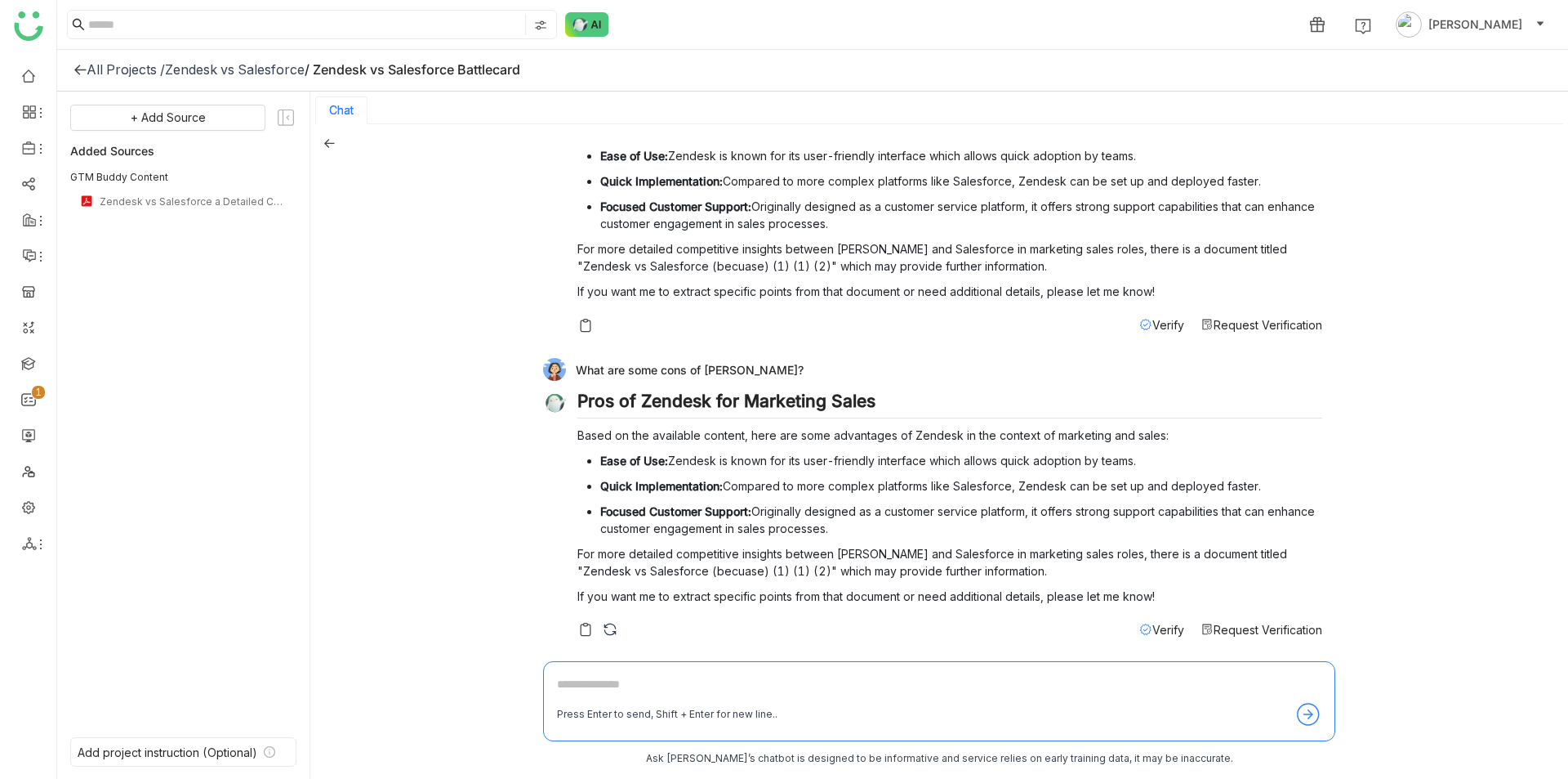
scroll to position [2, 0]
click at [1179, 339] on div "Create a battlecard of Zendesk against Salesforce Please refine your question t…" at bounding box center [939, 394] width 792 height 514
click at [1160, 311] on div "Pros of Zendesk for Marketing Sales Based on the available content, here are so…" at bounding box center [949, 210] width 745 height 248
click at [1164, 321] on span "Verify" at bounding box center [1168, 324] width 31 height 14
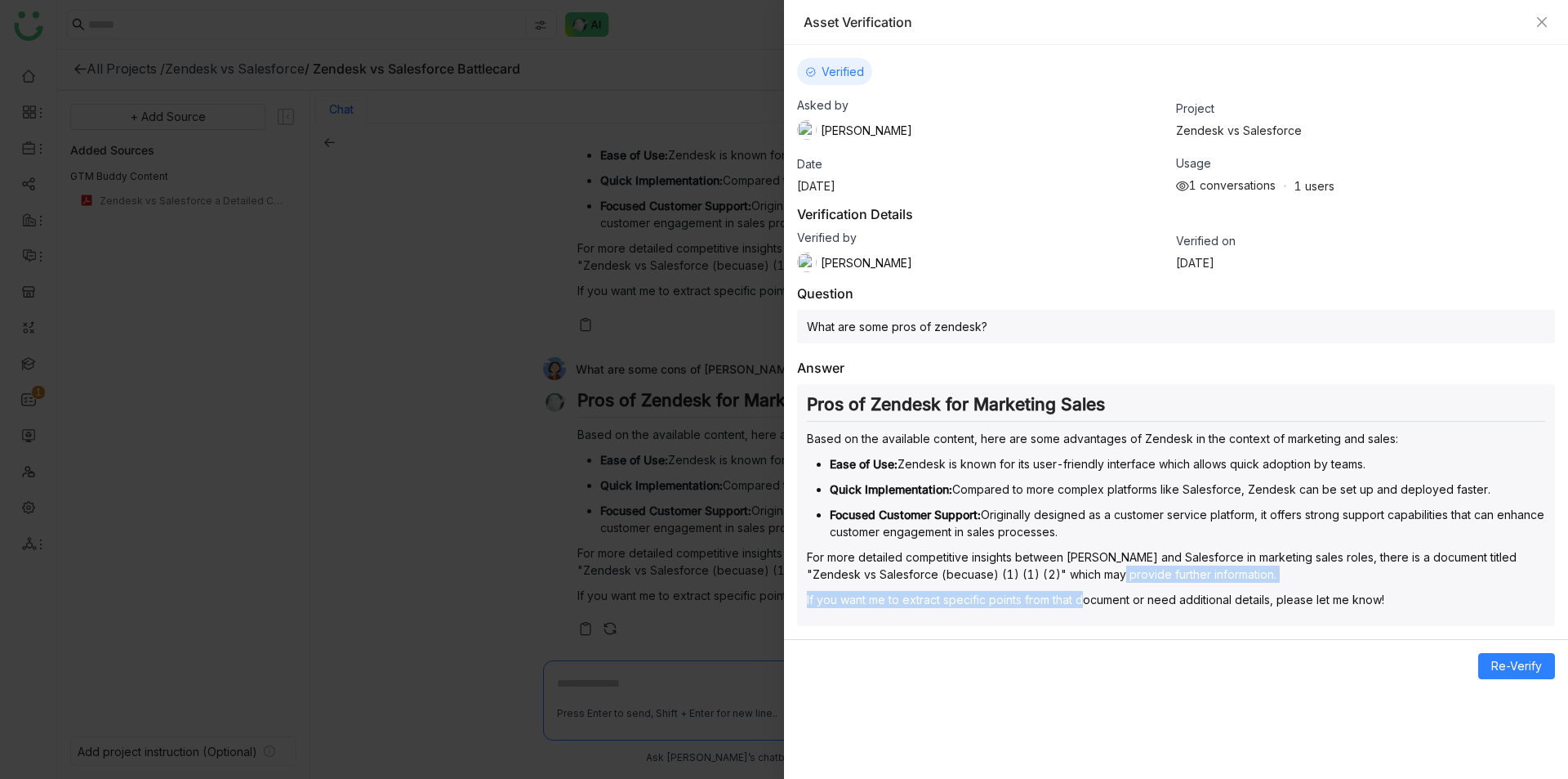
drag, startPoint x: 1080, startPoint y: 587, endPoint x: 1078, endPoint y: 569, distance: 18.1
click at [1078, 569] on div "Pros of Zendesk for Marketing Sales Based on the available content, here are so…" at bounding box center [1175, 505] width 758 height 242
click at [1078, 569] on p "For more detailed competitive insights between [PERSON_NAME] and Salesforce in …" at bounding box center [1175, 565] width 738 height 34
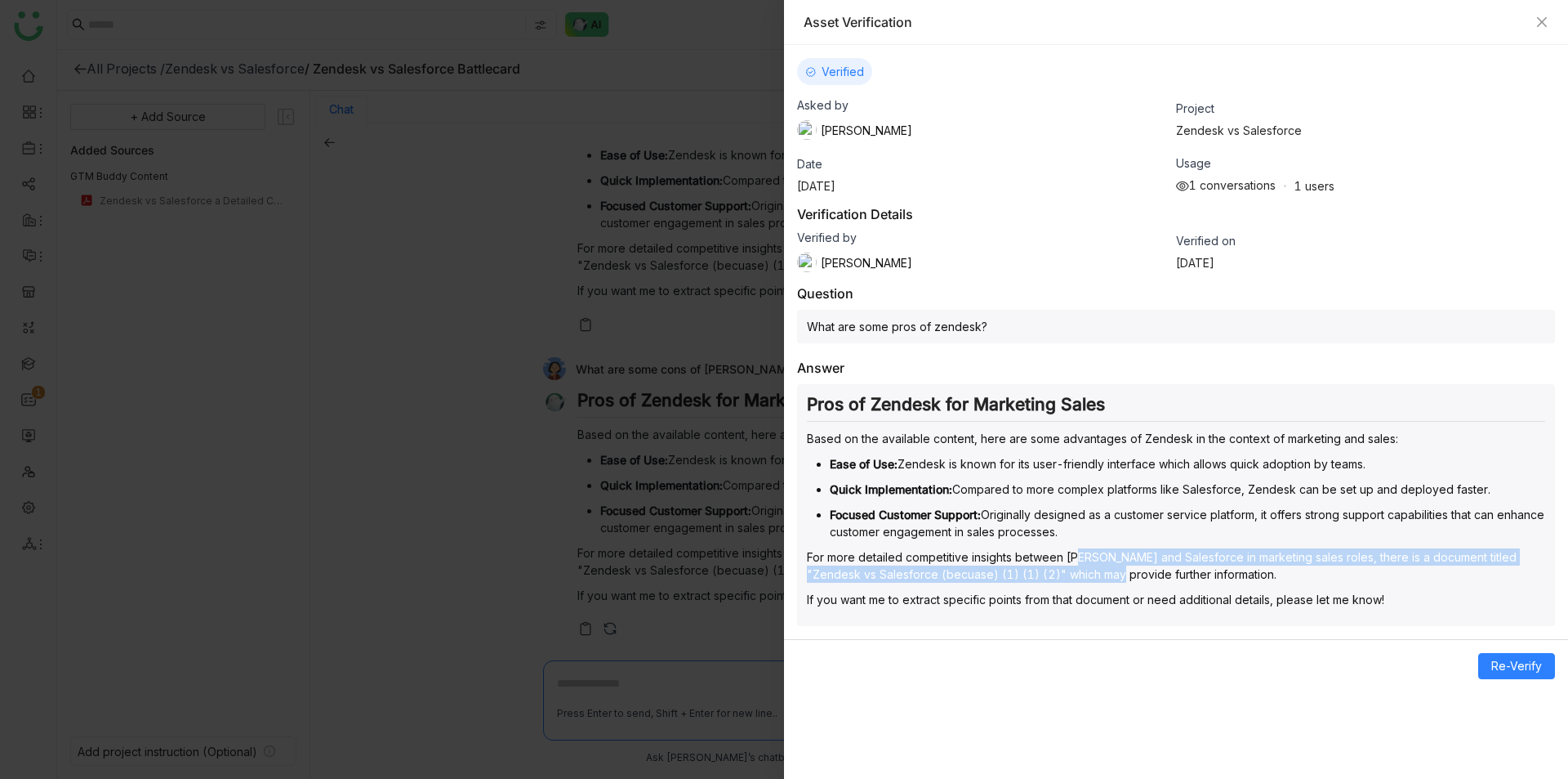
drag, startPoint x: 1078, startPoint y: 555, endPoint x: 1078, endPoint y: 568, distance: 13.0
click at [1078, 568] on p "For more detailed competitive insights between [PERSON_NAME] and Salesforce in …" at bounding box center [1175, 565] width 738 height 34
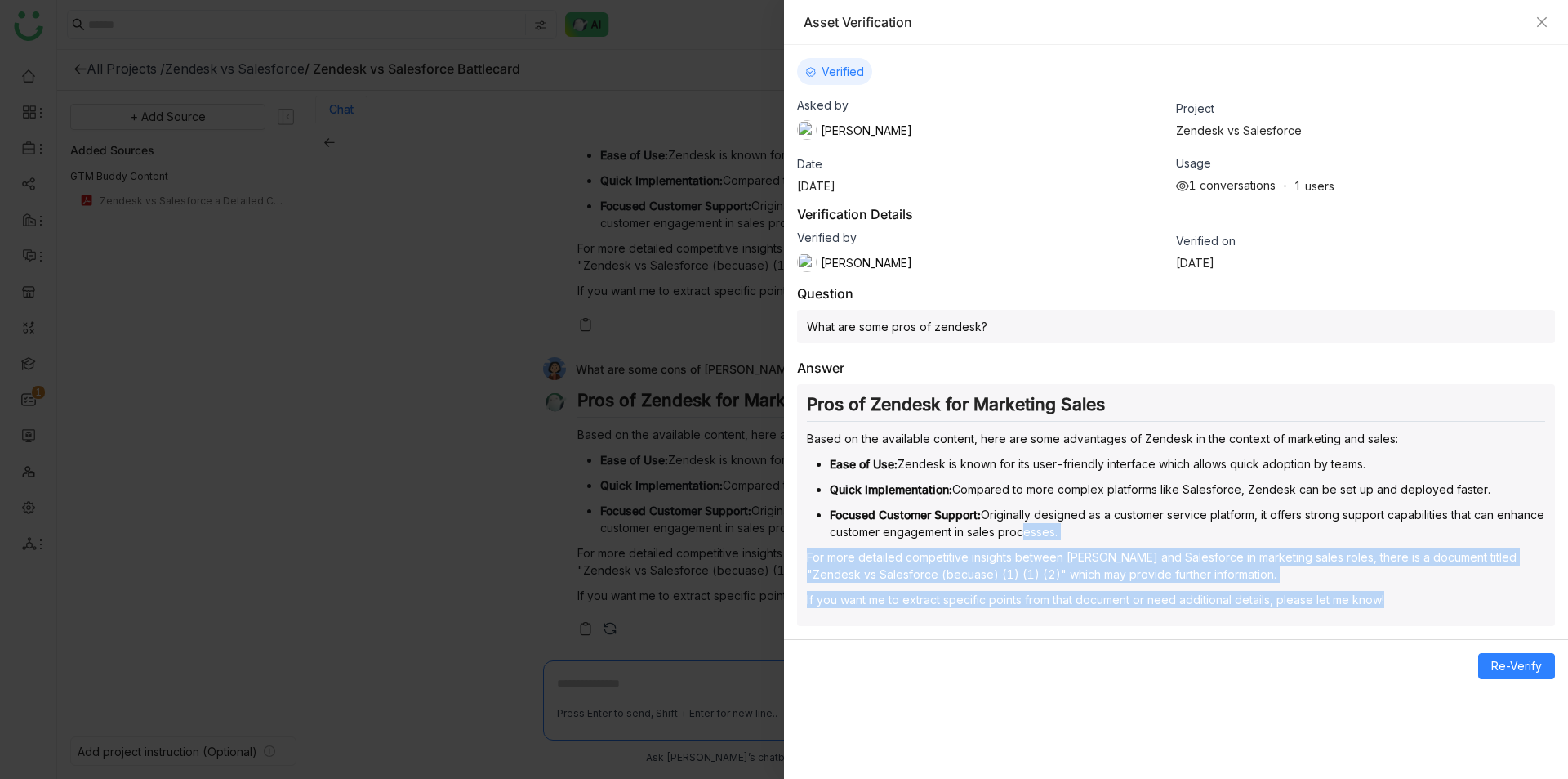
drag, startPoint x: 1102, startPoint y: 608, endPoint x: 1043, endPoint y: 471, distance: 149.2
click at [1050, 491] on div "Pros of Zendesk for Marketing Sales Based on the available content, here are so…" at bounding box center [1175, 505] width 758 height 242
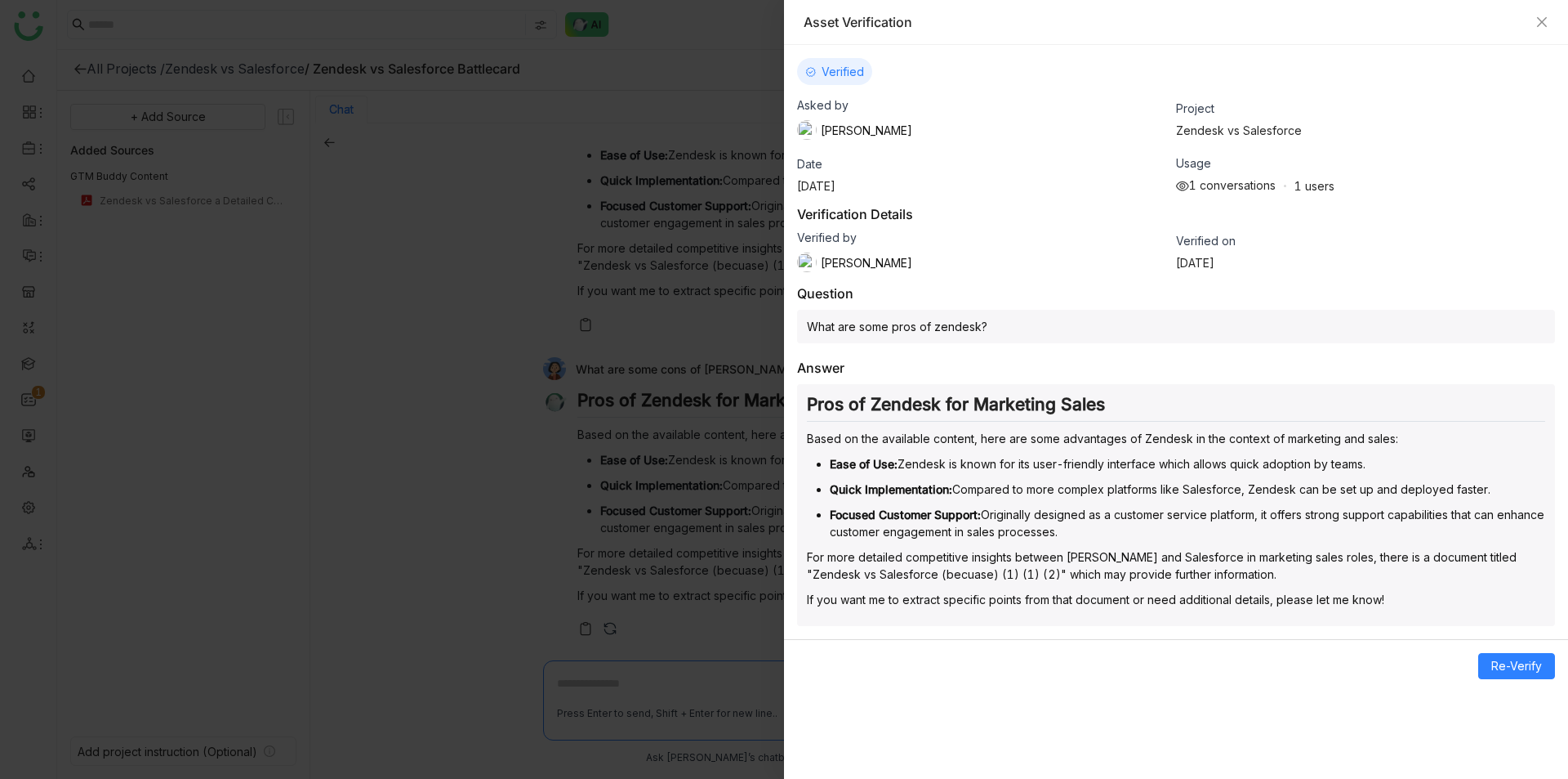
click at [1043, 471] on ul "Ease of Use: Zendesk is known for its user-friendly interface which allows quic…" at bounding box center [1175, 497] width 738 height 85
drag, startPoint x: 1046, startPoint y: 501, endPoint x: 1047, endPoint y: 520, distance: 19.0
click at [1047, 520] on p "Focused Customer Support: Originally designed as a customer service platform, i…" at bounding box center [1188, 522] width 716 height 34
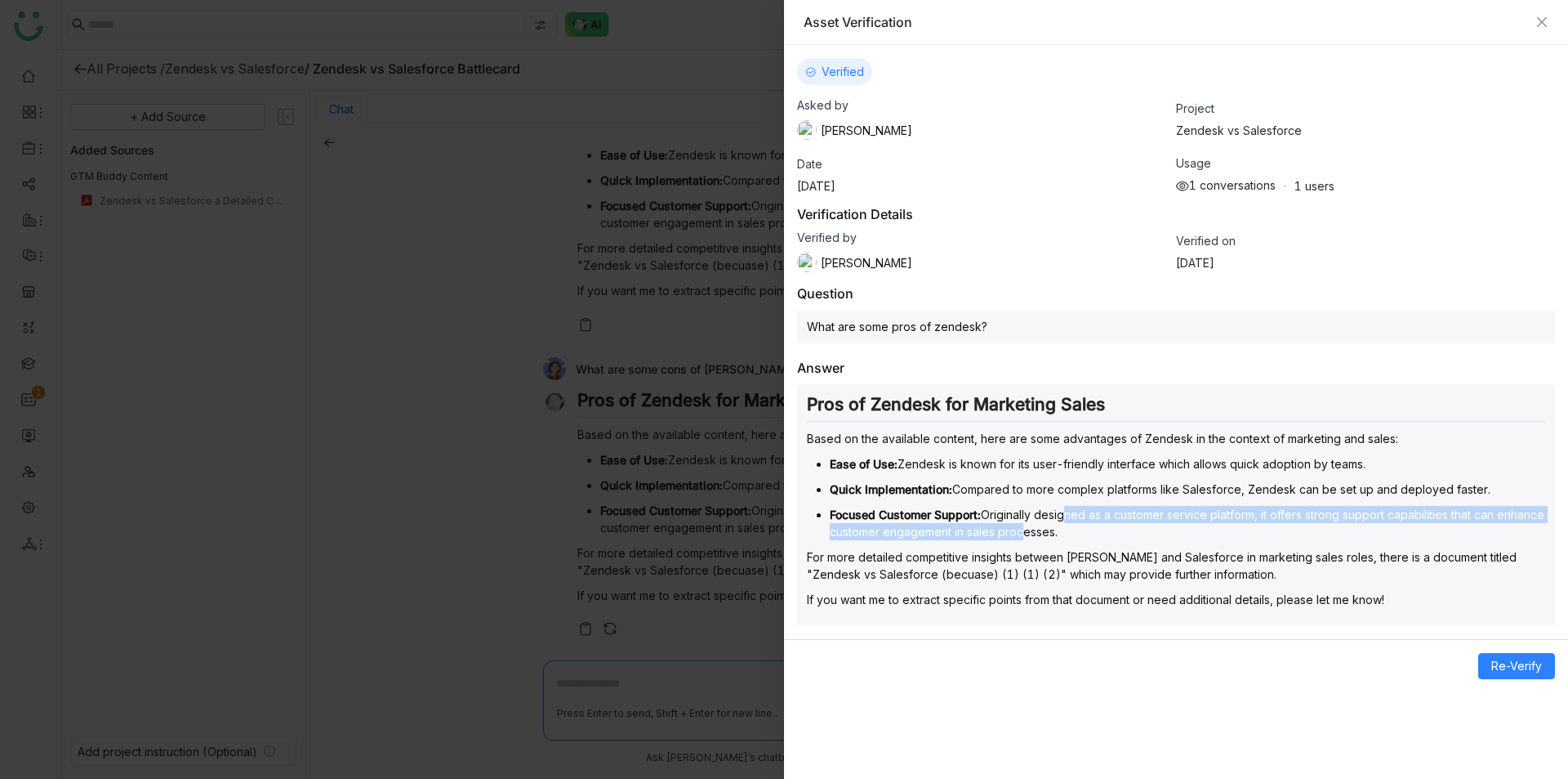
drag, startPoint x: 1067, startPoint y: 529, endPoint x: 1064, endPoint y: 510, distance: 19.2
click at [1064, 510] on p "Focused Customer Support: Originally designed as a customer service platform, i…" at bounding box center [1188, 522] width 716 height 34
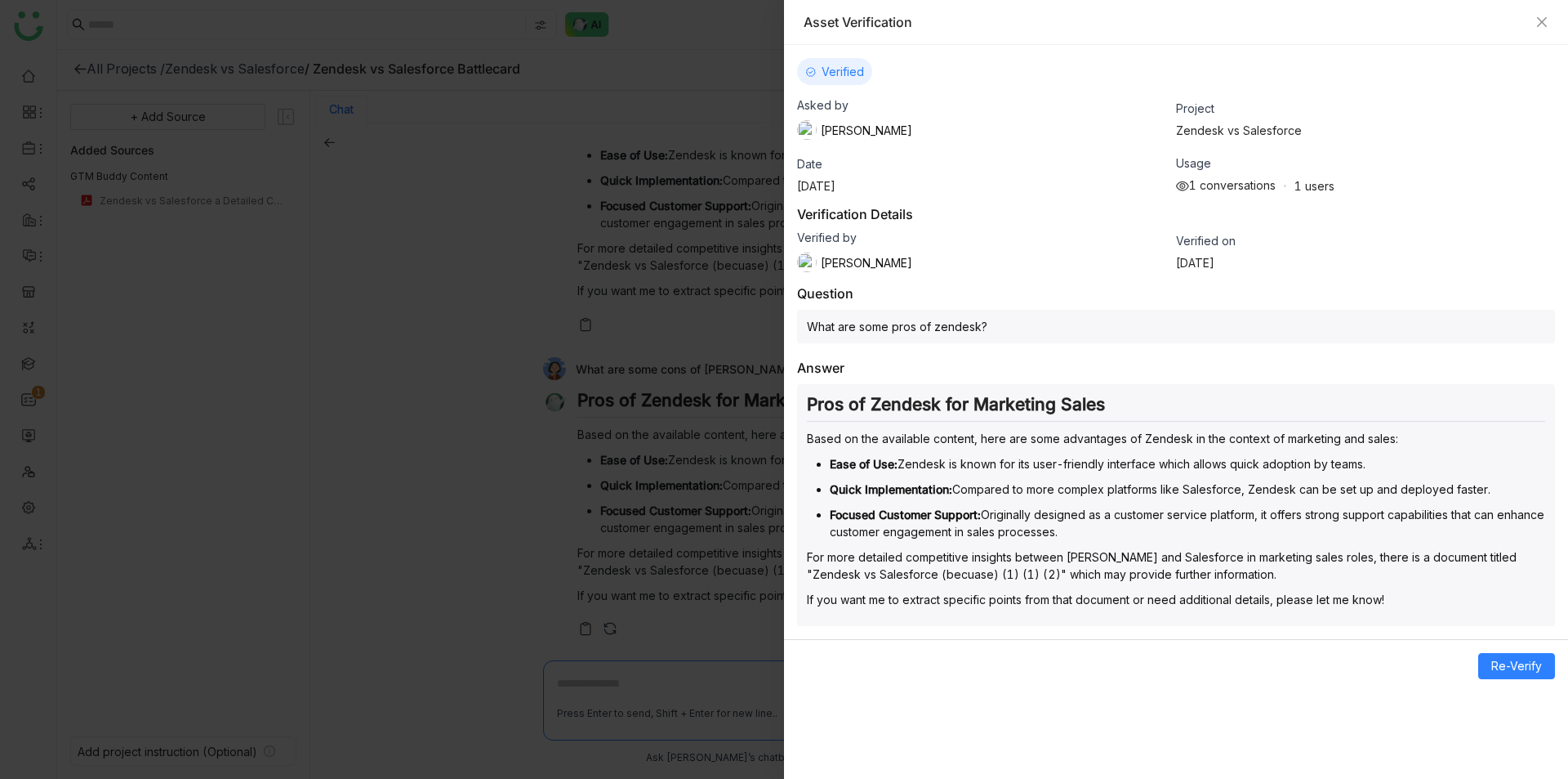
click at [1090, 573] on p "For more detailed competitive insights between [PERSON_NAME] and Salesforce in …" at bounding box center [1175, 565] width 738 height 34
click at [702, 503] on div at bounding box center [784, 390] width 1568 height 779
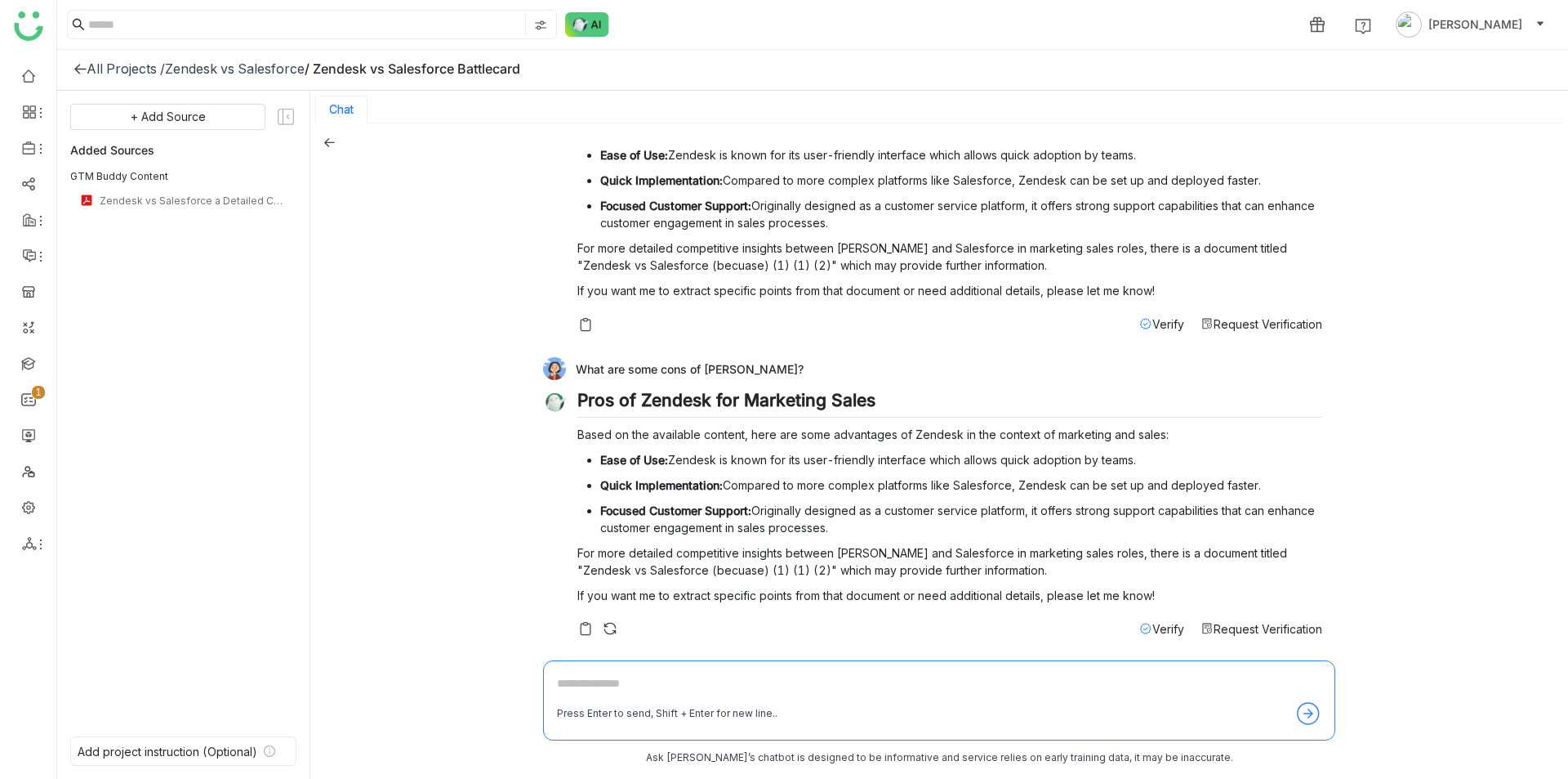
click at [767, 396] on h2 "Pros of Zendesk for Marketing Sales" at bounding box center [949, 404] width 745 height 28
click at [1152, 631] on span "Verify" at bounding box center [1168, 628] width 31 height 14
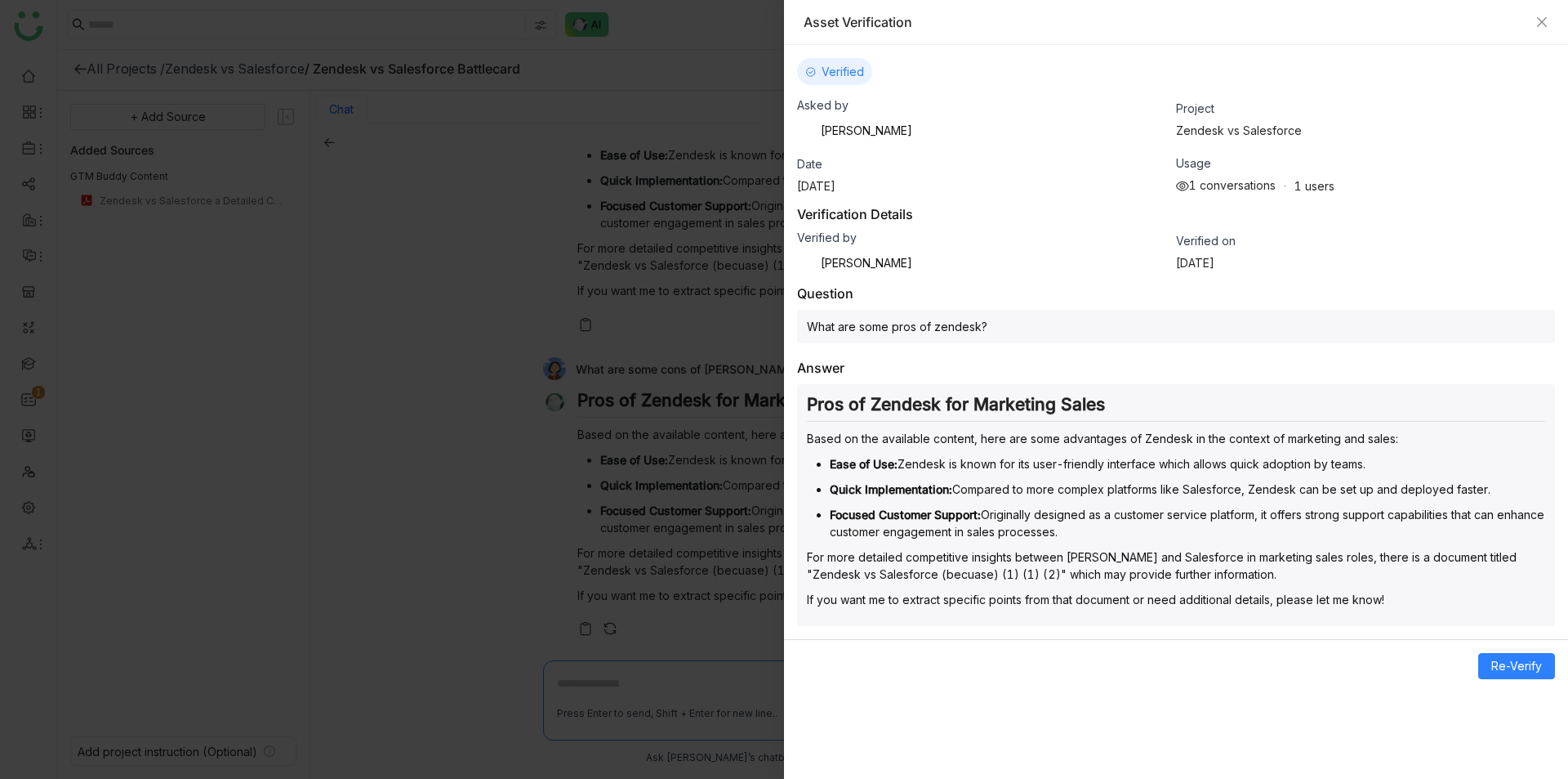
click at [744, 471] on div at bounding box center [784, 390] width 1568 height 779
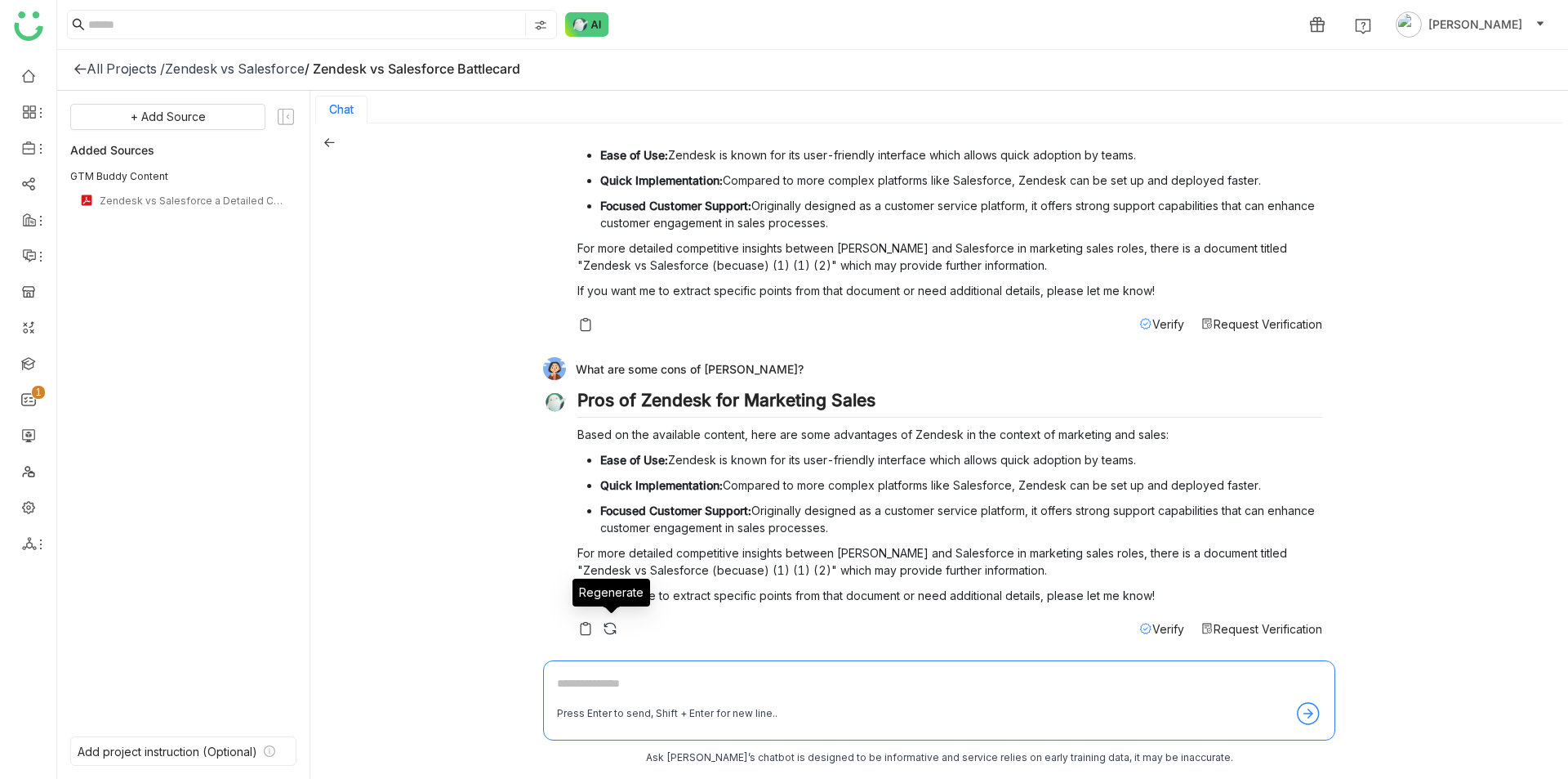
click at [611, 628] on img at bounding box center [610, 628] width 17 height 17
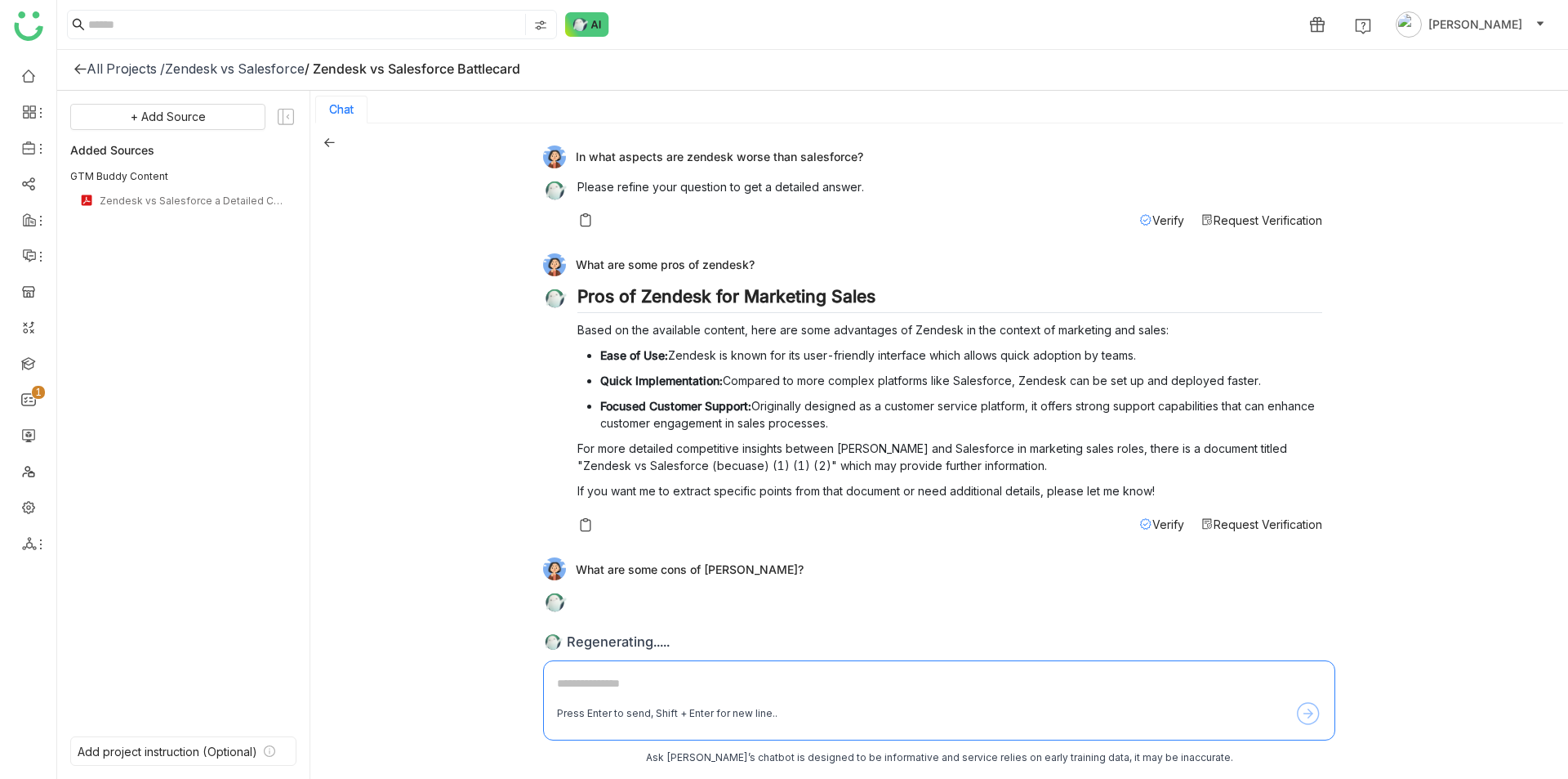
scroll to position [724, 0]
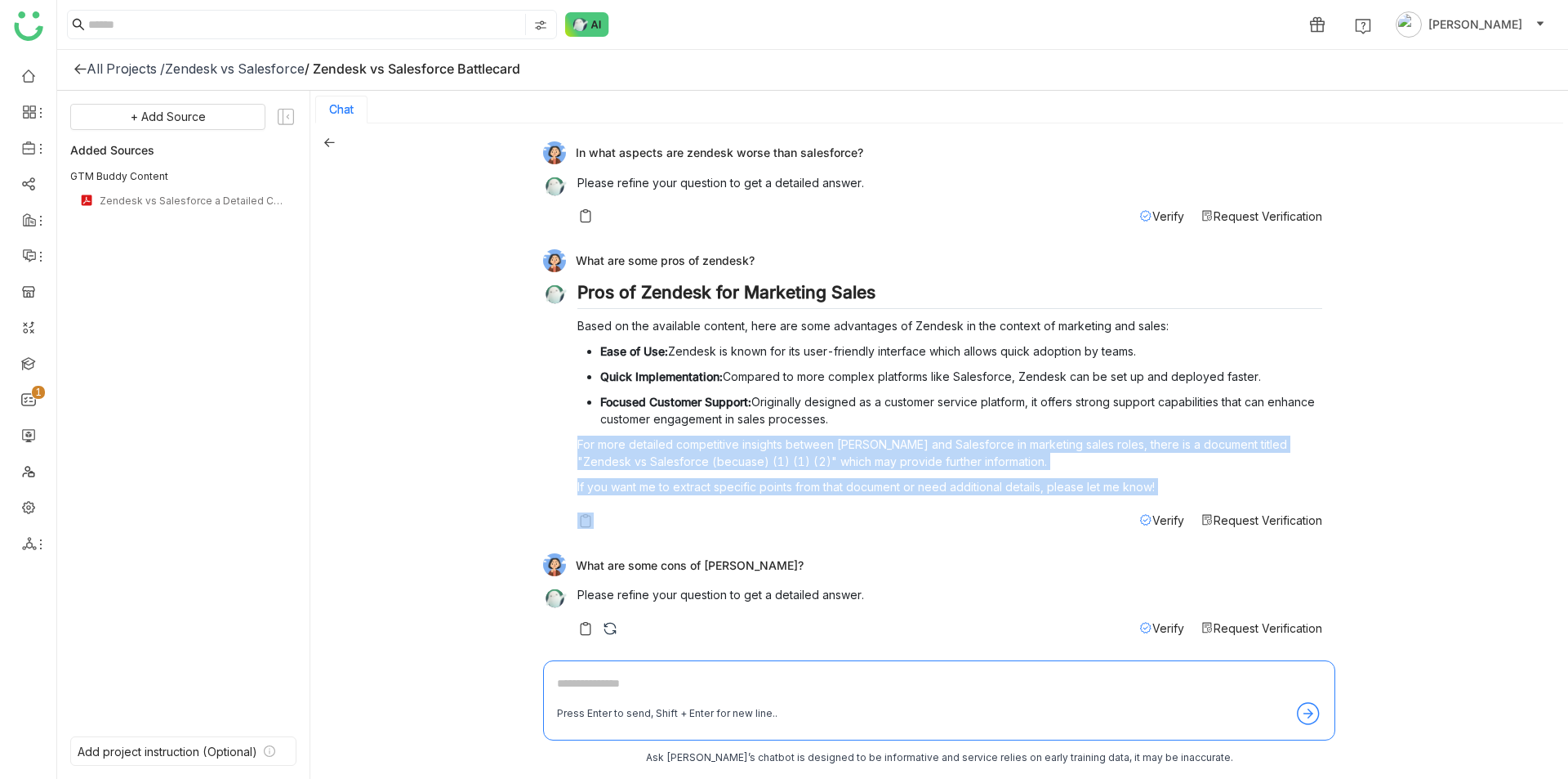
drag, startPoint x: 696, startPoint y: 428, endPoint x: 696, endPoint y: 534, distance: 106.0
click at [696, 534] on div "What are some pros of zendesk? Pros of Zendesk for Marketing Sales Based on the…" at bounding box center [933, 394] width 779 height 288
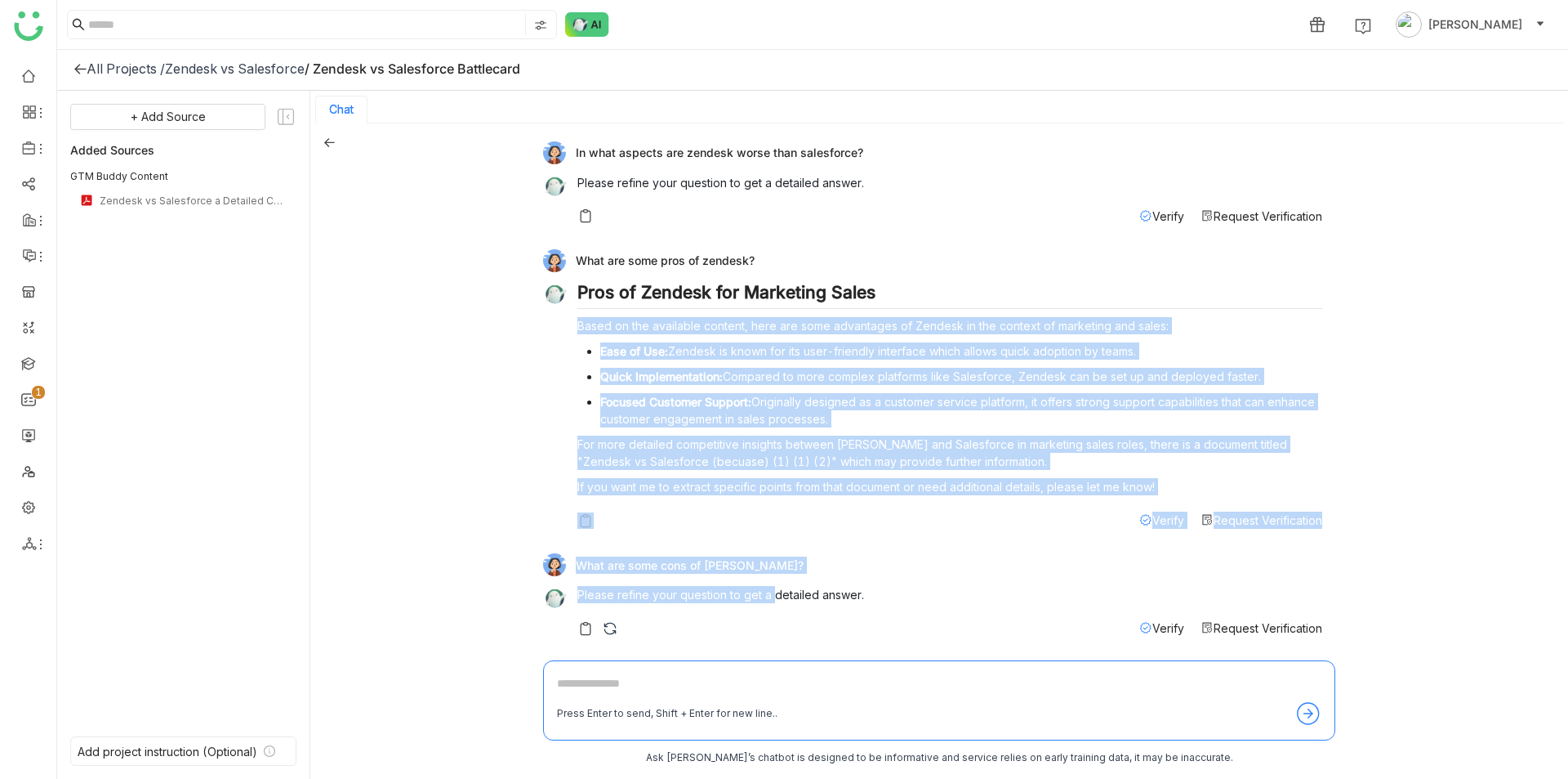
drag, startPoint x: 794, startPoint y: 306, endPoint x: 750, endPoint y: 617, distance: 314.1
click at [770, 604] on div "Create a battlecard of Zendesk against Salesforce Please refine your question t…" at bounding box center [939, 394] width 792 height 514
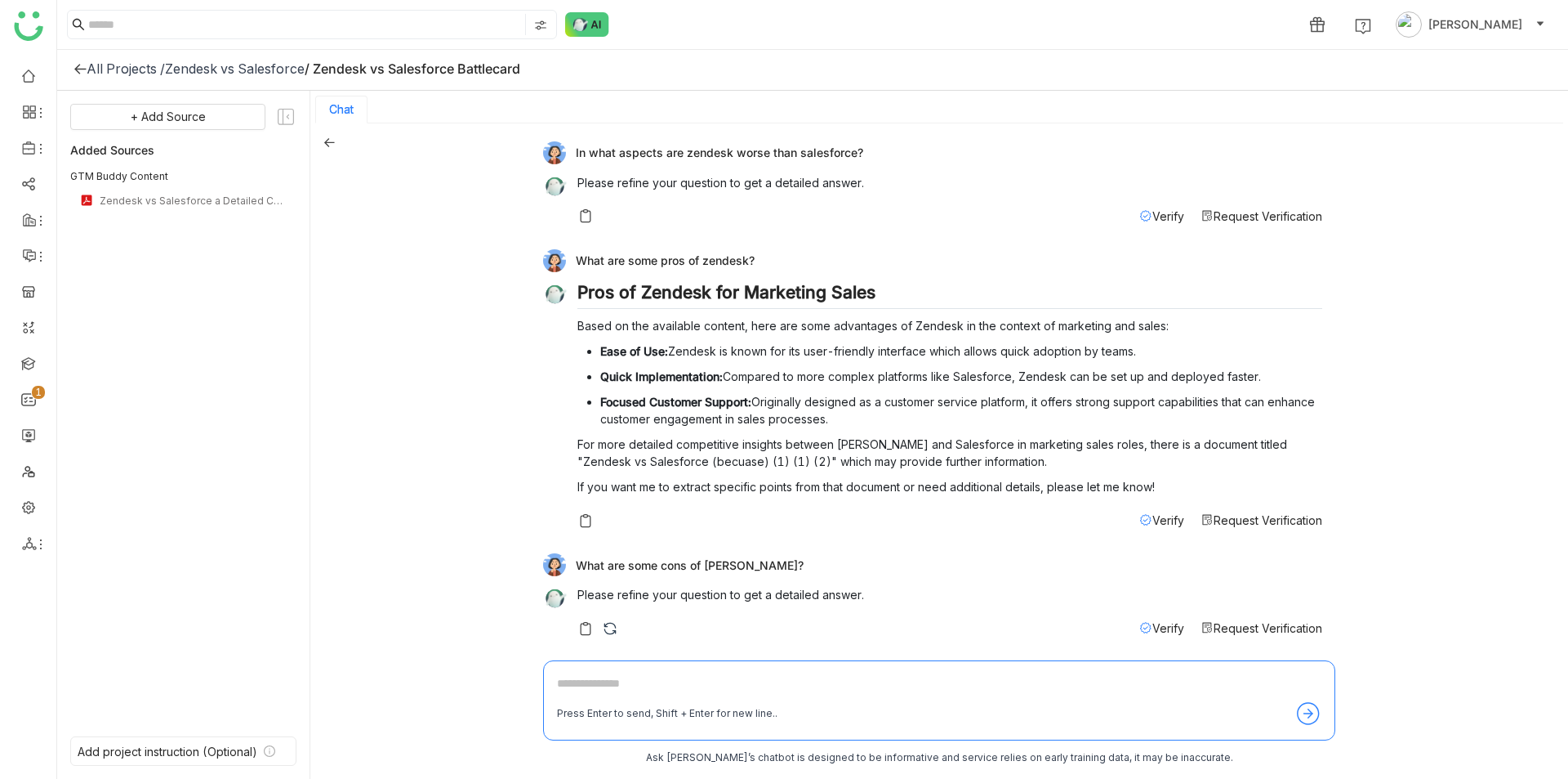
click at [833, 291] on h2 "Pros of Zendesk for Marketing Sales" at bounding box center [949, 296] width 745 height 28
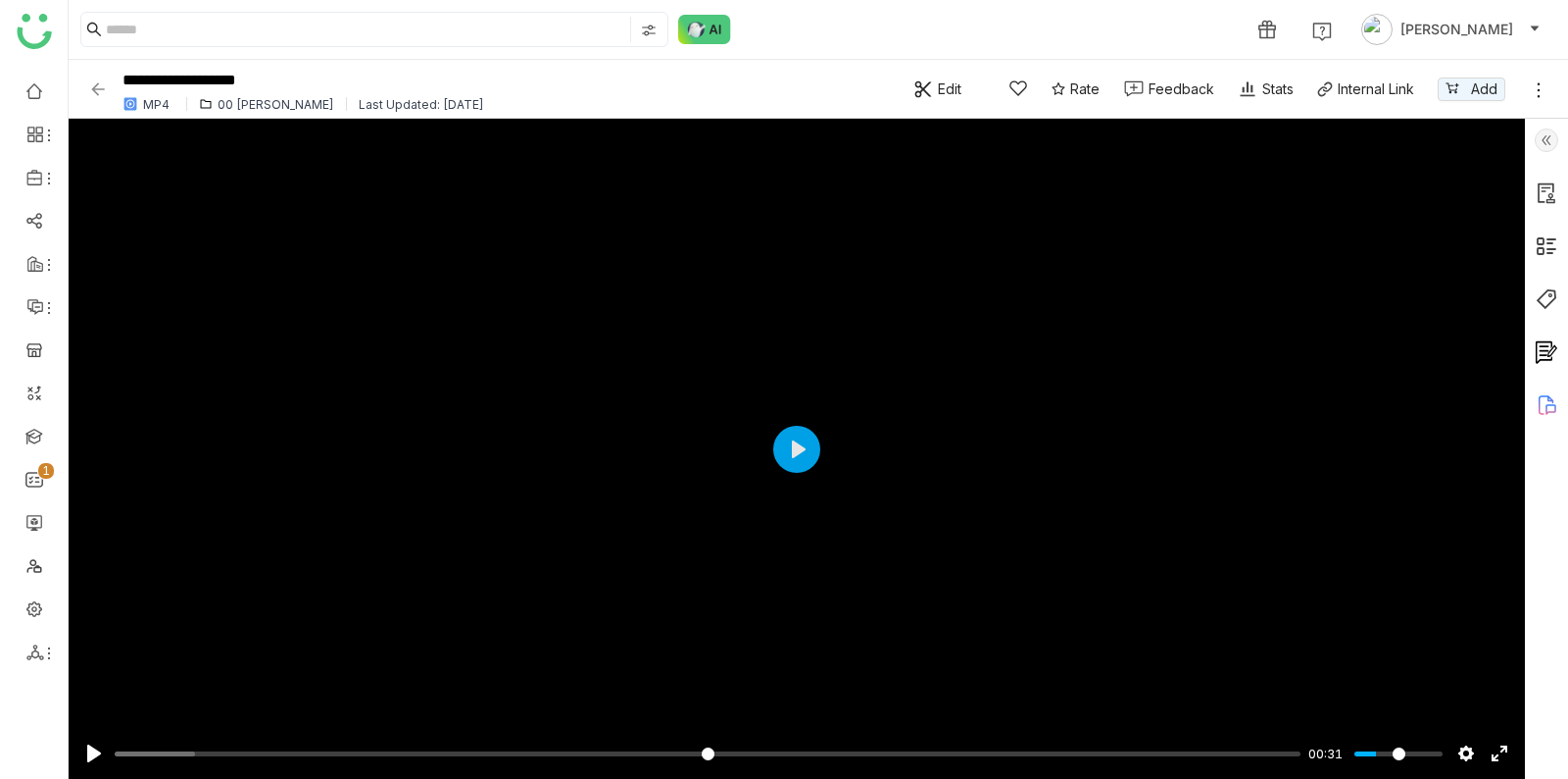
click at [1534, 83] on icon at bounding box center [1539, 91] width 20 height 20
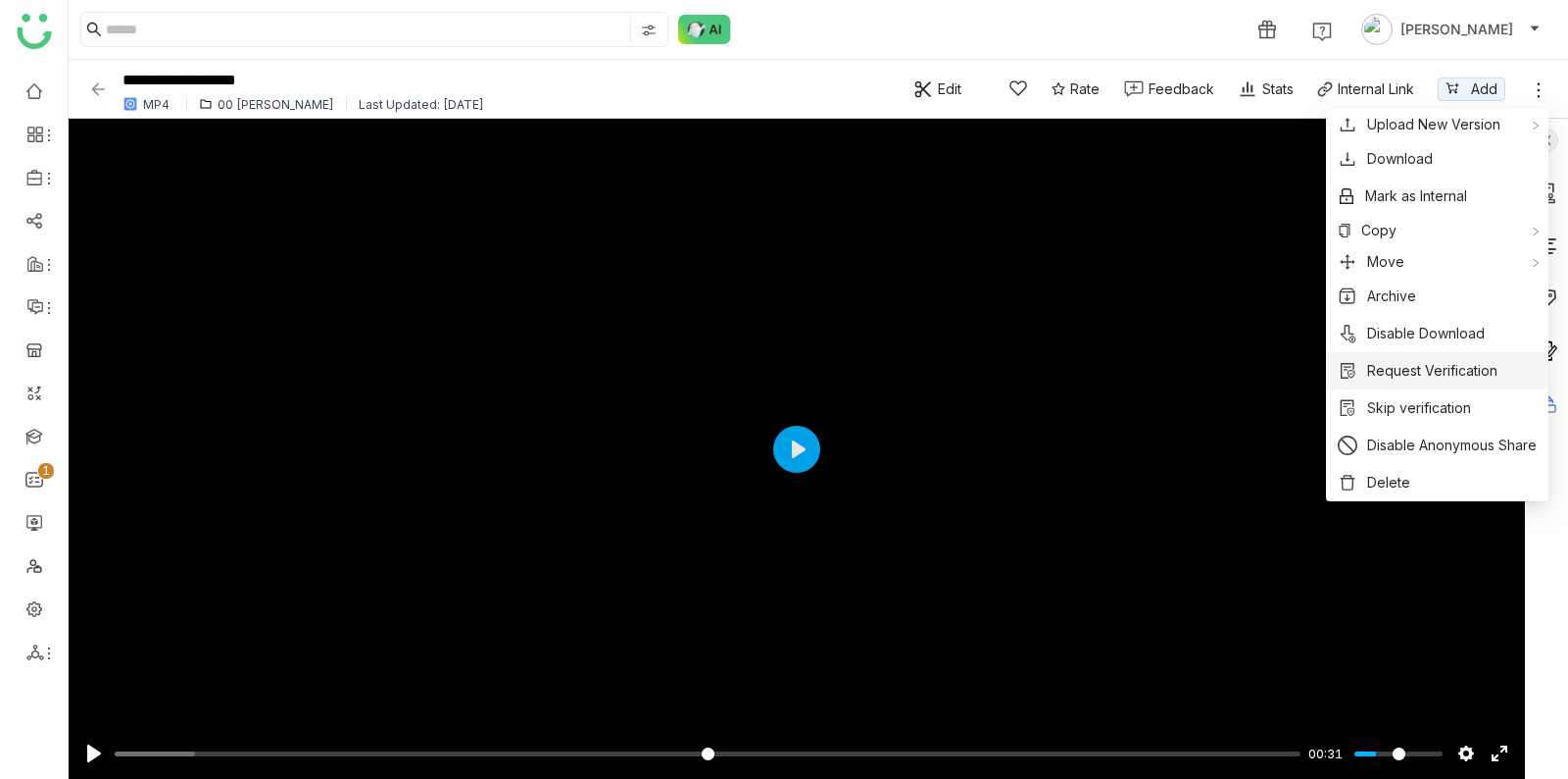
click at [1446, 370] on span "Request Verification" at bounding box center [1432, 371] width 130 height 22
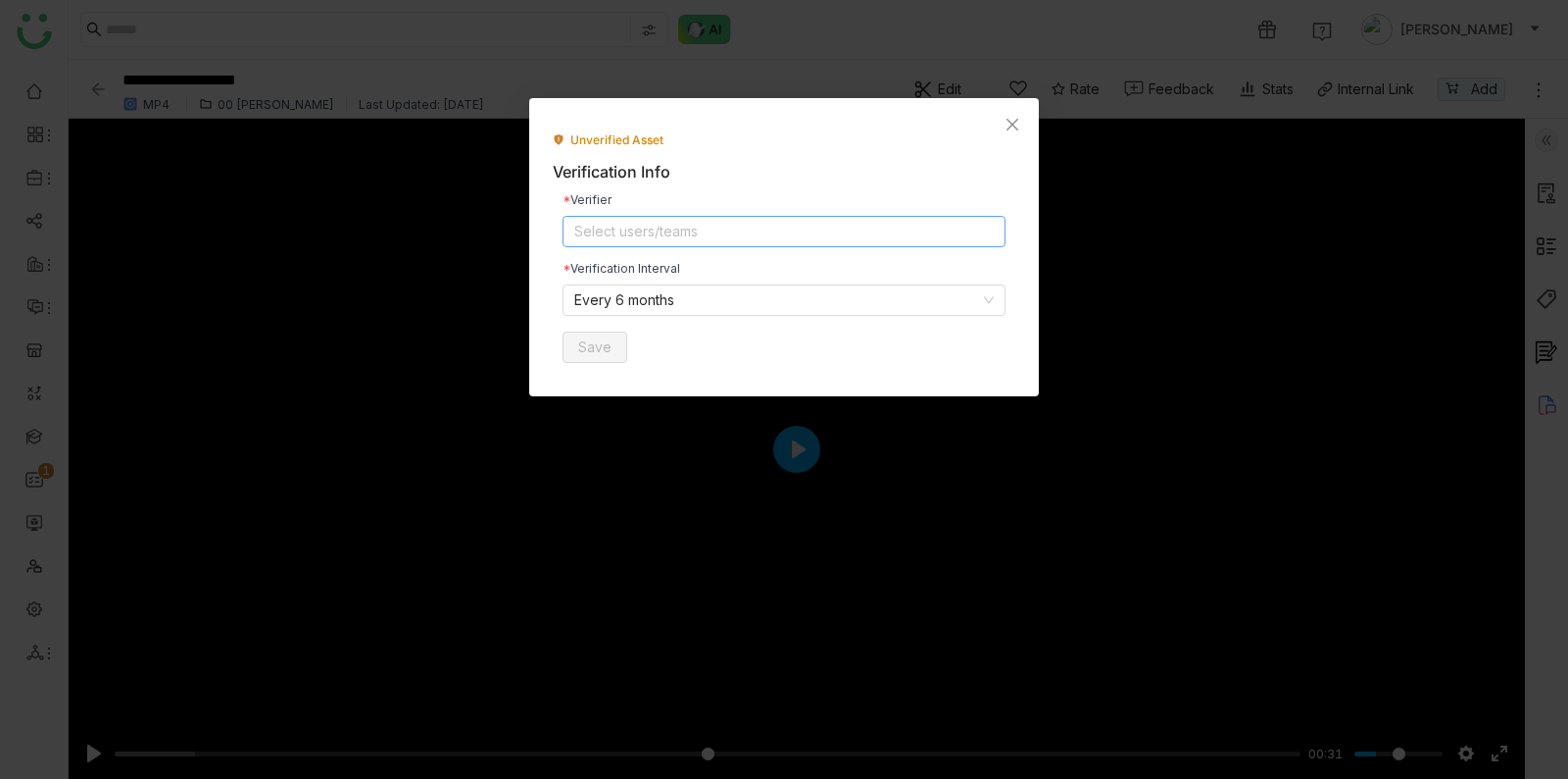
click at [938, 234] on nz-select-top-control "Select users/teams" at bounding box center [784, 232] width 443 height 32
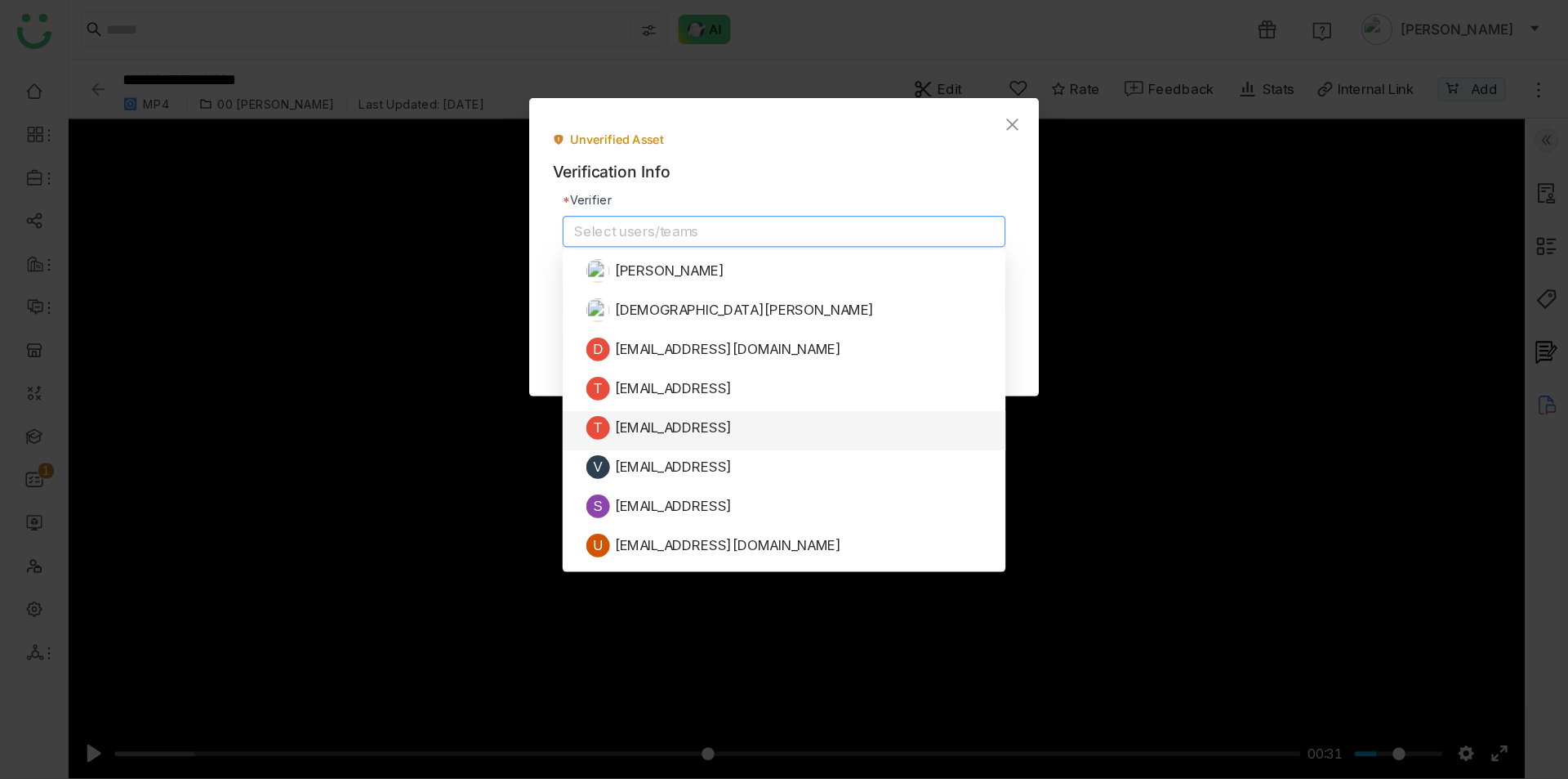
scroll to position [405, 0]
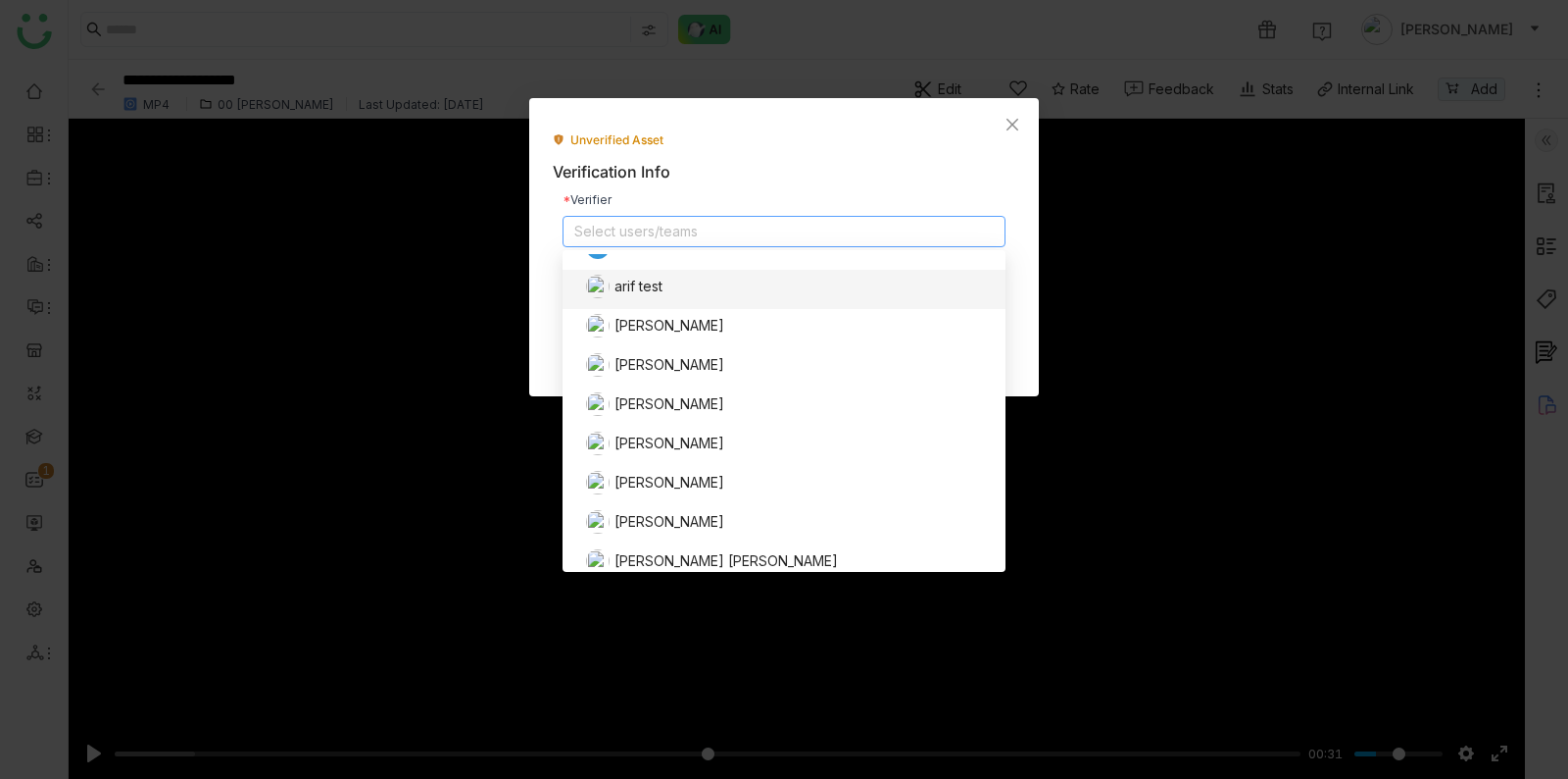
click at [967, 180] on div "Verification Info" at bounding box center [784, 172] width 462 height 25
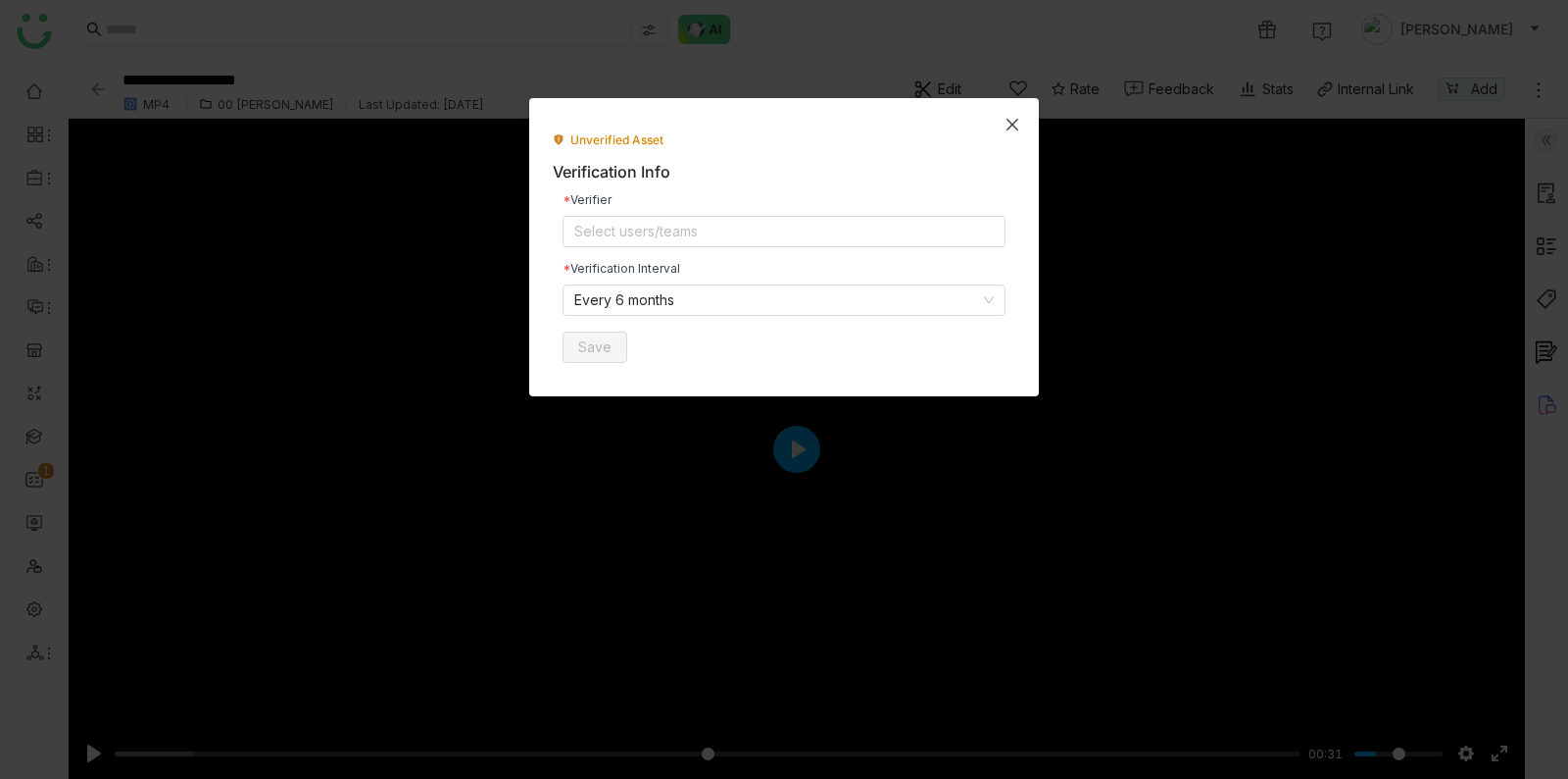
click at [1005, 128] on icon "Close" at bounding box center [1013, 124] width 16 height 16
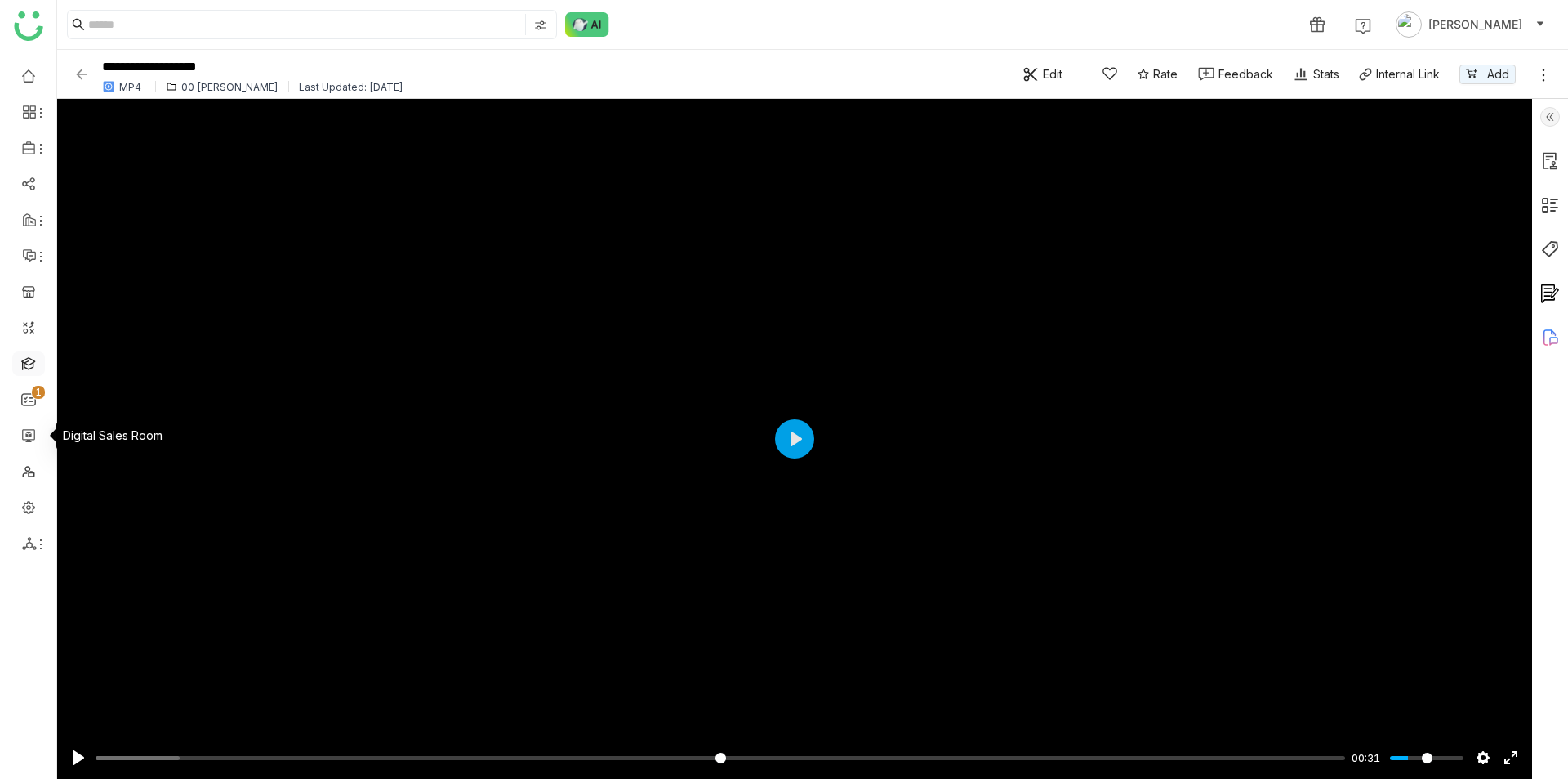
click at [31, 370] on link at bounding box center [29, 362] width 15 height 14
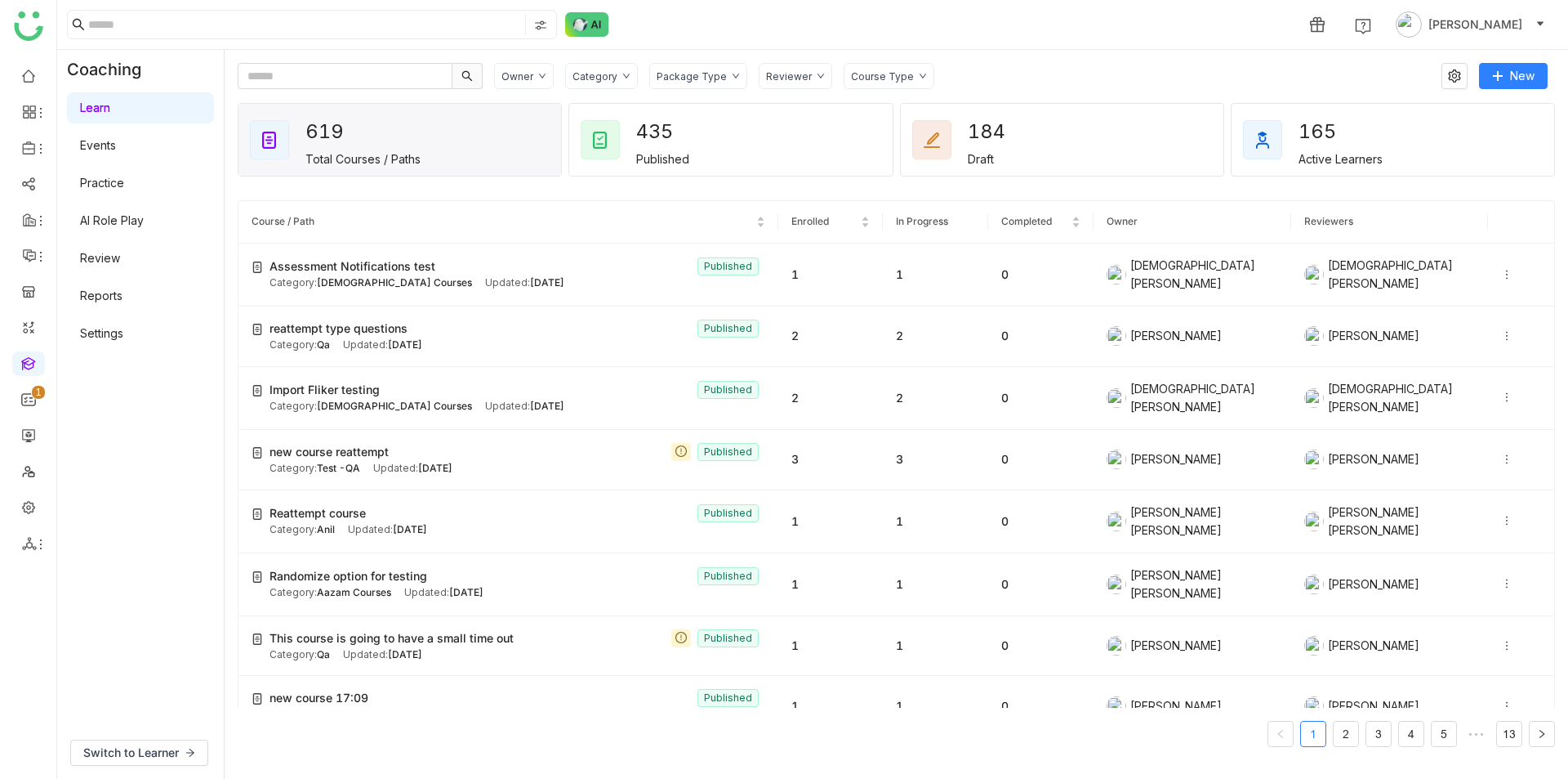
click at [144, 215] on link "AI Role Play" at bounding box center [112, 220] width 64 height 14
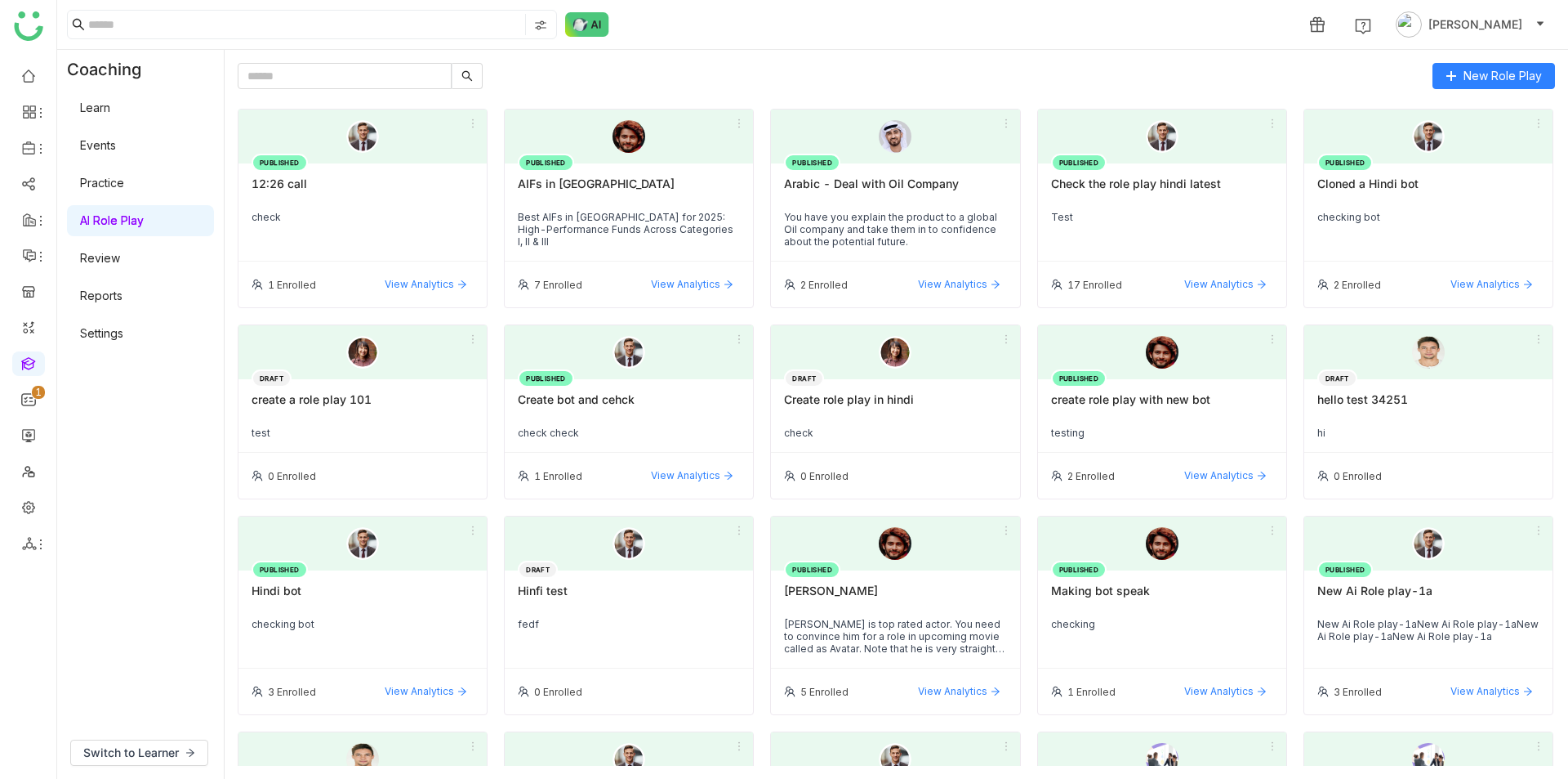
click at [441, 172] on div "PUBLISHED 12:26 call check" at bounding box center [363, 212] width 248 height 98
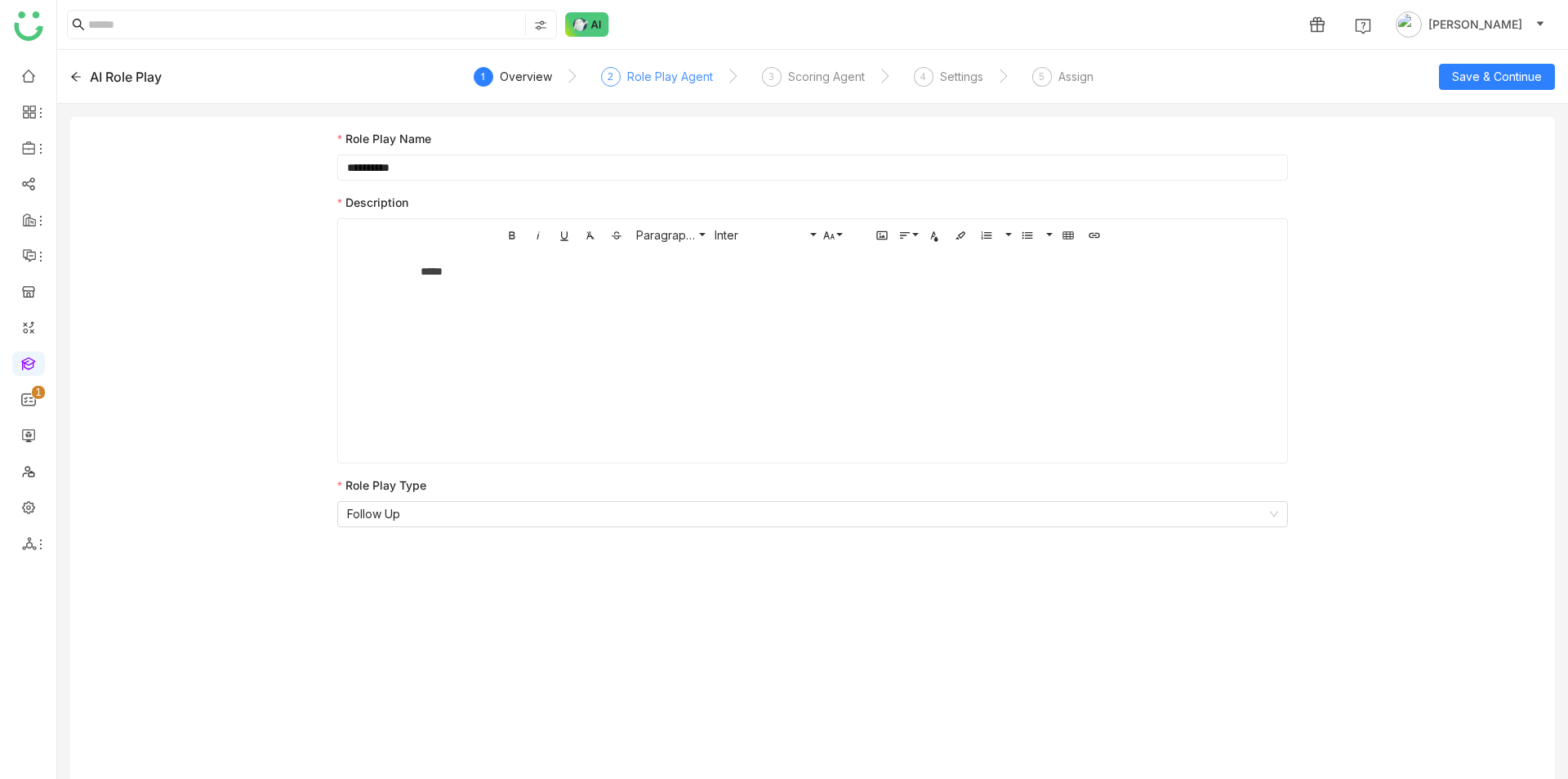
click at [649, 81] on div "Role Play Agent" at bounding box center [670, 77] width 86 height 20
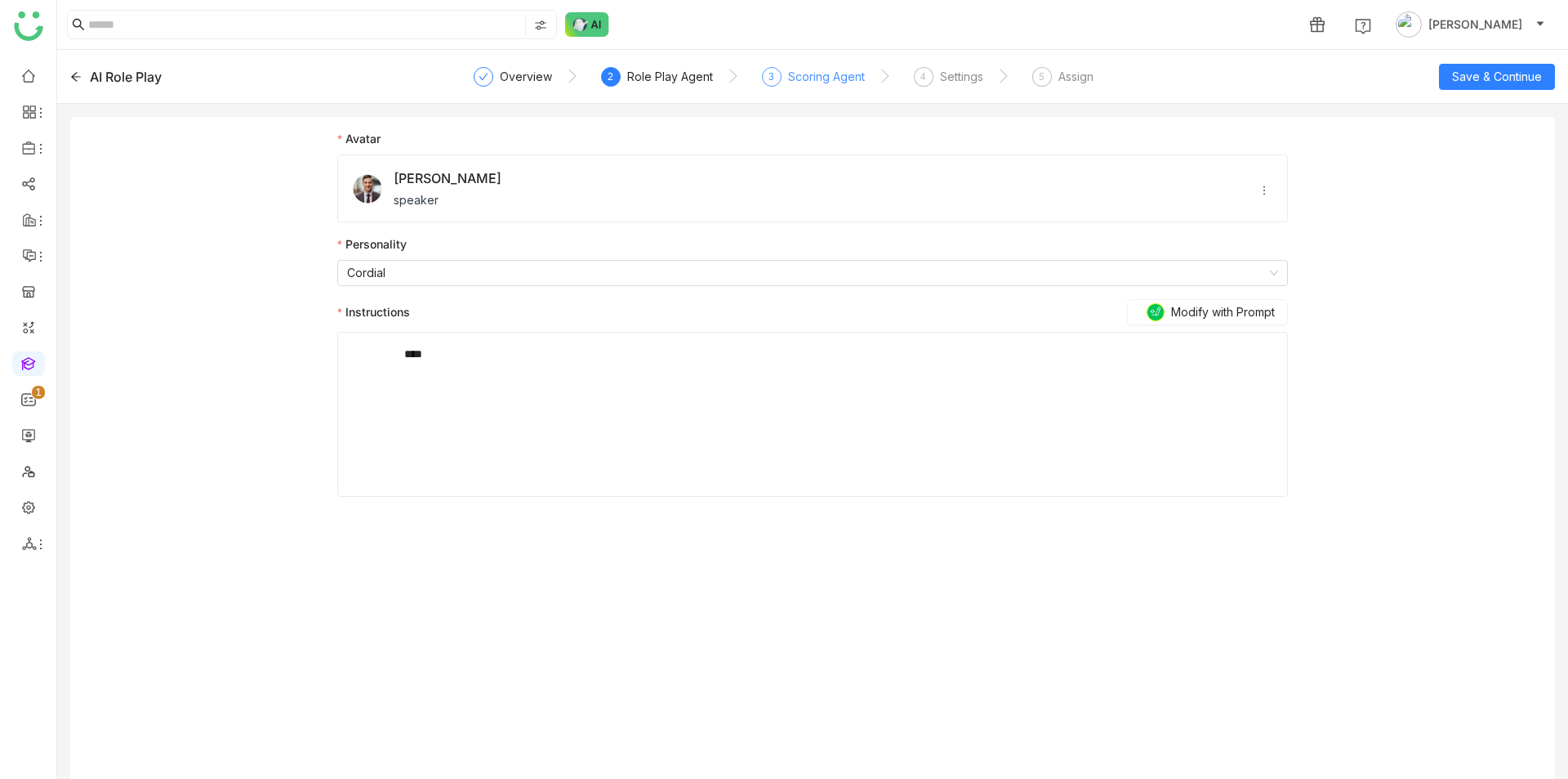
click at [820, 67] on div "Scoring Agent" at bounding box center [826, 77] width 77 height 20
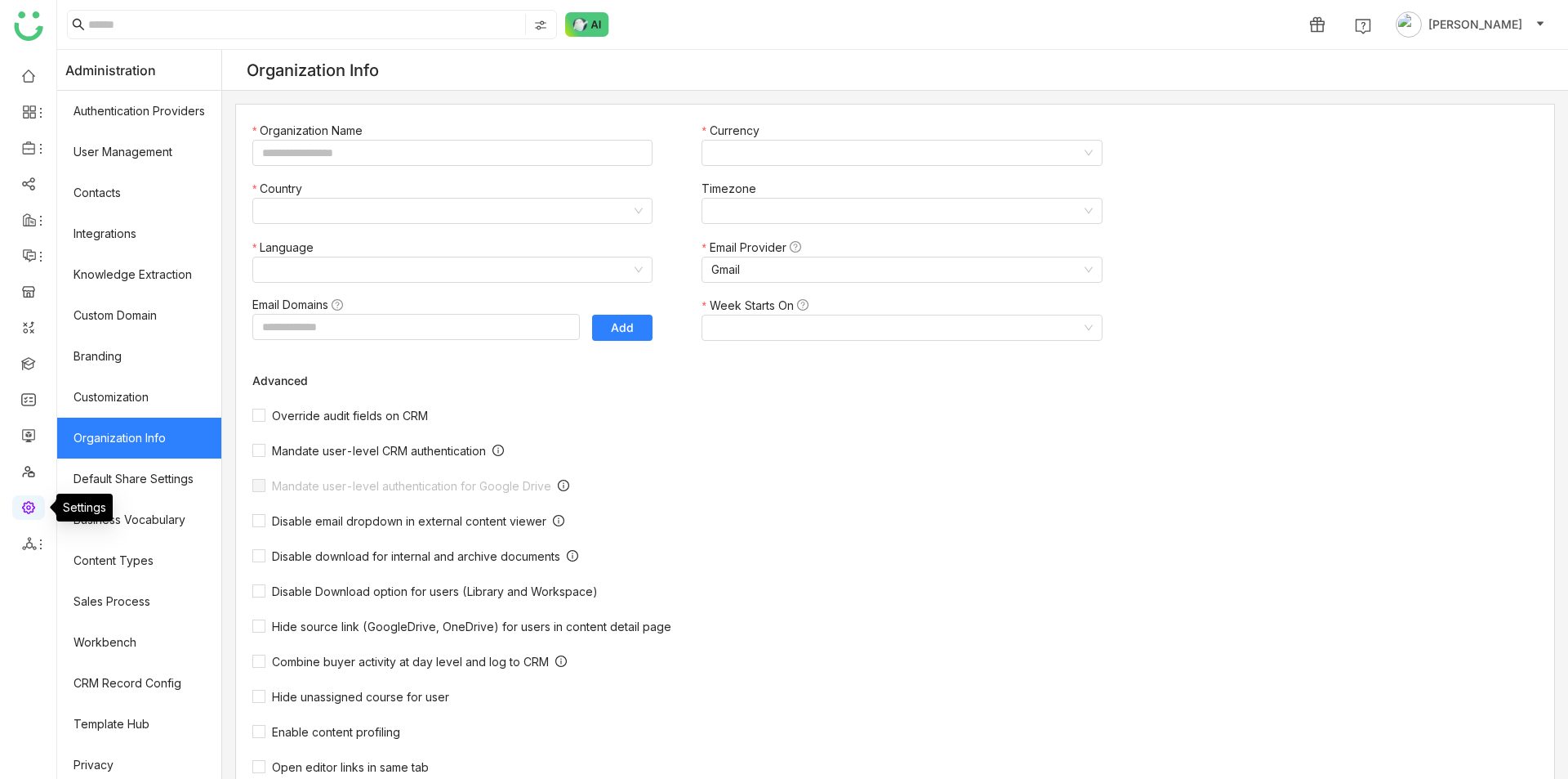
type input "*******"
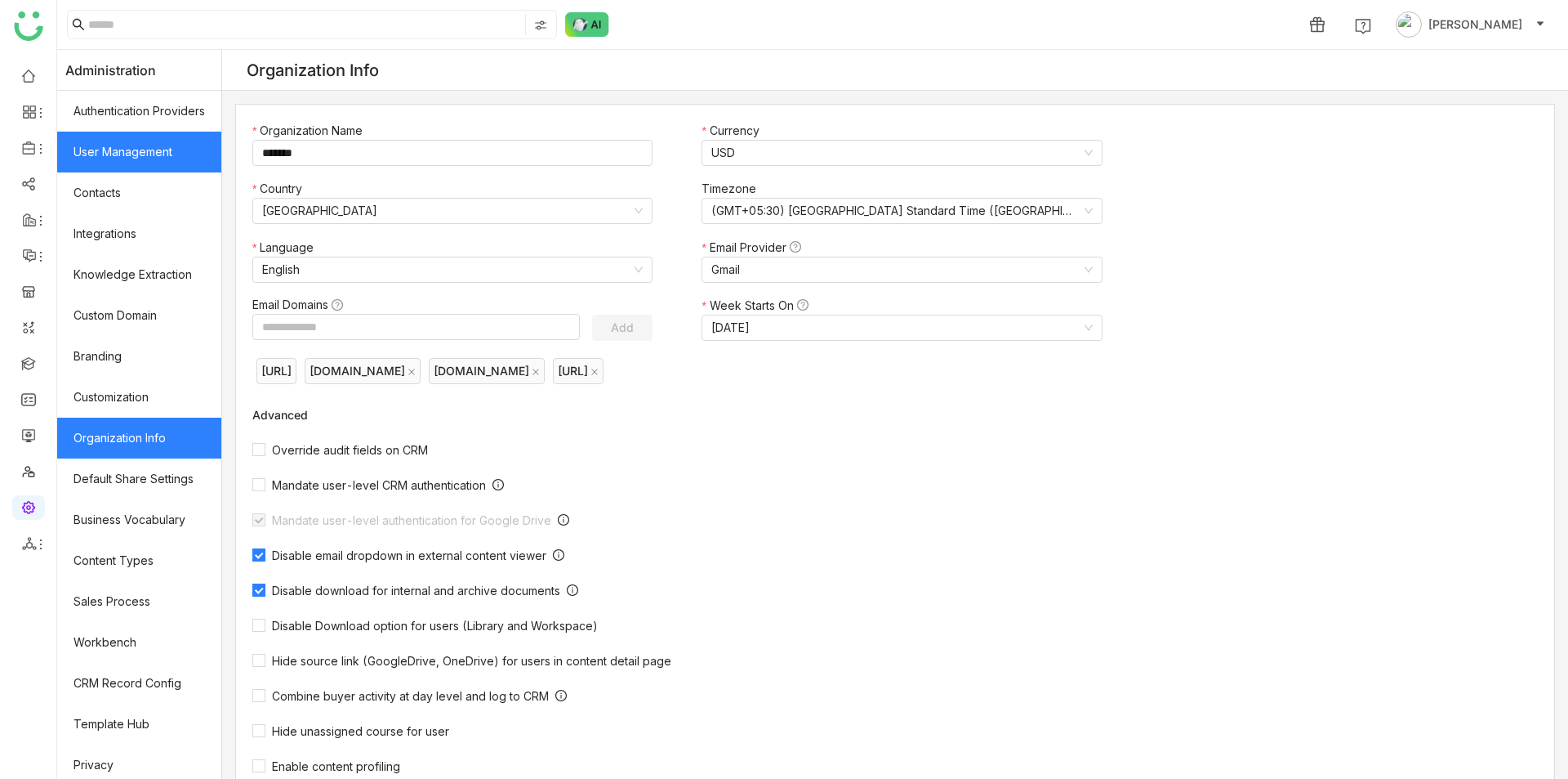
click at [160, 155] on link "User Management" at bounding box center [139, 152] width 164 height 41
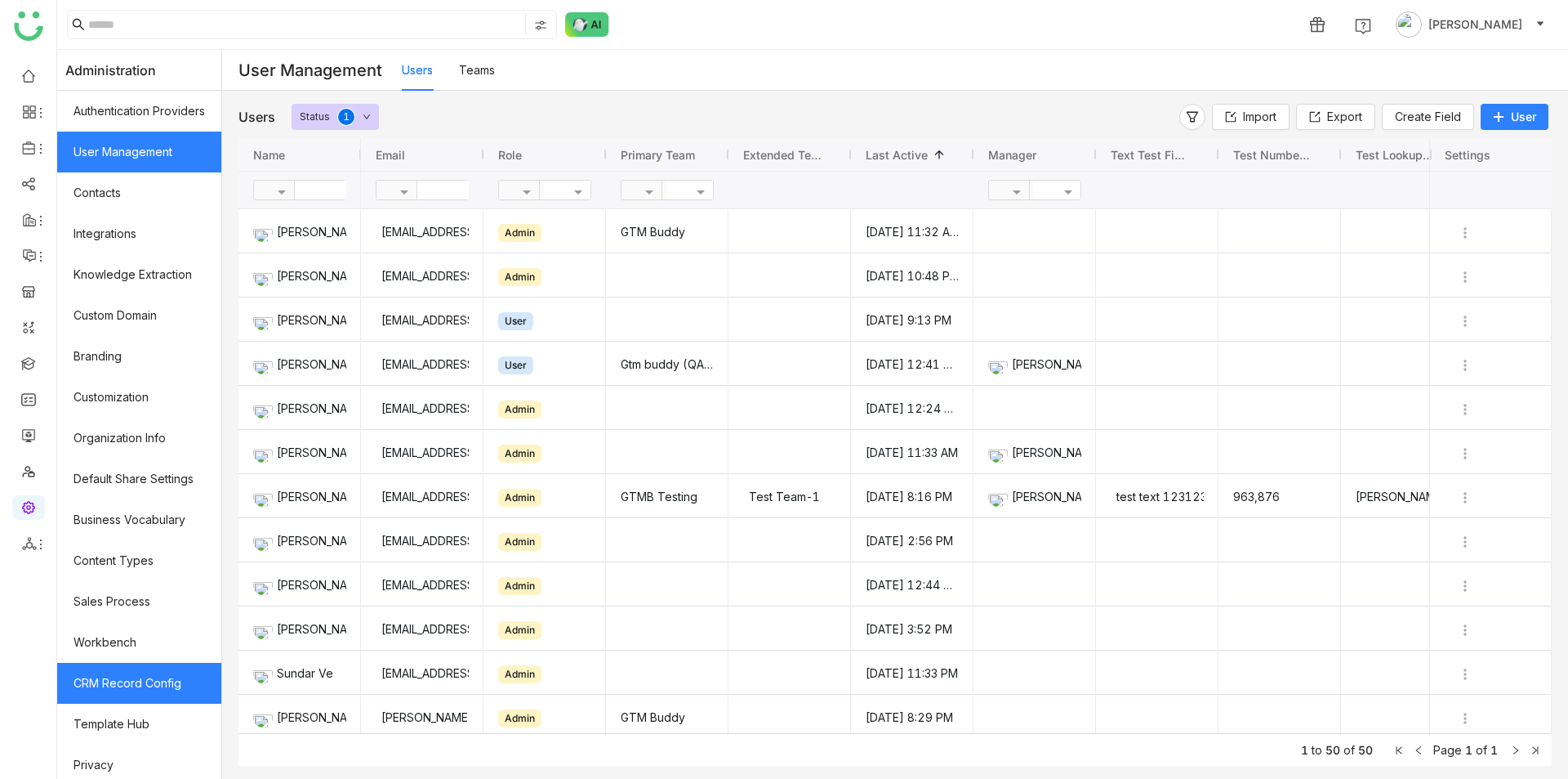
click at [186, 682] on link "CRM Record Config" at bounding box center [139, 683] width 164 height 41
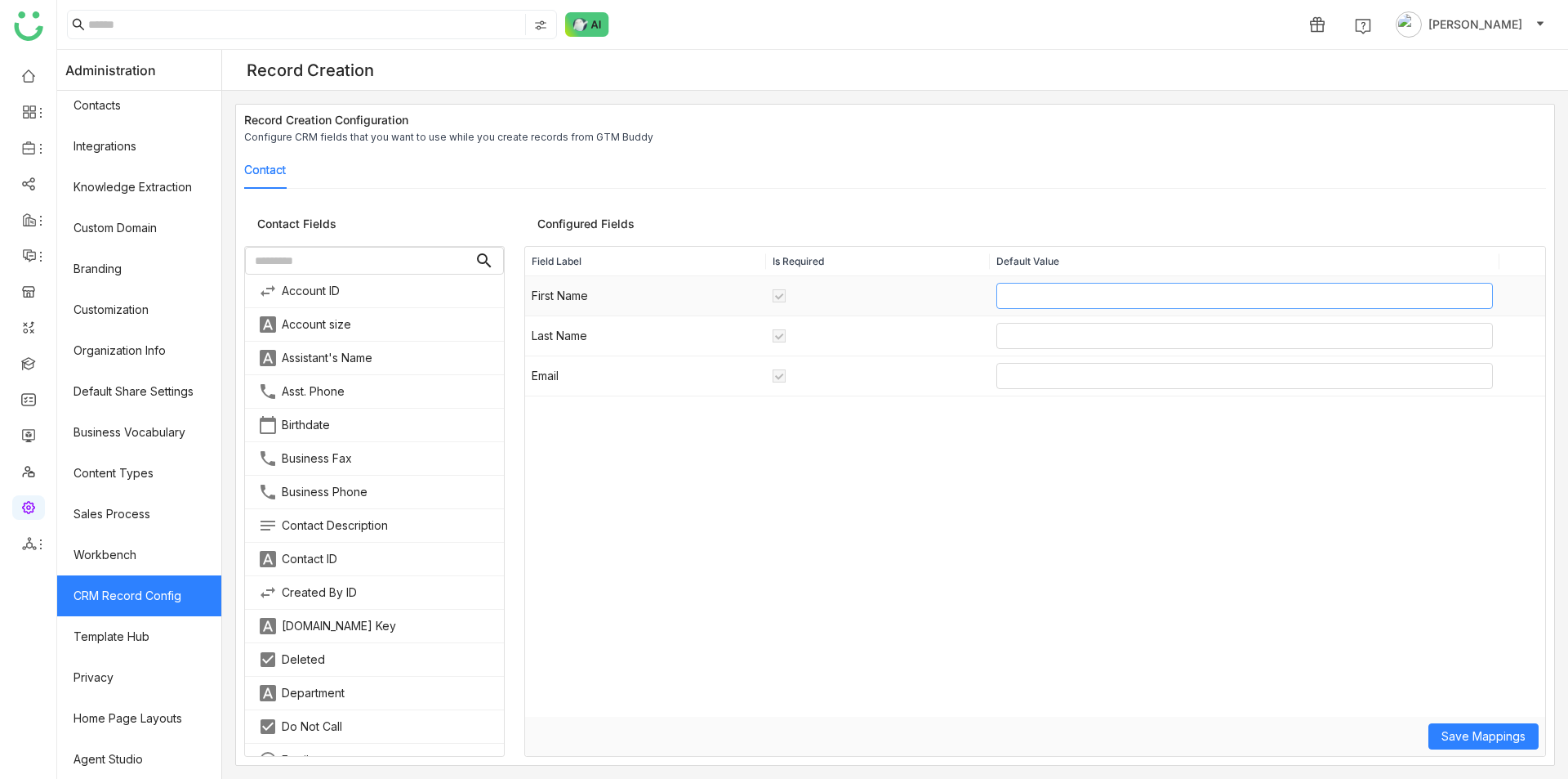
drag, startPoint x: 768, startPoint y: 297, endPoint x: 1010, endPoint y: 282, distance: 242.5
click at [1009, 280] on tr "First Name" at bounding box center [1035, 296] width 1020 height 40
click at [1010, 283] on input "text" at bounding box center [1245, 296] width 497 height 27
click at [820, 159] on div "Contact" at bounding box center [895, 169] width 1301 height 37
